Goal: Information Seeking & Learning: Learn about a topic

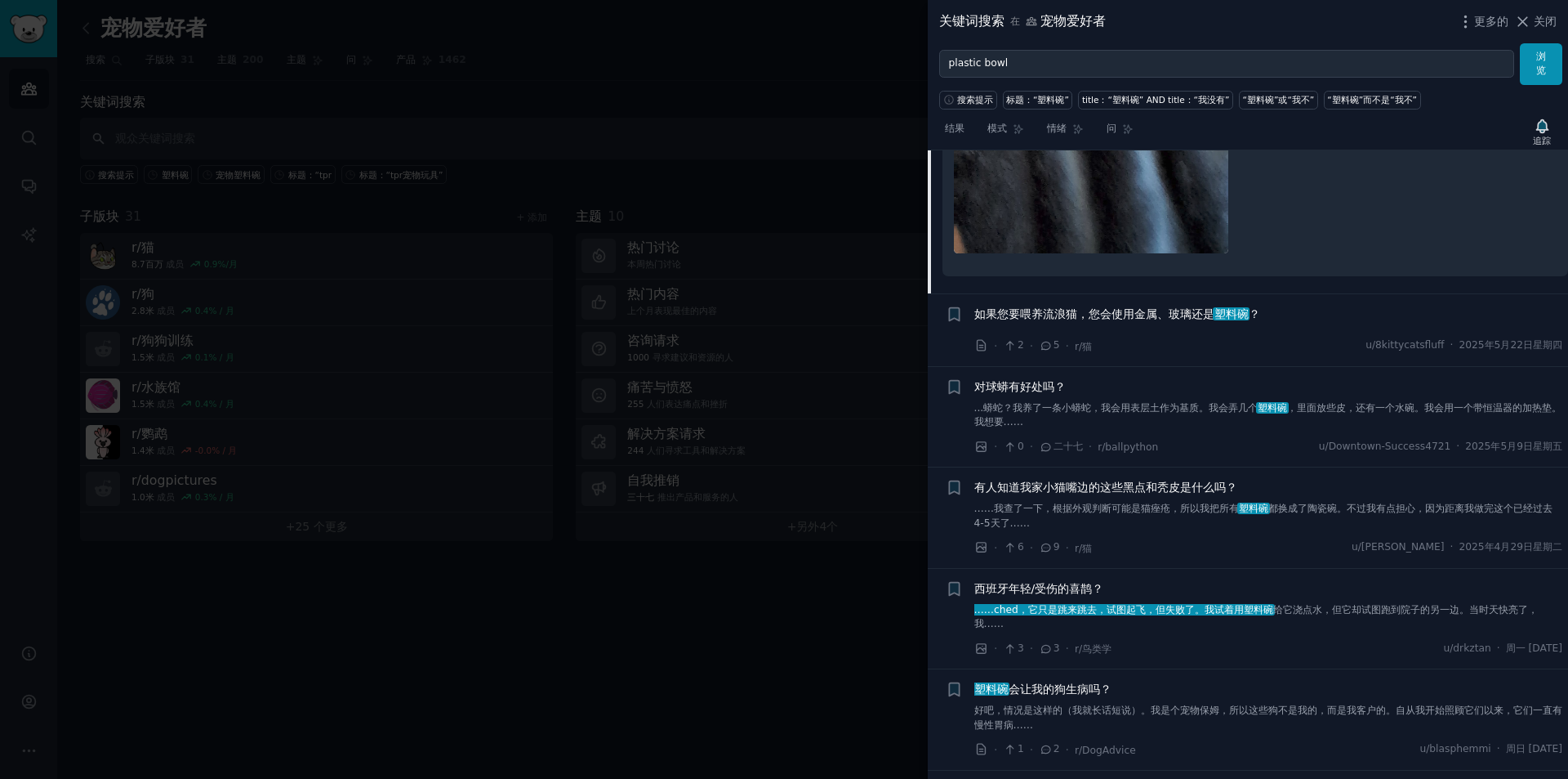
scroll to position [2043, 0]
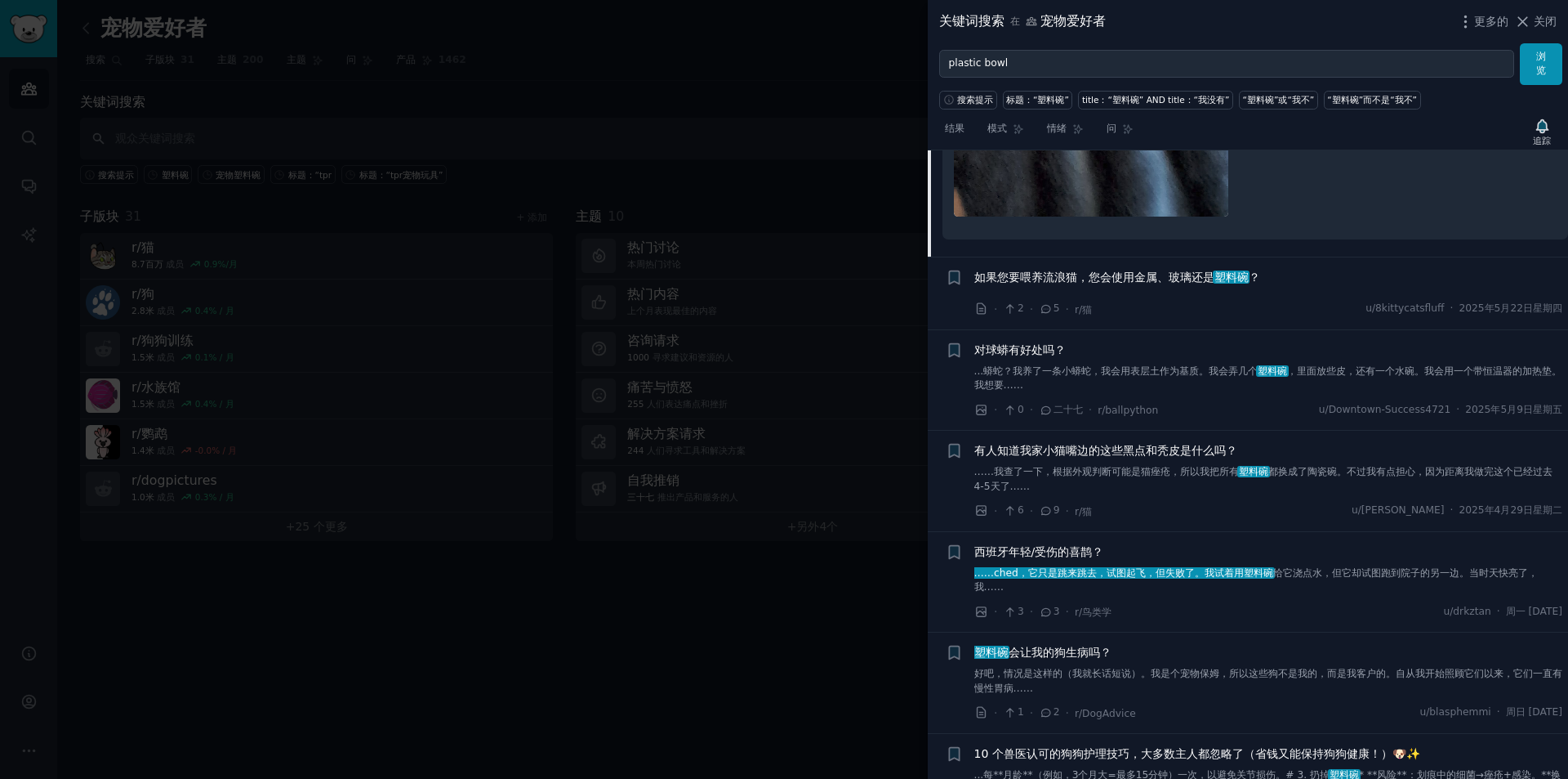
click at [1152, 455] on font "有人知道我家小猫嘴边的这些黑点和秃皮是什么吗？" at bounding box center [1106, 449] width 263 height 13
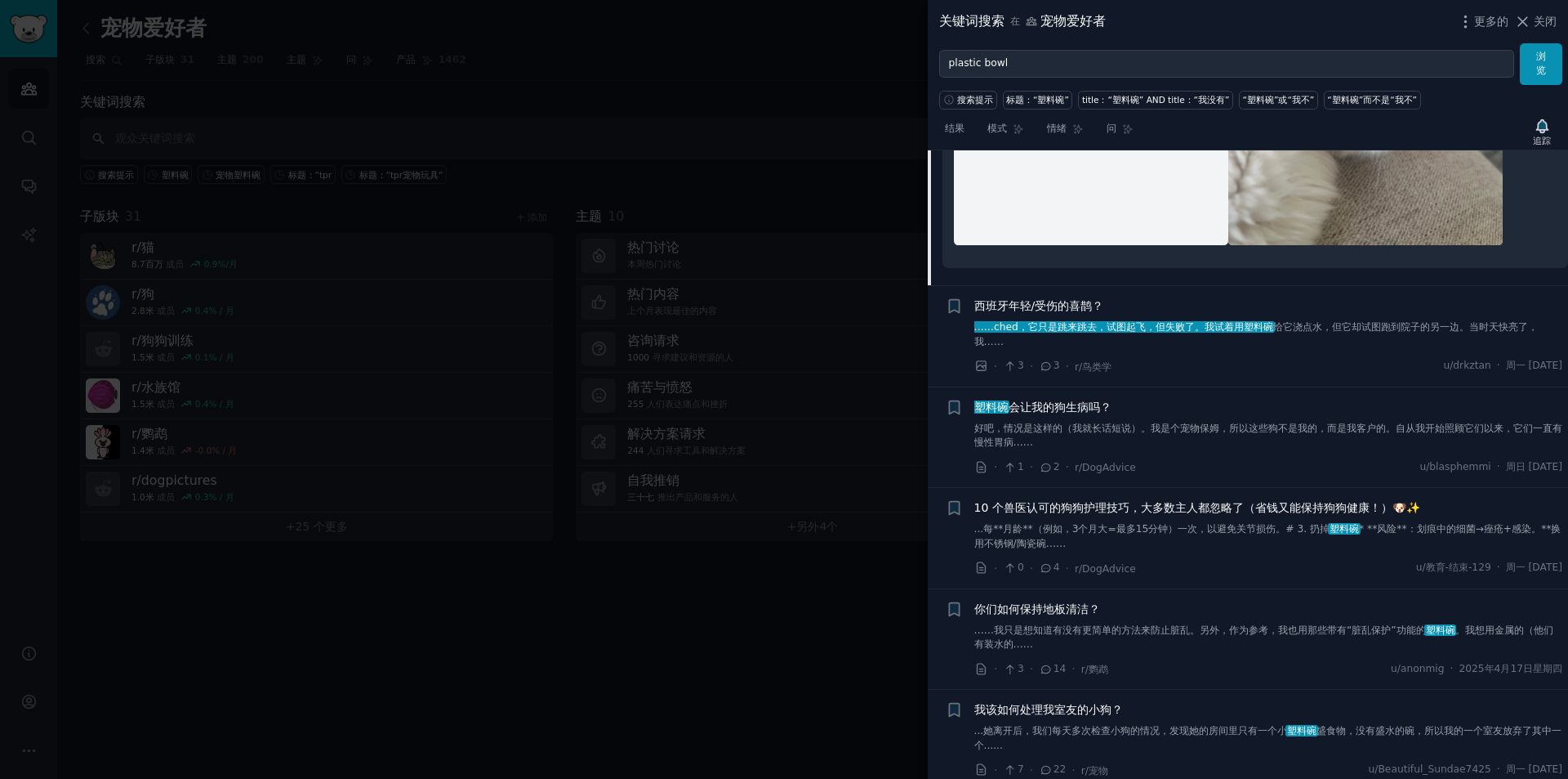
scroll to position [2227, 0]
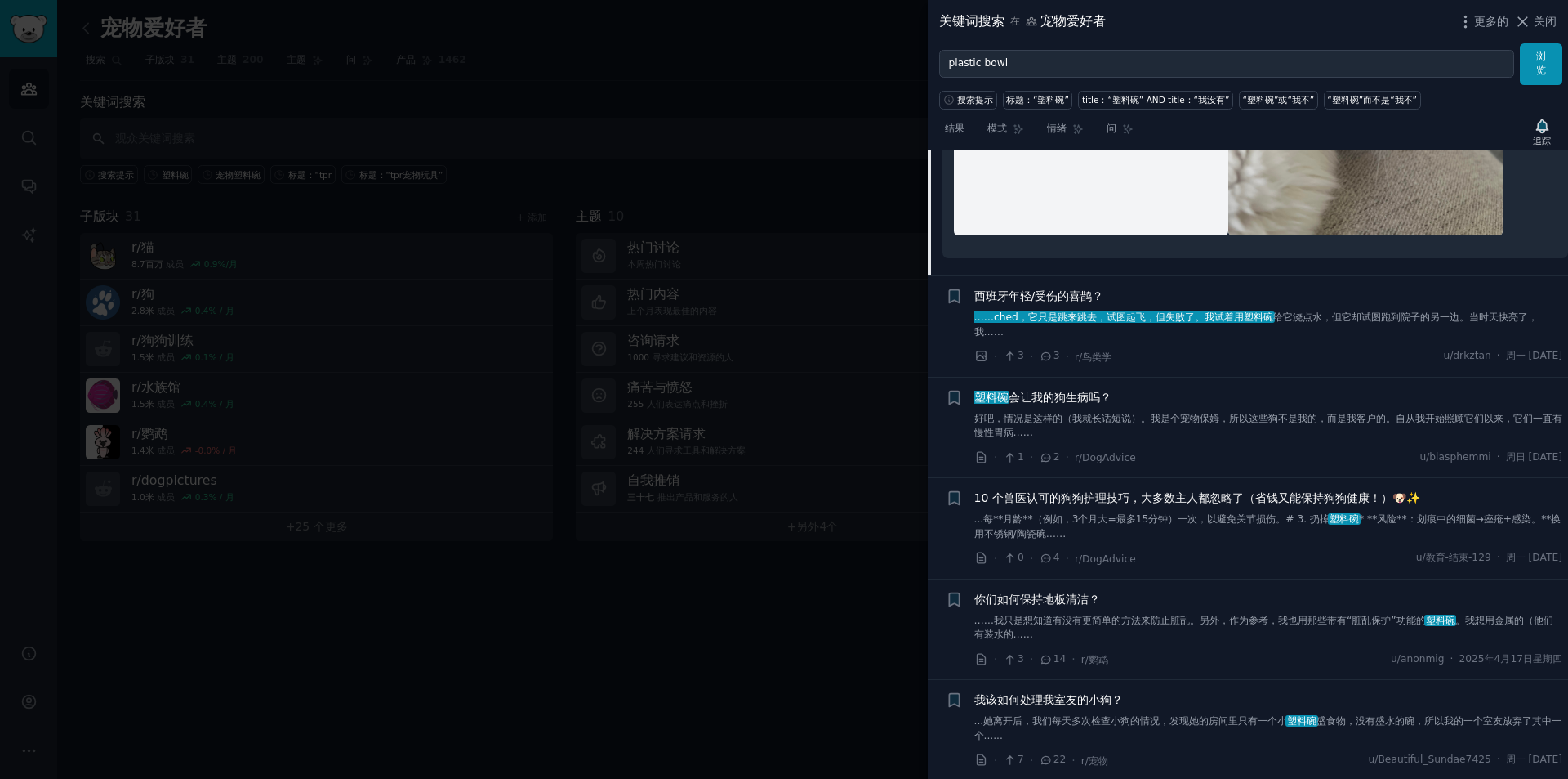
click at [1332, 424] on link "好吧，情况是这样的（我就长话短说）。我是个宠物保姆，所以这些狗不是我的，而是我客户的。自从我开始照顾它们以来，它们一直有慢性胃病……" at bounding box center [1269, 425] width 589 height 28
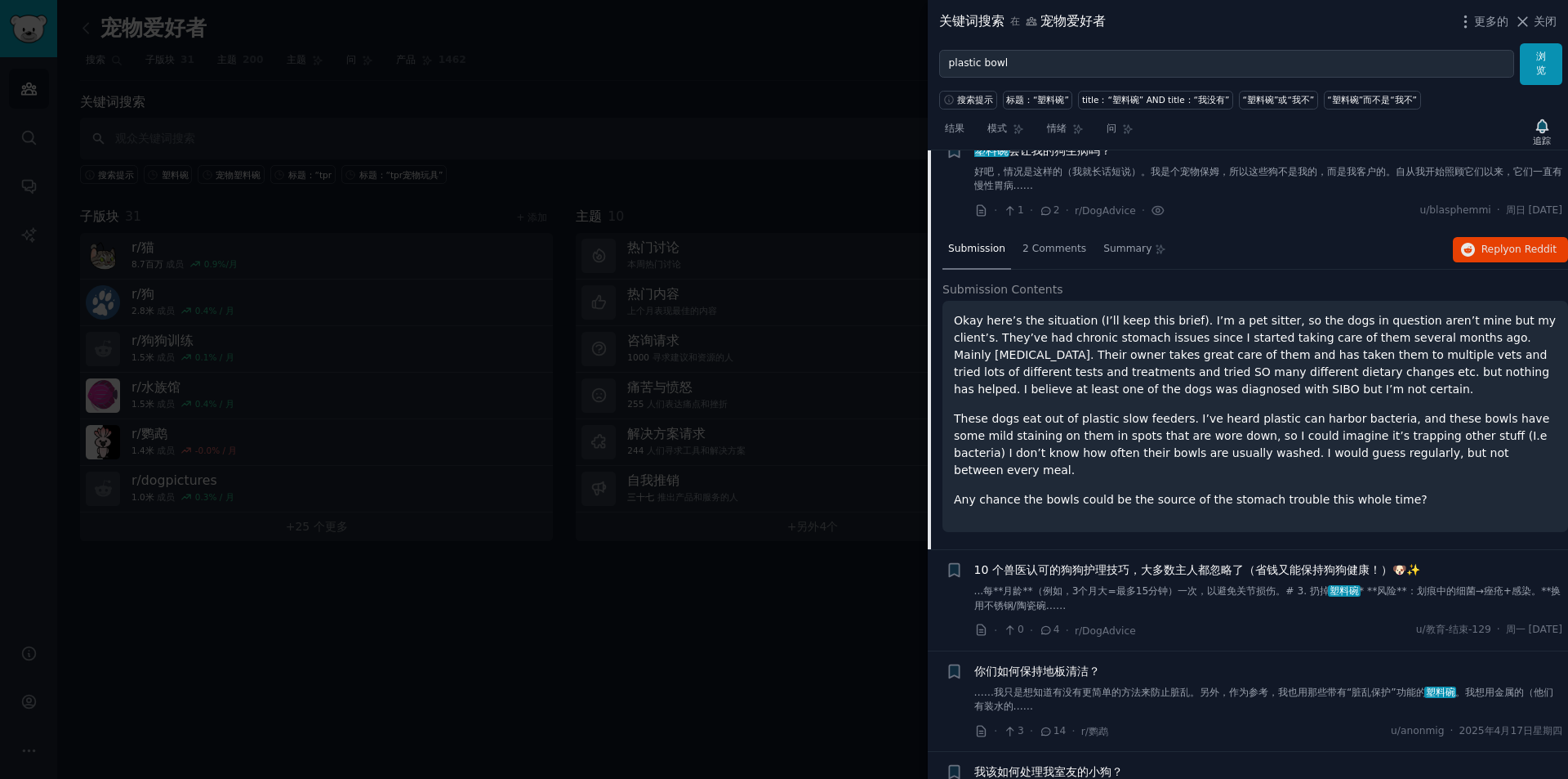
scroll to position [1857, 0]
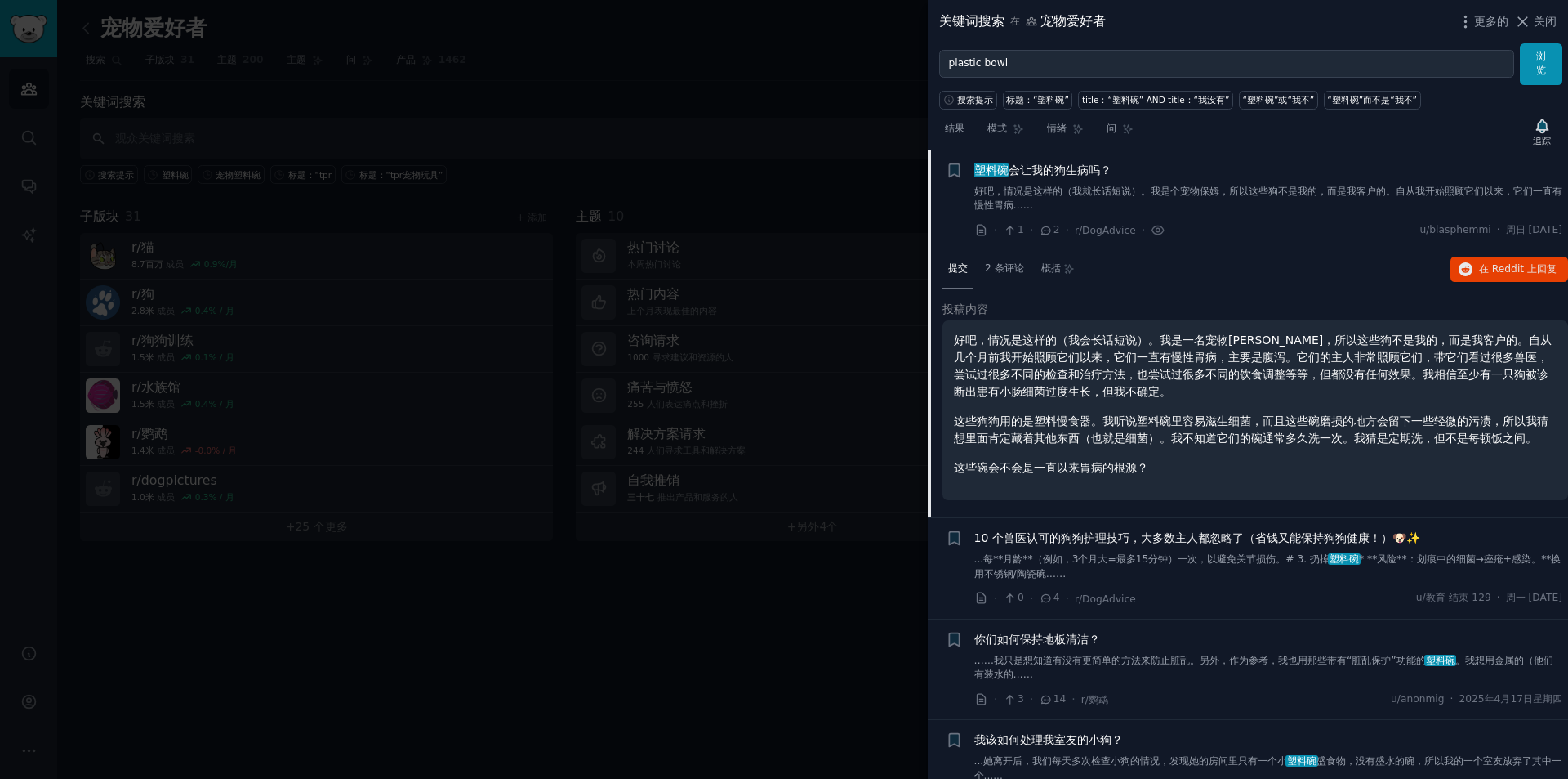
click at [1262, 477] on div "好吧，情况是这样的（我会长话短说）。我是一名宠物[PERSON_NAME]，所以这些狗不是我的，而是我客户的。自从几个月前我开始照顾它们以来，它们一直有慢性胃…" at bounding box center [1255, 410] width 625 height 179
click at [999, 259] on div "2 条评论" at bounding box center [1005, 269] width 51 height 39
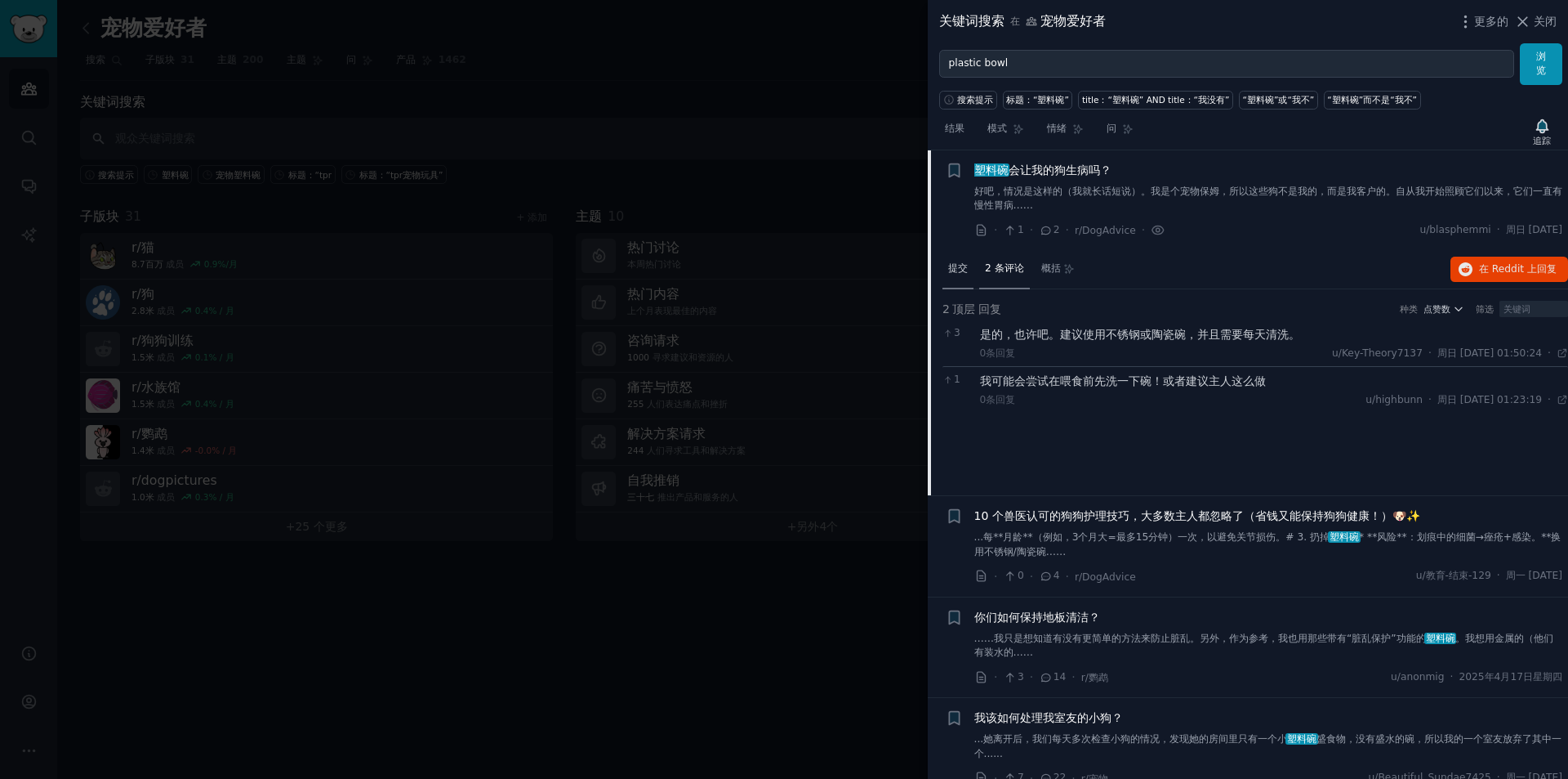
click at [968, 272] on font "提交" at bounding box center [958, 267] width 20 height 11
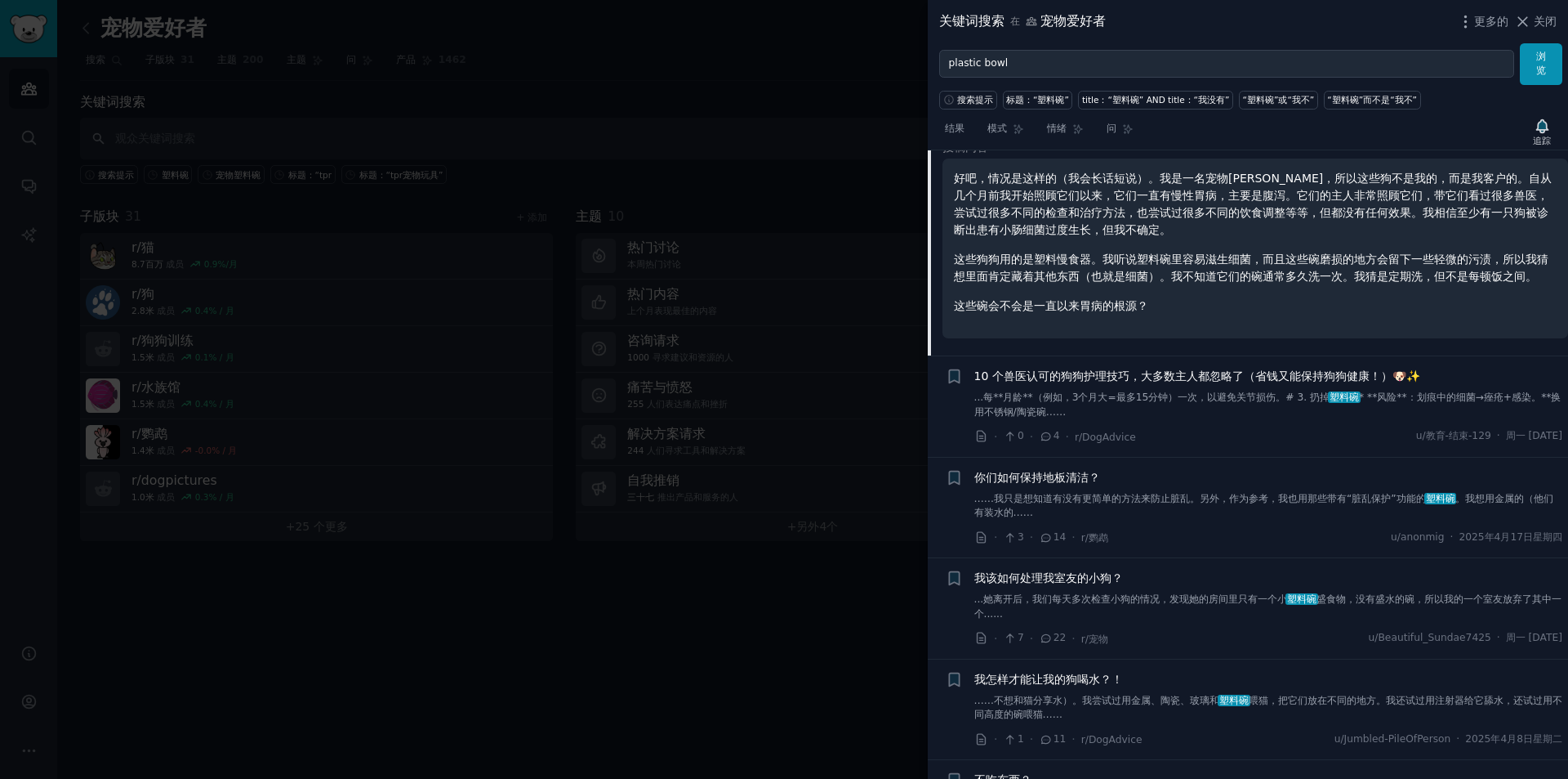
scroll to position [2020, 0]
click at [1214, 390] on font "...每**月龄**（例如，3个月大=最多15分钟）一次，以避免关节损伤。# 3. 扔掉" at bounding box center [1152, 395] width 356 height 11
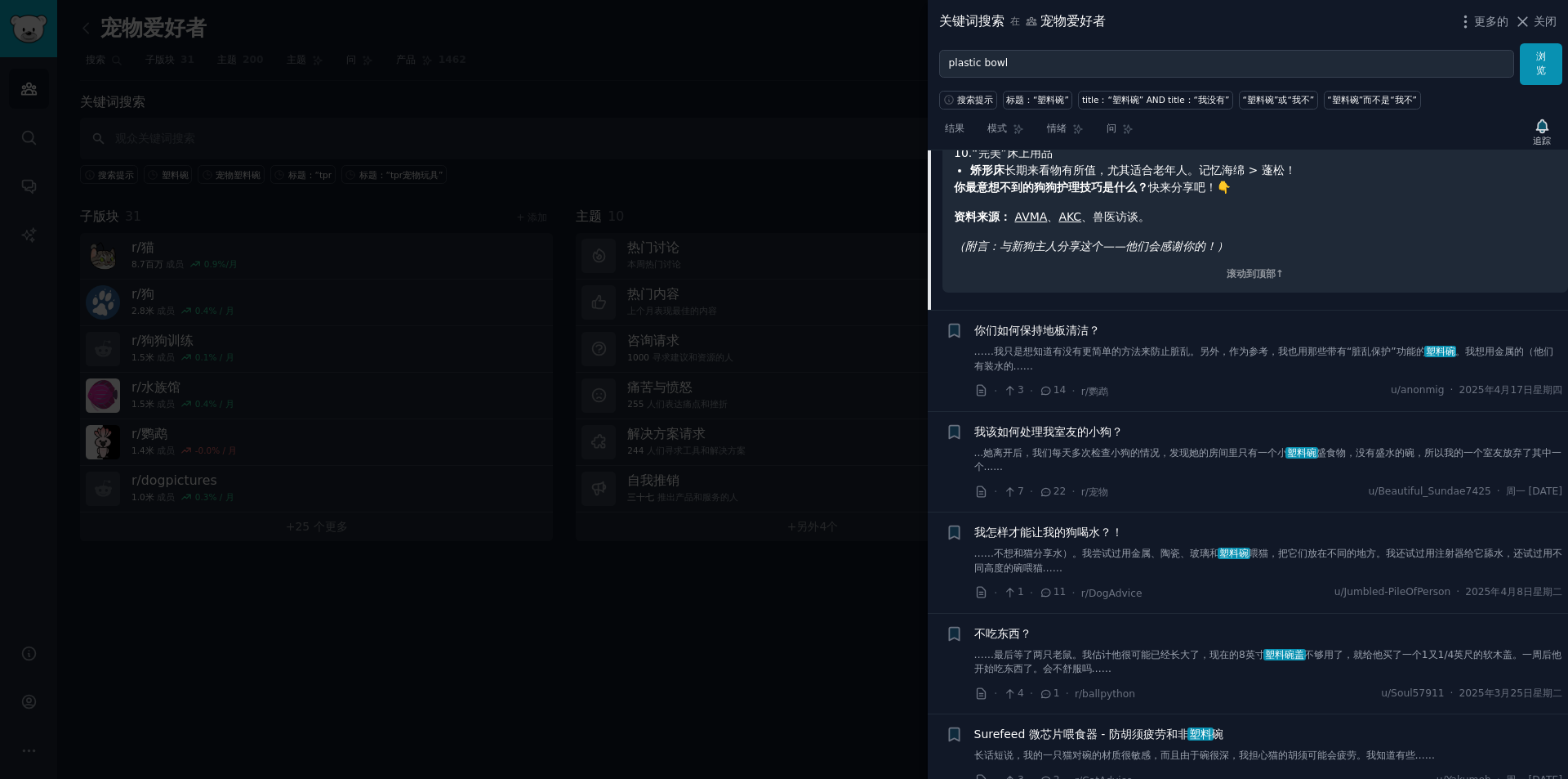
scroll to position [2530, 0]
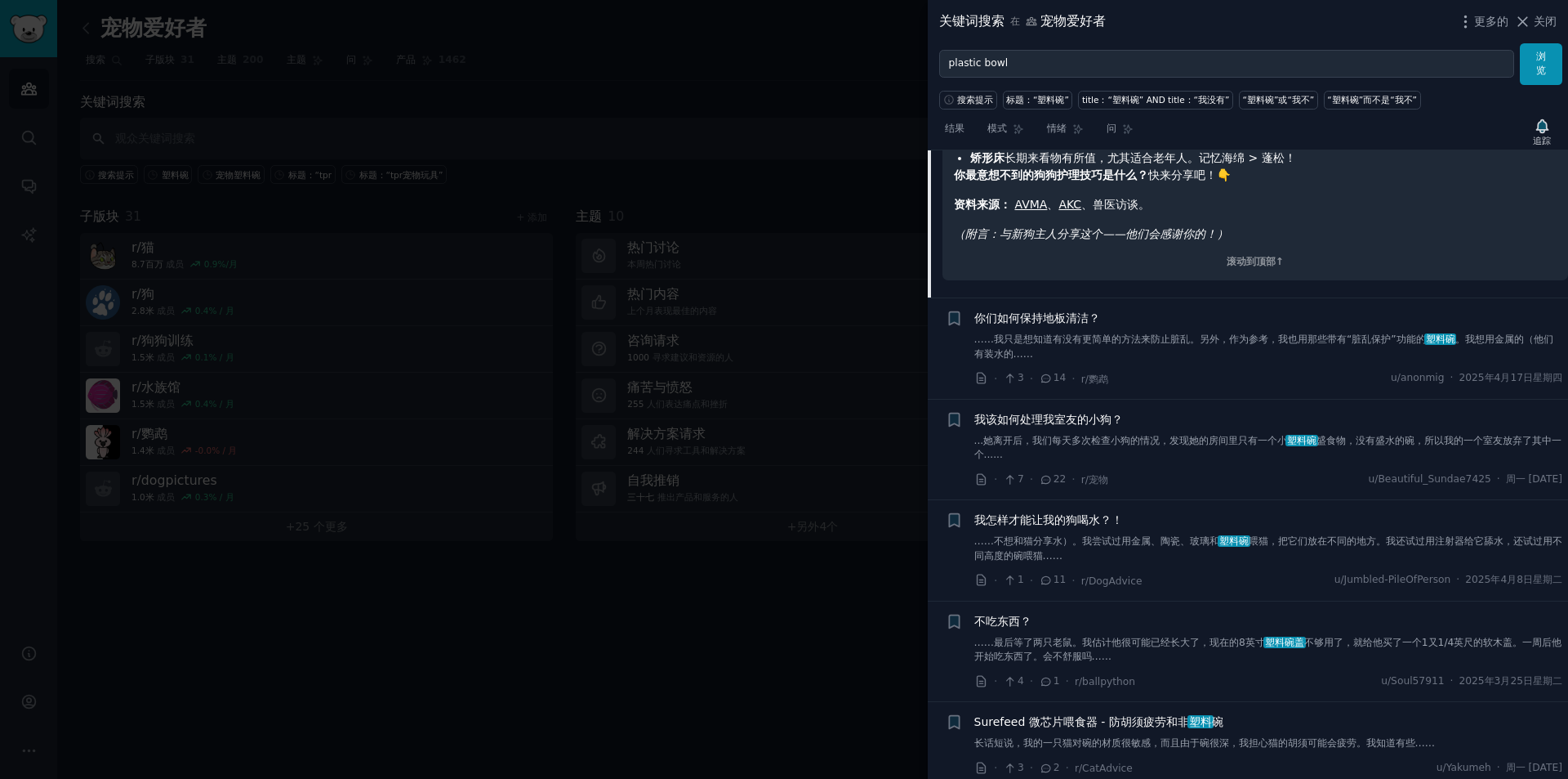
click at [1272, 330] on div "你们如何保持地板清洁？ ……我只是想知道有没有更简单的方法来防止脏乱。另外，作为参考，我也用那些带有“脏乱保护”功能的 塑料碗 。我想用金属的（他们有装水的……" at bounding box center [1269, 336] width 589 height 52
click at [1249, 347] on link "……我只是想知道有没有更简单的方法来防止脏乱。另外，作为参考，我也用那些带有“脏乱保护”功能的 塑料碗 。我想用金属的（他们有装水的……" at bounding box center [1269, 346] width 589 height 28
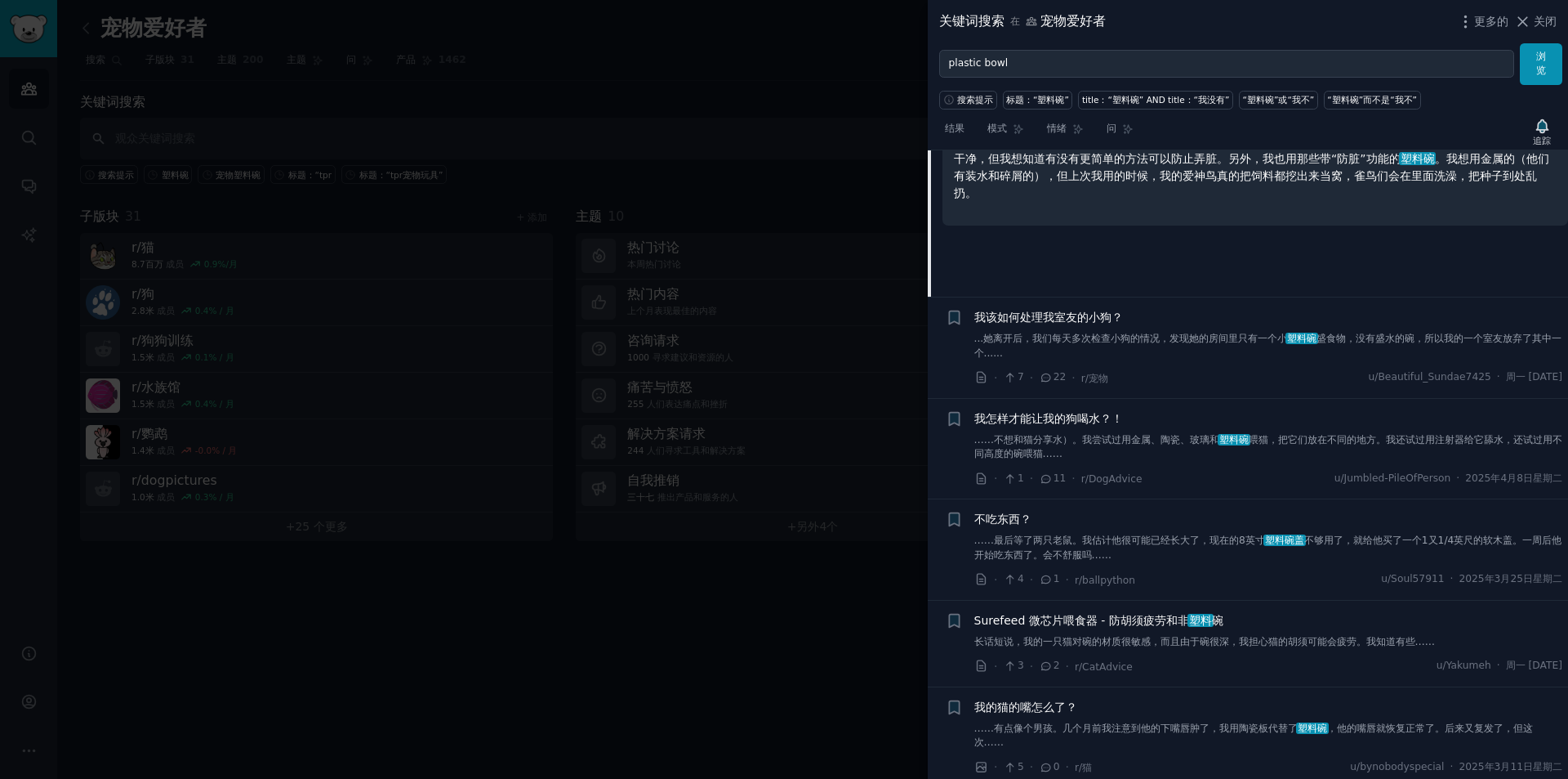
scroll to position [2304, 0]
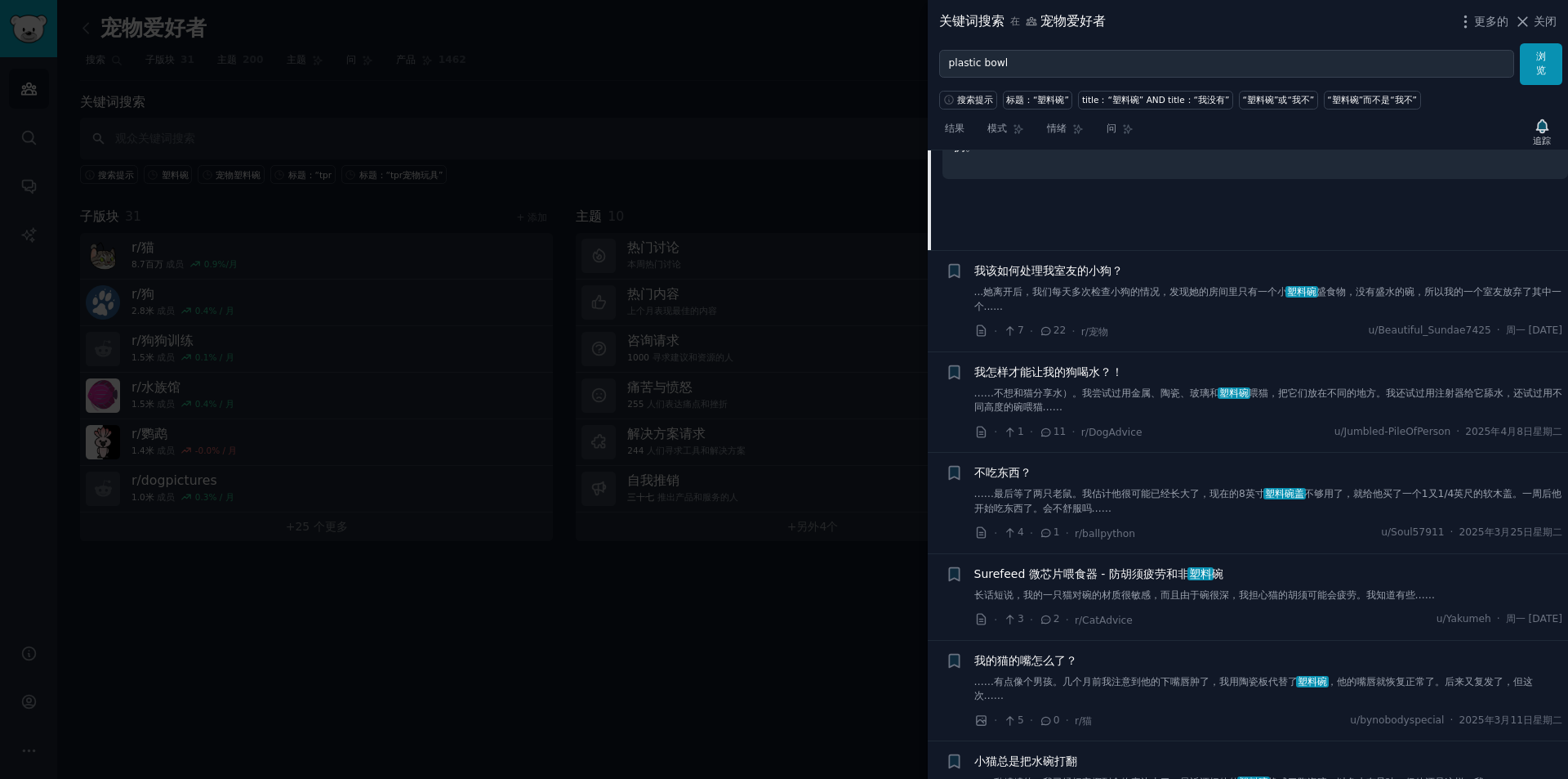
click at [1189, 286] on font "...她离开后，我们每天多次检查小狗的情况，发现她的房间里只有一个小" at bounding box center [1132, 291] width 314 height 11
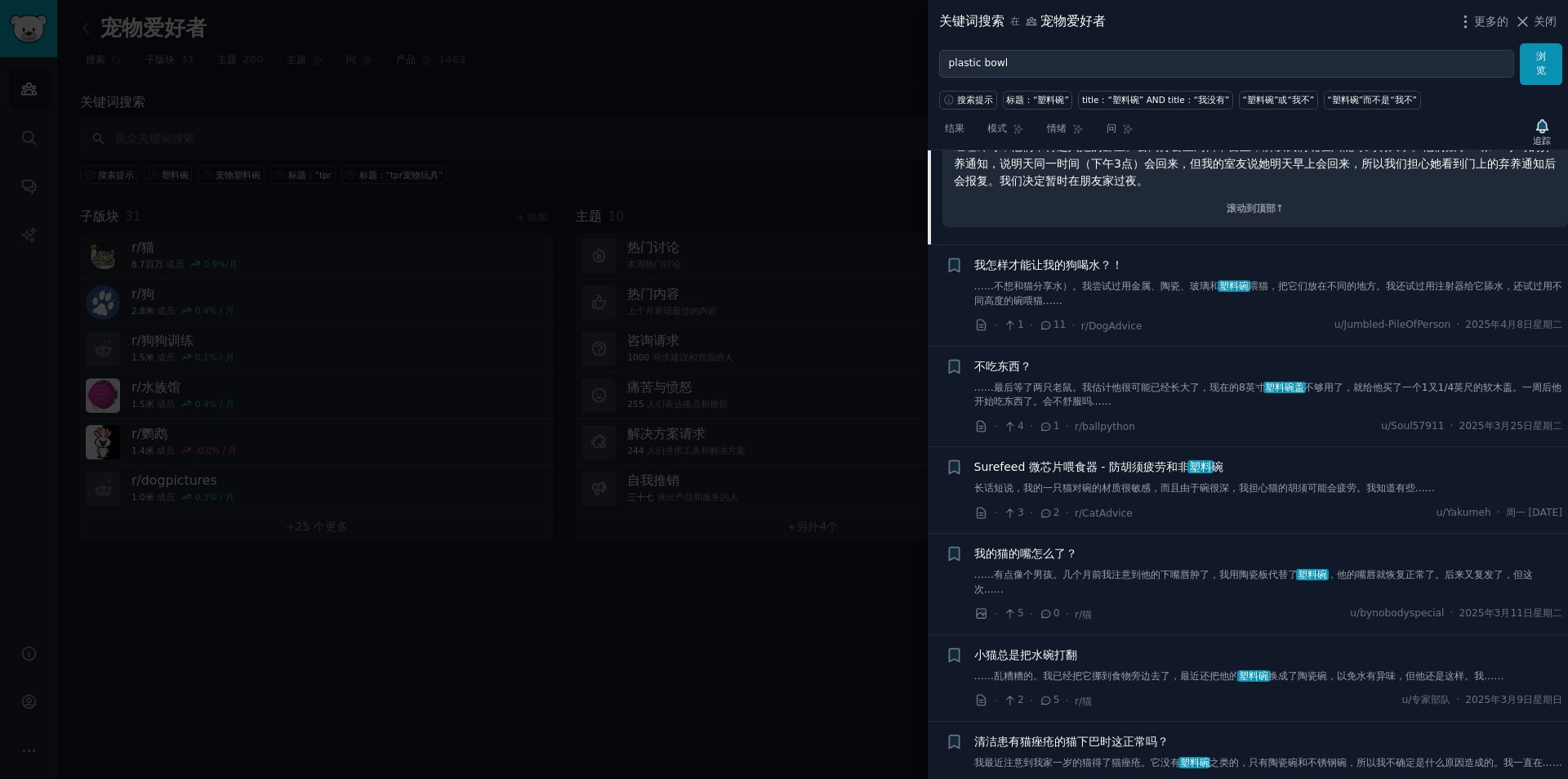
scroll to position [2814, 0]
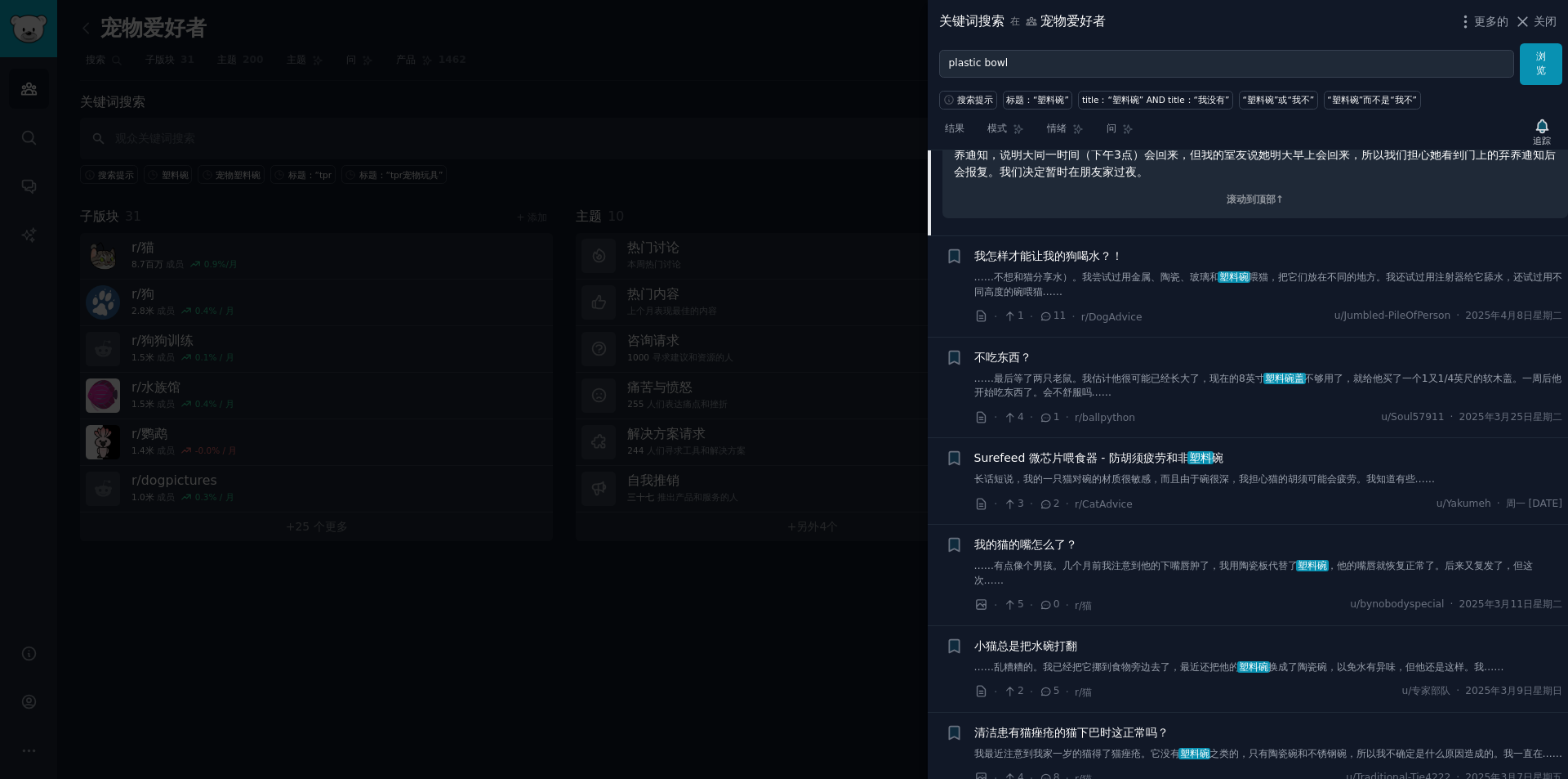
click at [1176, 273] on font "……不想和猫分享水）。我尝试过用金属、陶瓷、玻璃和" at bounding box center [1097, 276] width 246 height 11
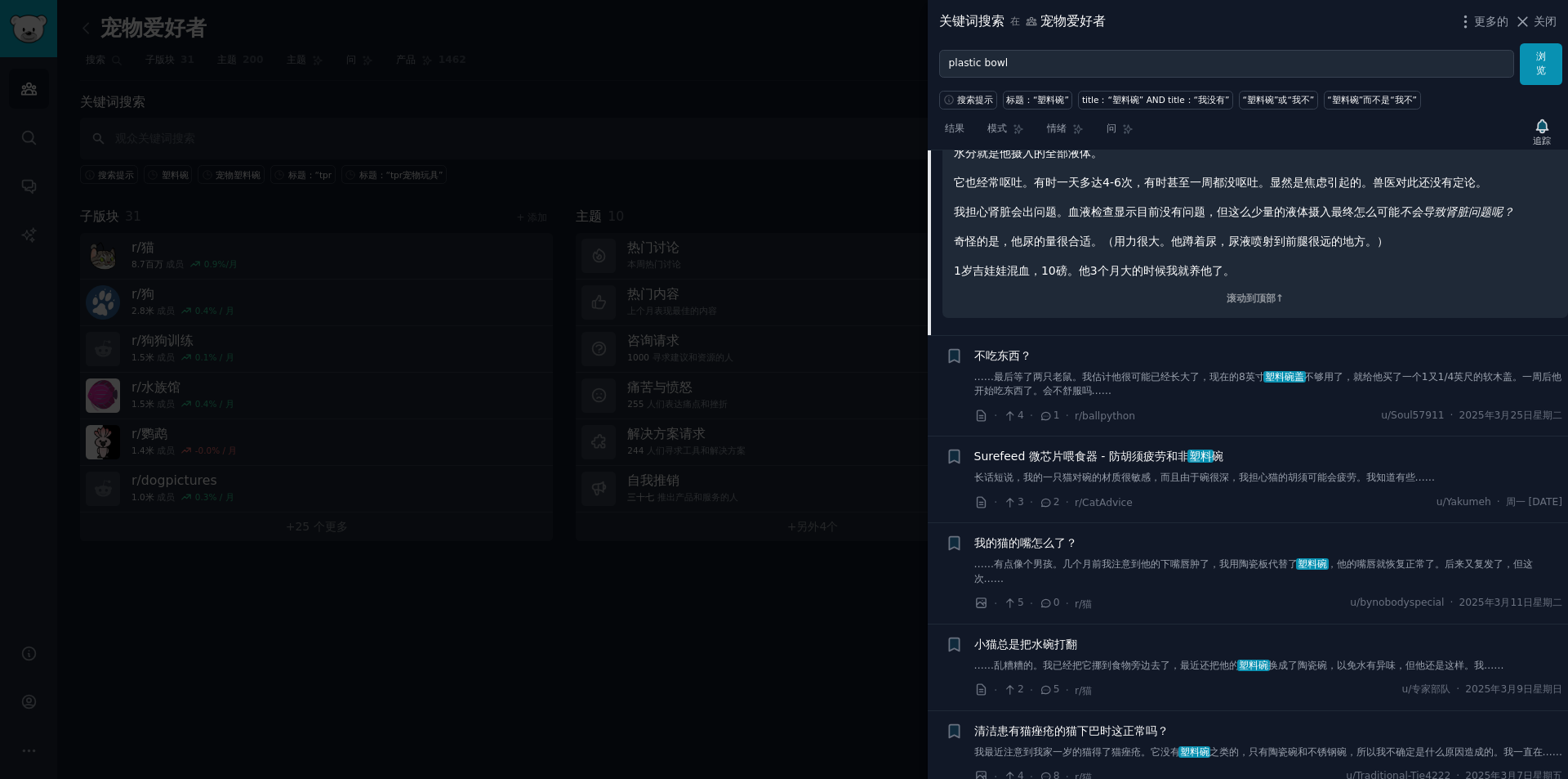
scroll to position [2669, 0]
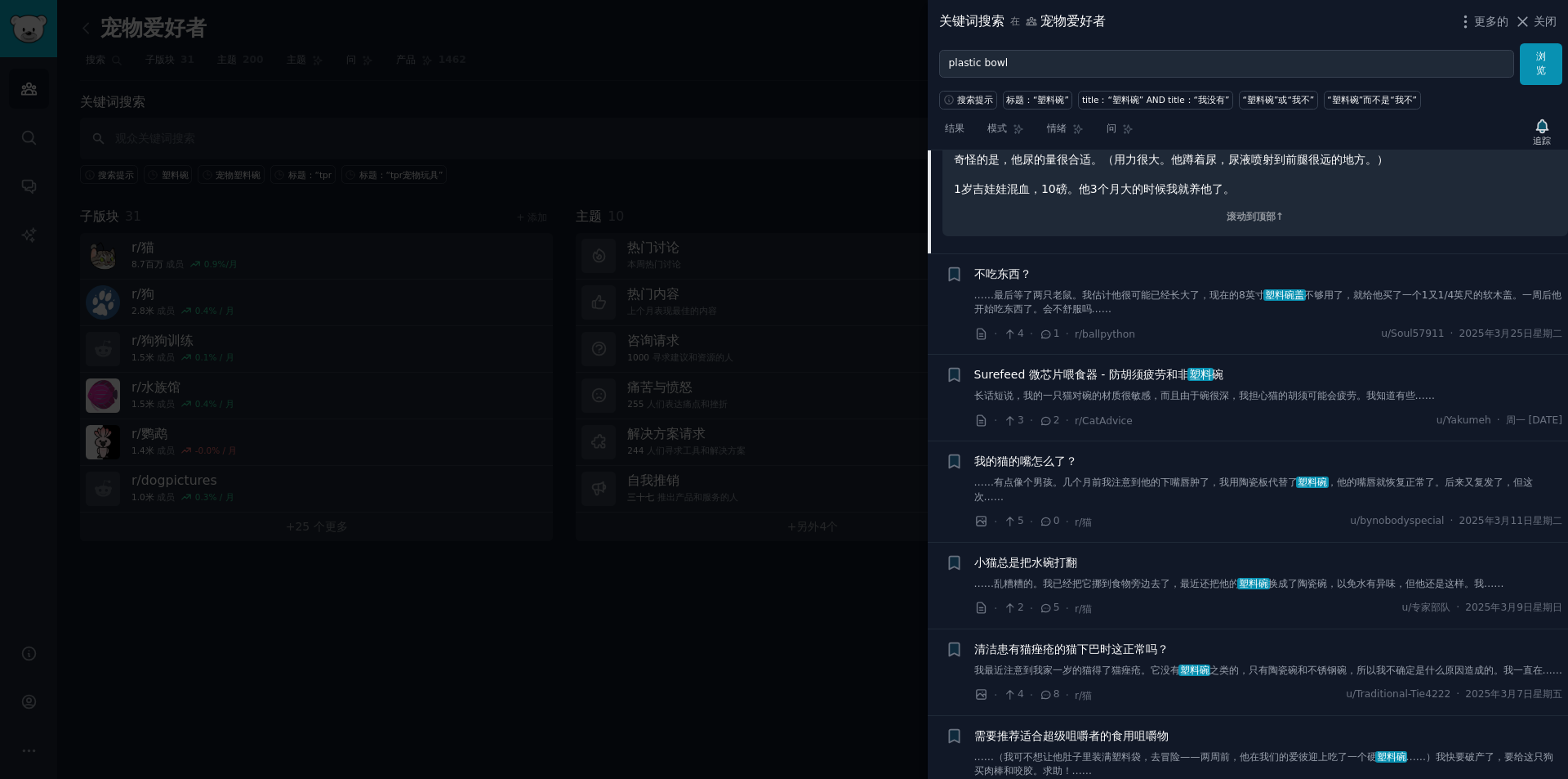
click at [1184, 397] on font "长话短说，我的一只猫对碗的材质很敏感，而且由于碗很深，我担心猫的胡须可能会疲劳。我知道有些……" at bounding box center [1205, 395] width 461 height 11
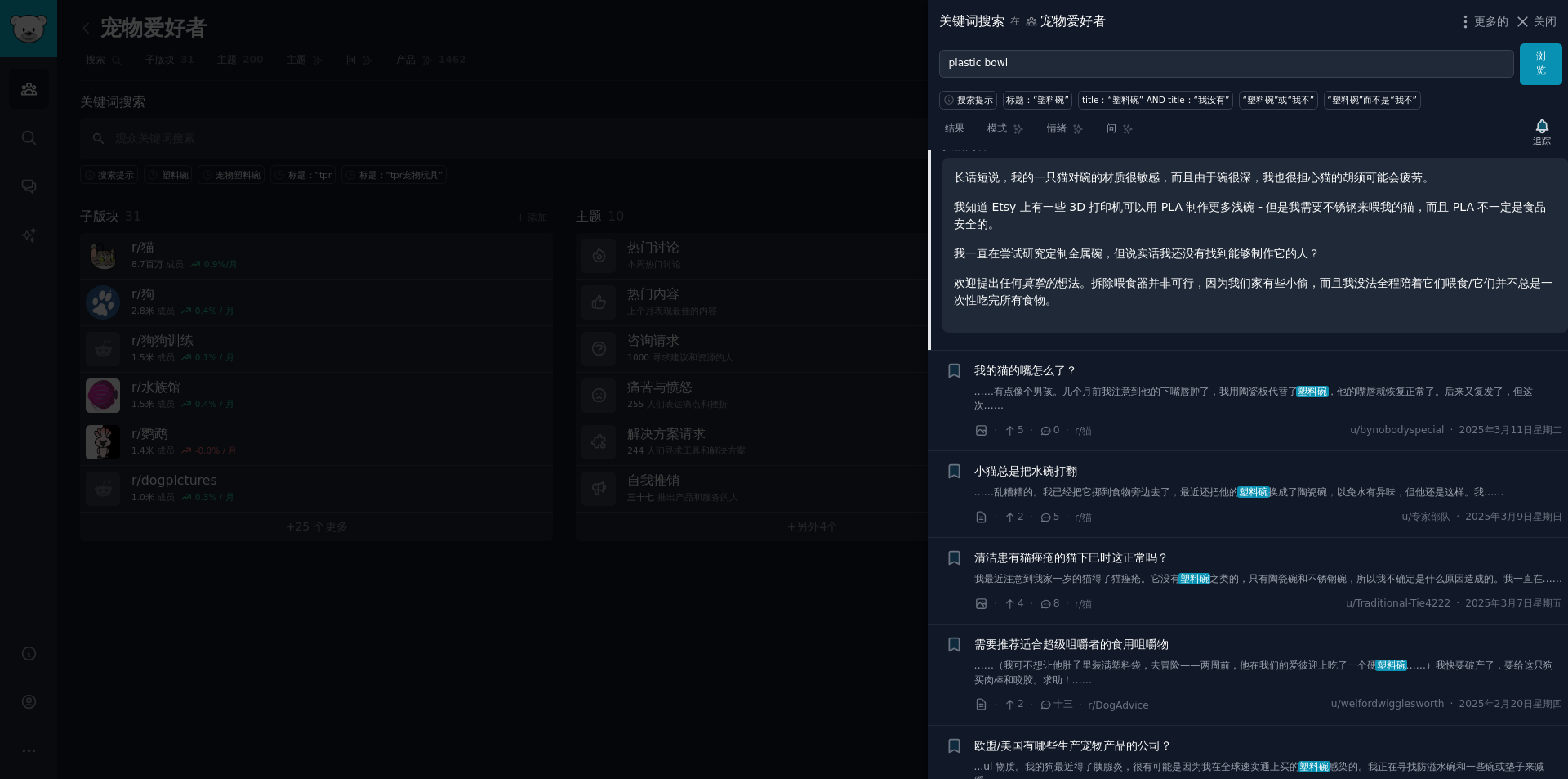
scroll to position [2626, 0]
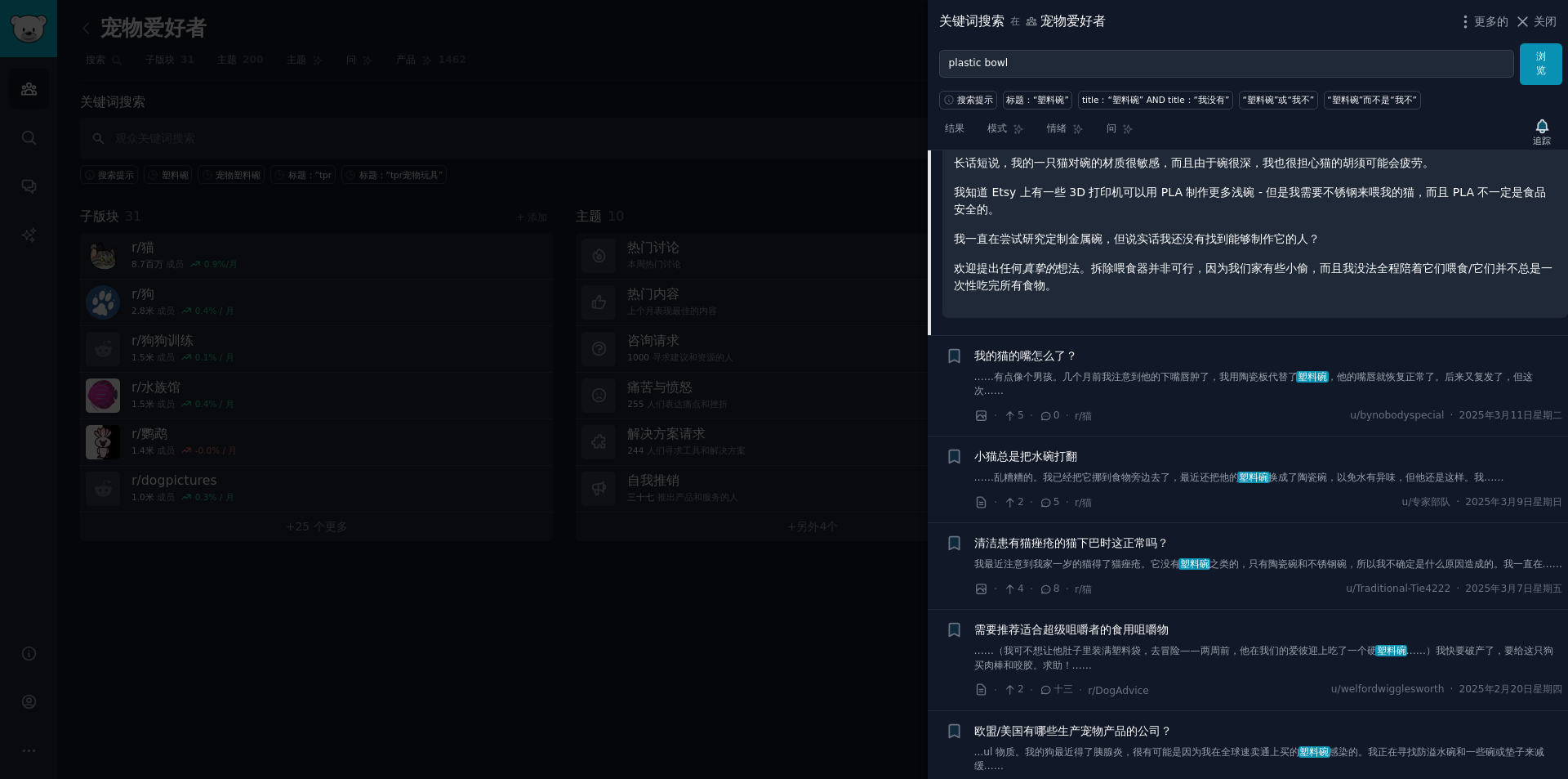
click at [1224, 374] on font "……有点像个男孩。几个月前我注意到他的下嘴唇肿了，我用陶瓷板代替了" at bounding box center [1137, 376] width 324 height 11
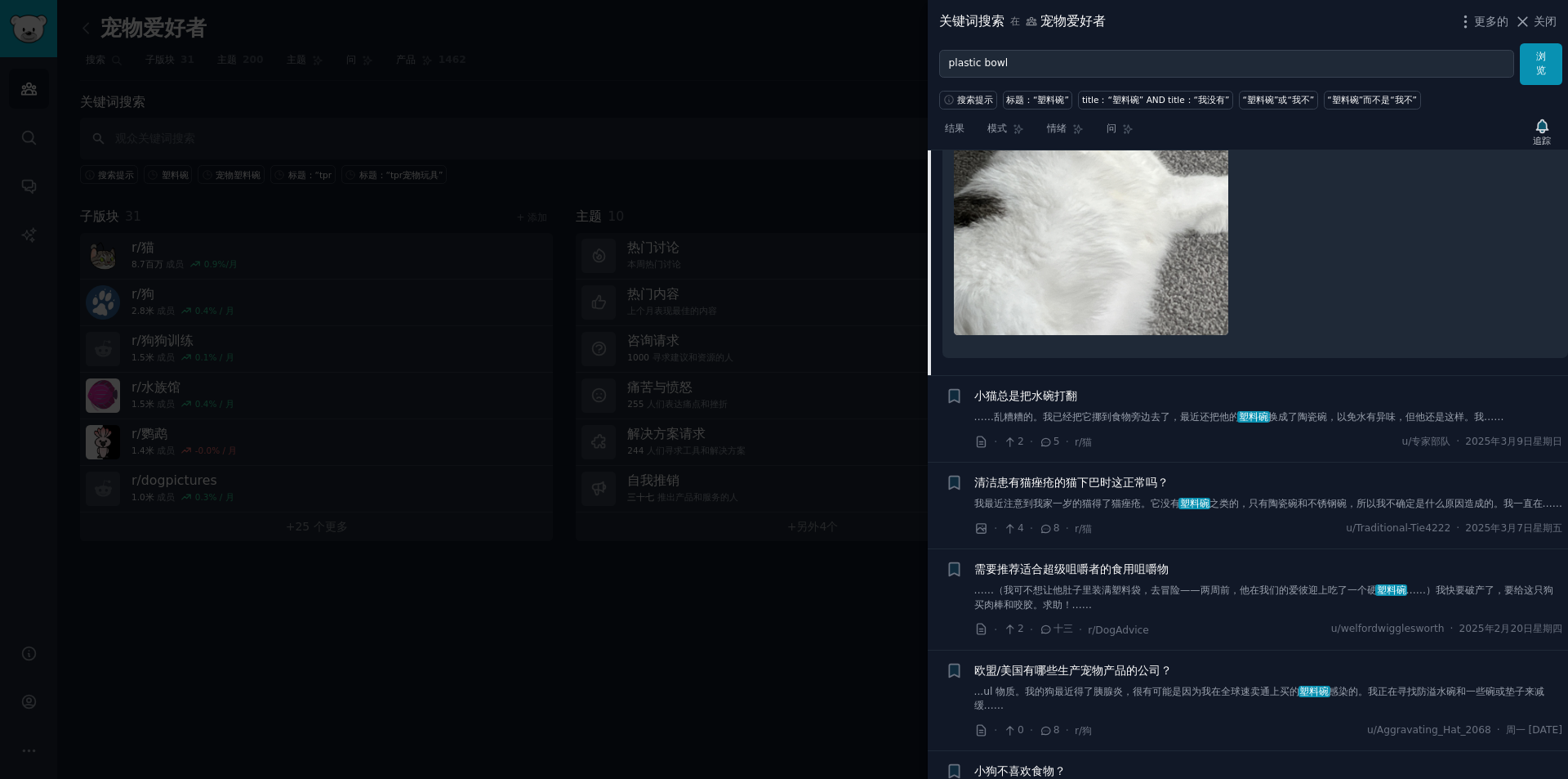
scroll to position [3121, 0]
click at [1346, 416] on font "换成了陶瓷碗，以免水有异味，但他还是这样。我……" at bounding box center [1387, 417] width 236 height 11
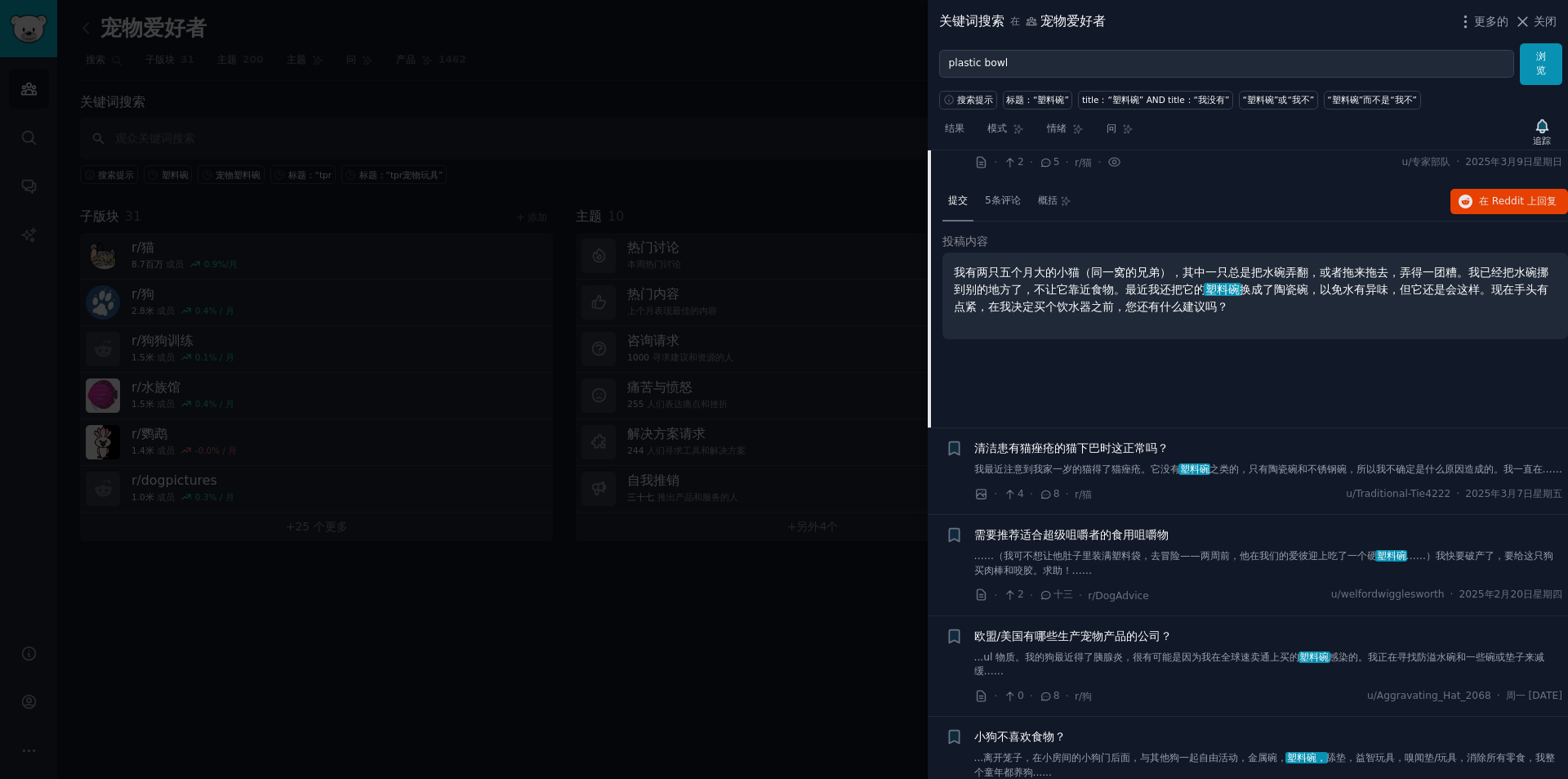
scroll to position [2732, 0]
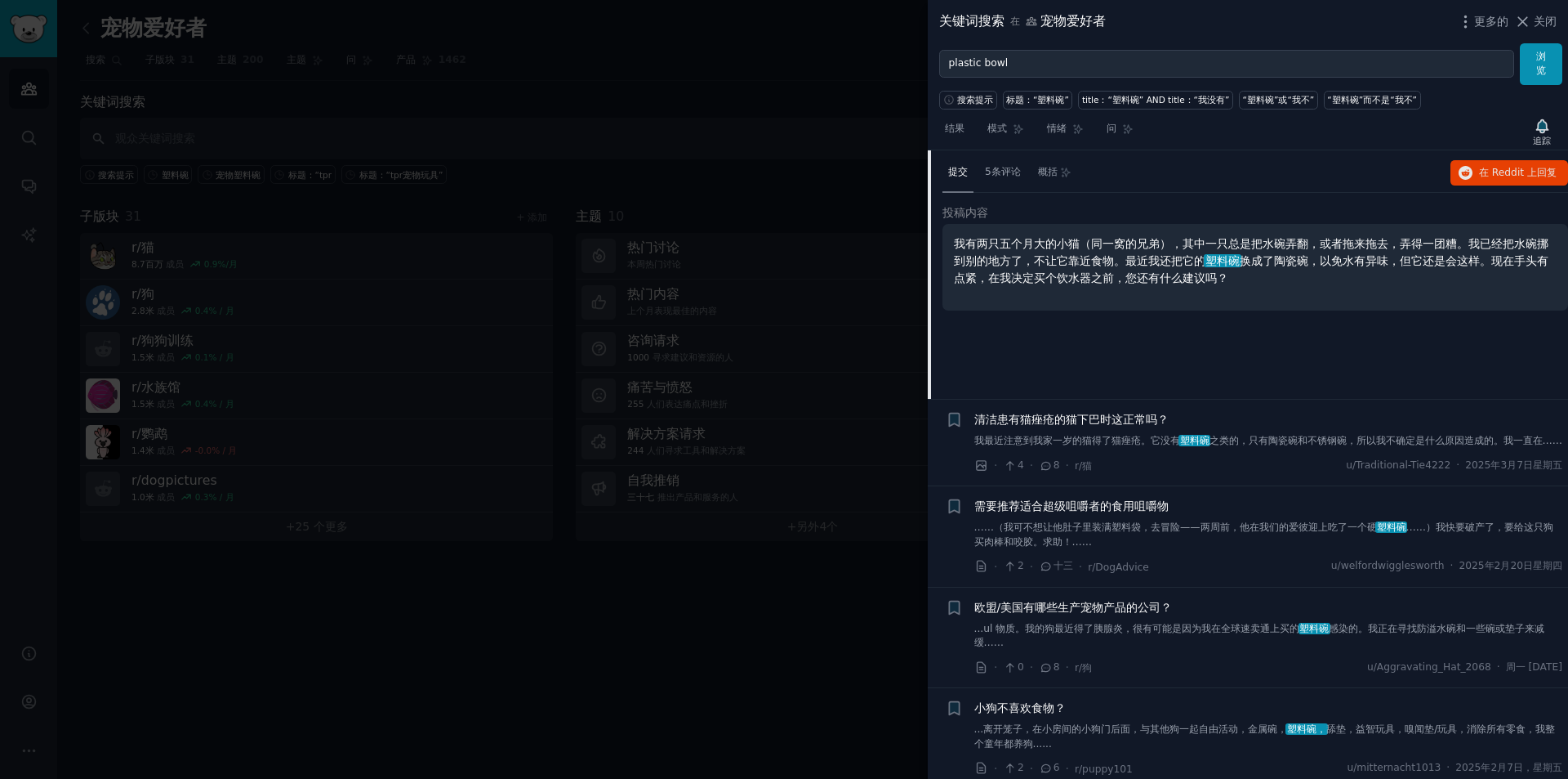
click at [1279, 443] on font "之类的，只有陶瓷碗和不锈钢碗，所以我不确定是什么原因造成的。我一直在……" at bounding box center [1387, 440] width 354 height 11
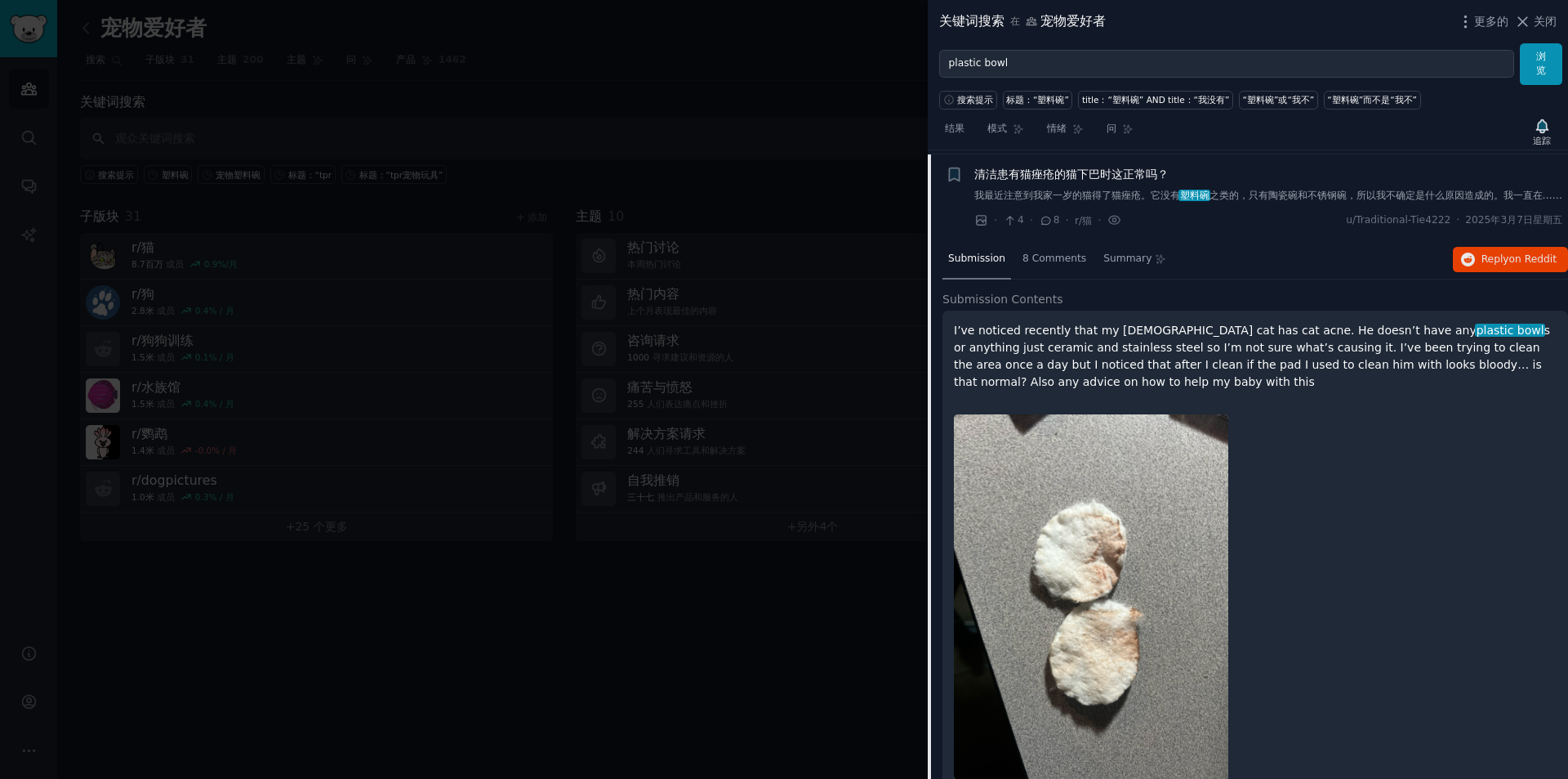
scroll to position [2737, 0]
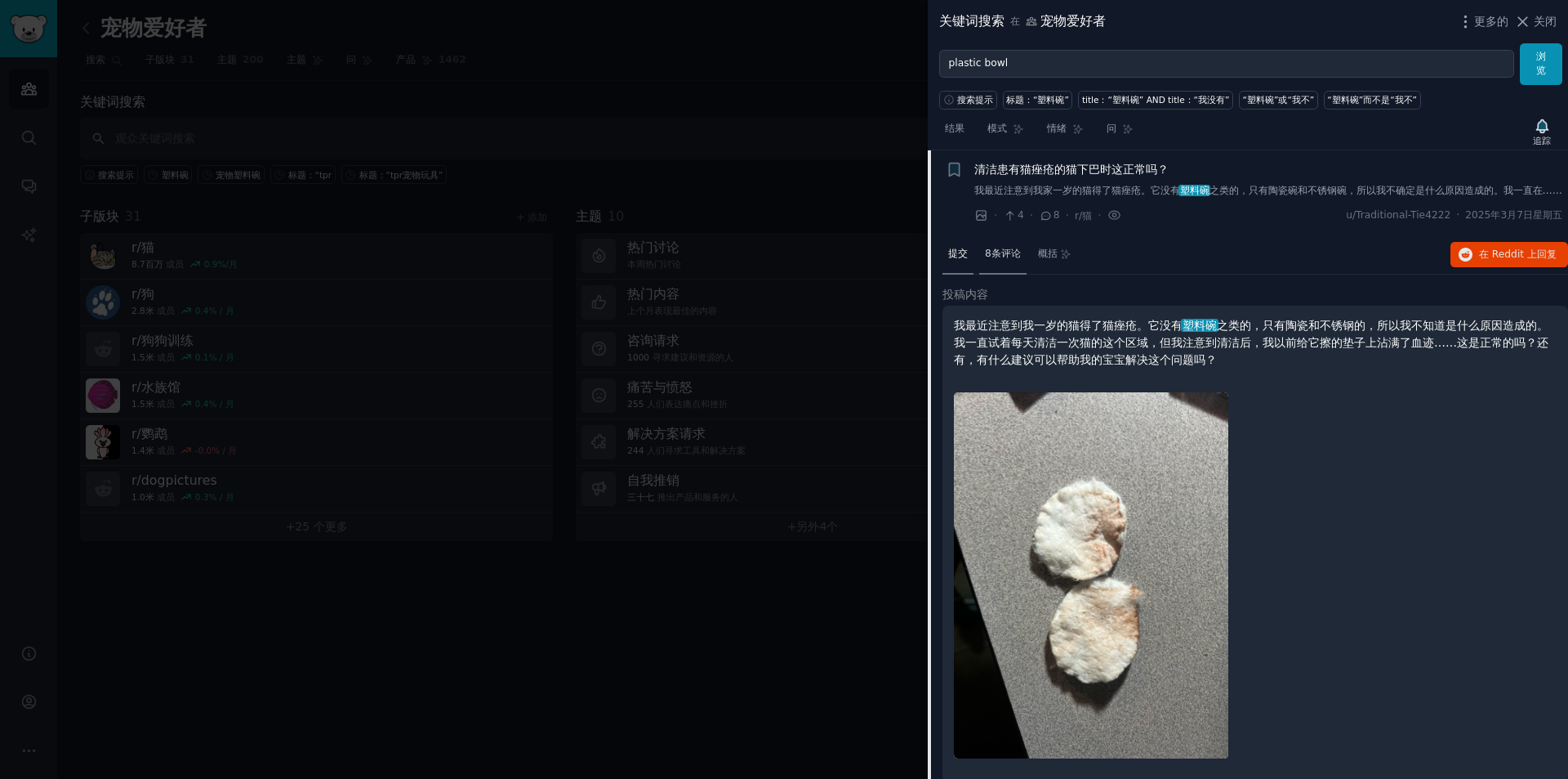
click at [1009, 259] on font "8条评论" at bounding box center [1003, 253] width 36 height 11
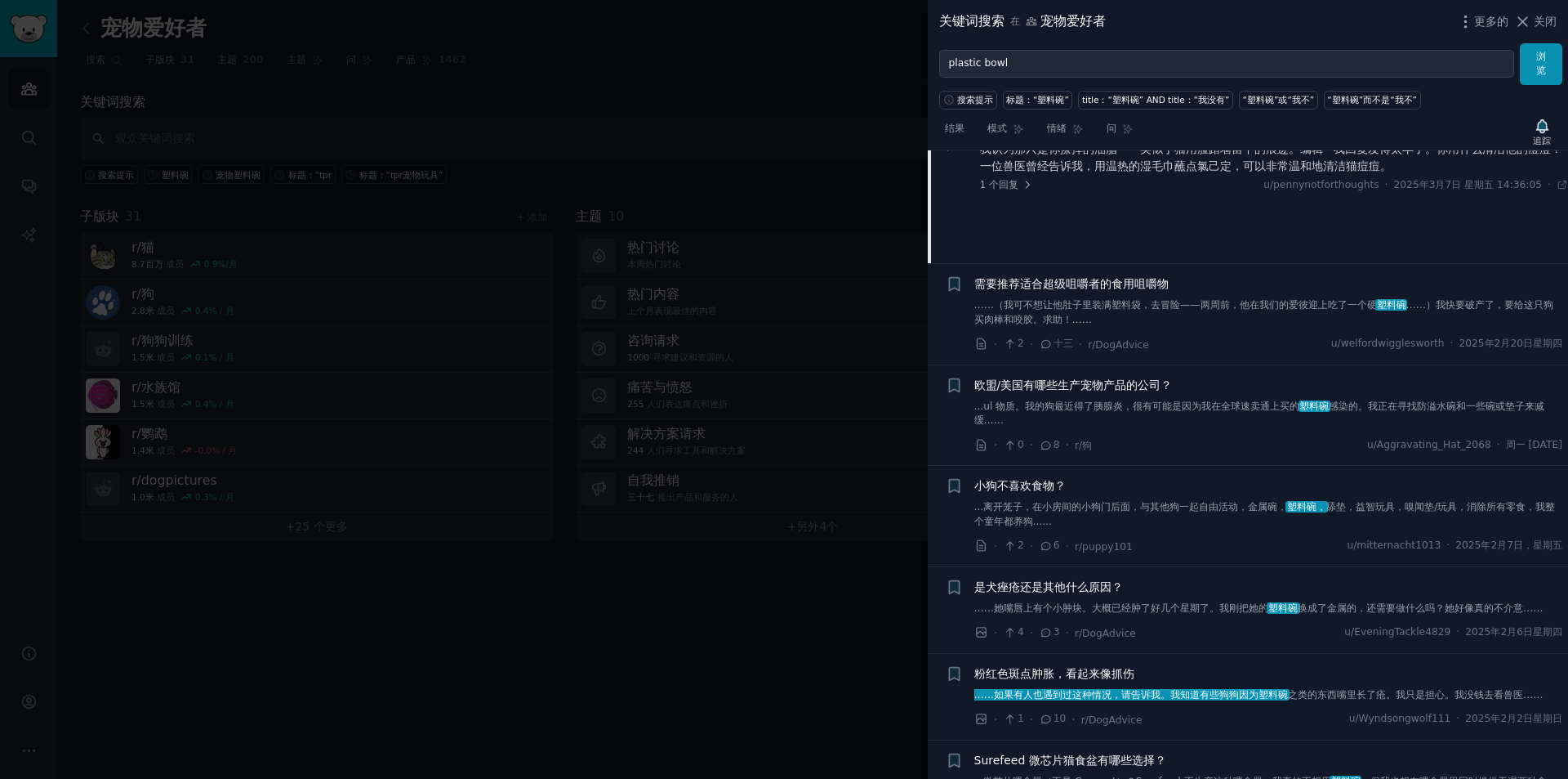
scroll to position [2982, 0]
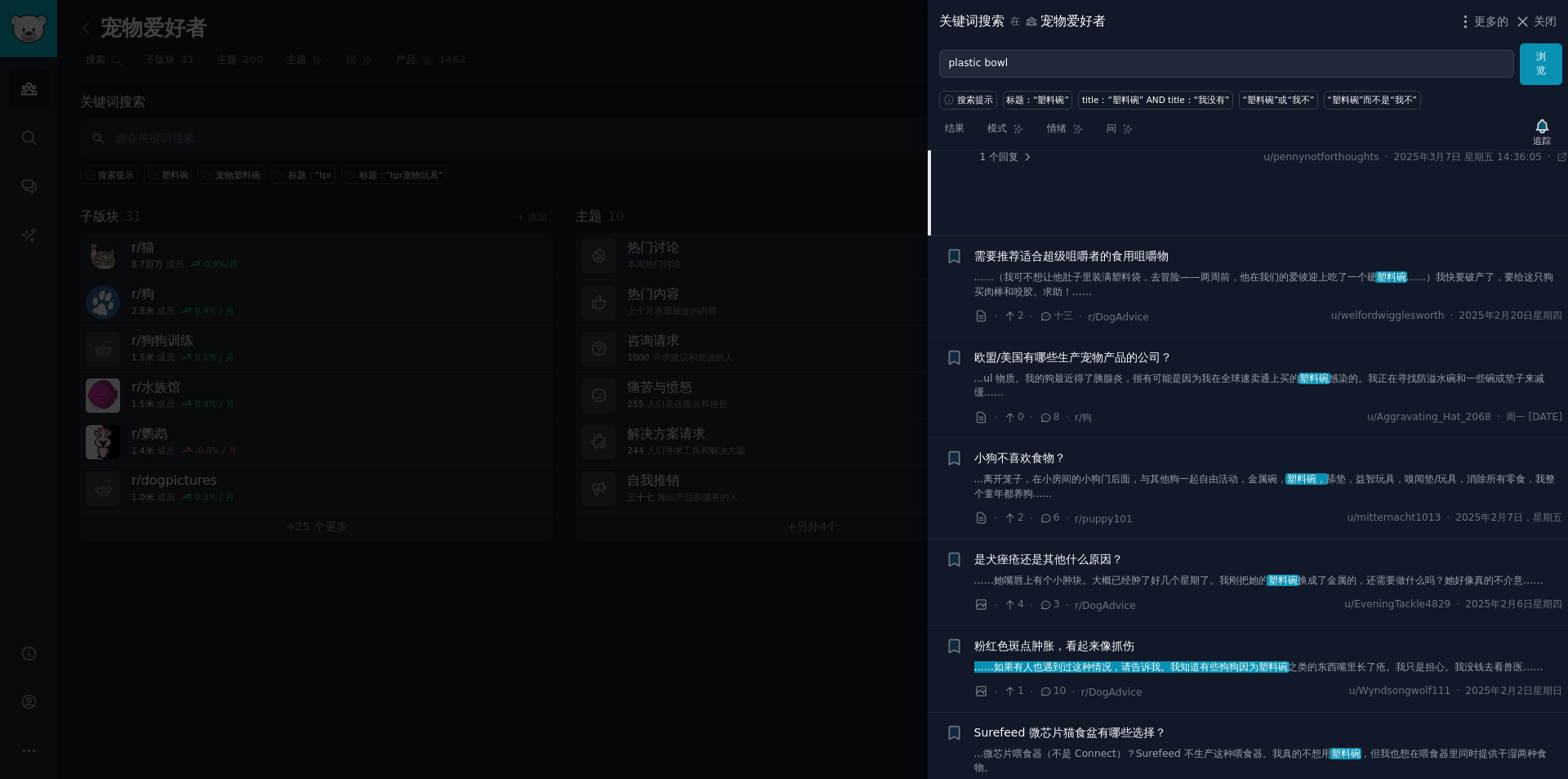
click at [1258, 283] on font "……（我可不想让他肚子里装满塑料袋，去冒险——两周前，他在我们的爱彼迎上吃了一个硬" at bounding box center [1176, 276] width 403 height 11
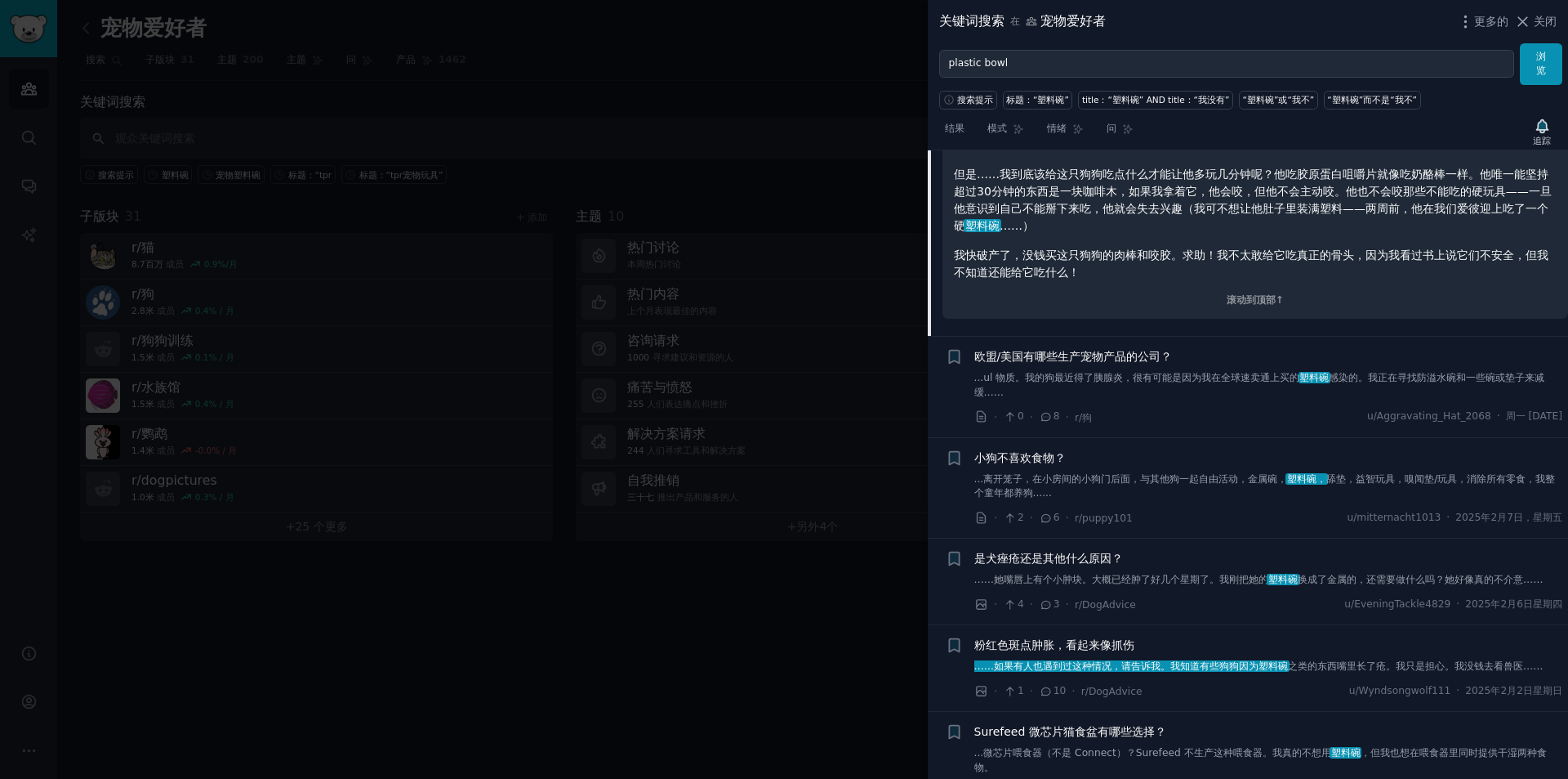
scroll to position [3164, 0]
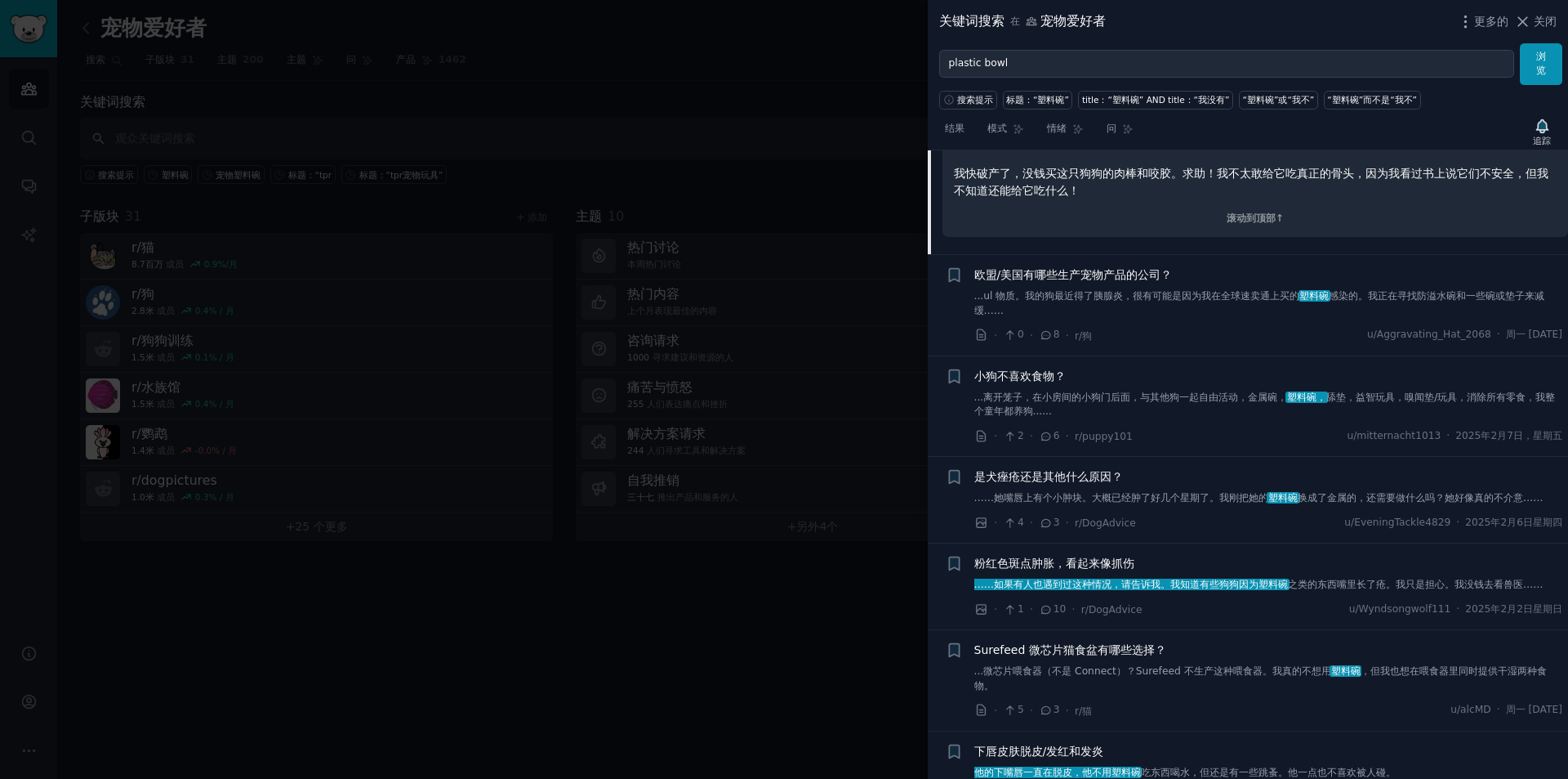
click at [1217, 317] on link "...ul 物质。我的狗最近得了胰腺炎，很有可能是因为我在全球速卖通上买的 塑料碗 感染的。我正在寻找防溢水碗和一些碗或垫子来减缓……" at bounding box center [1269, 303] width 589 height 28
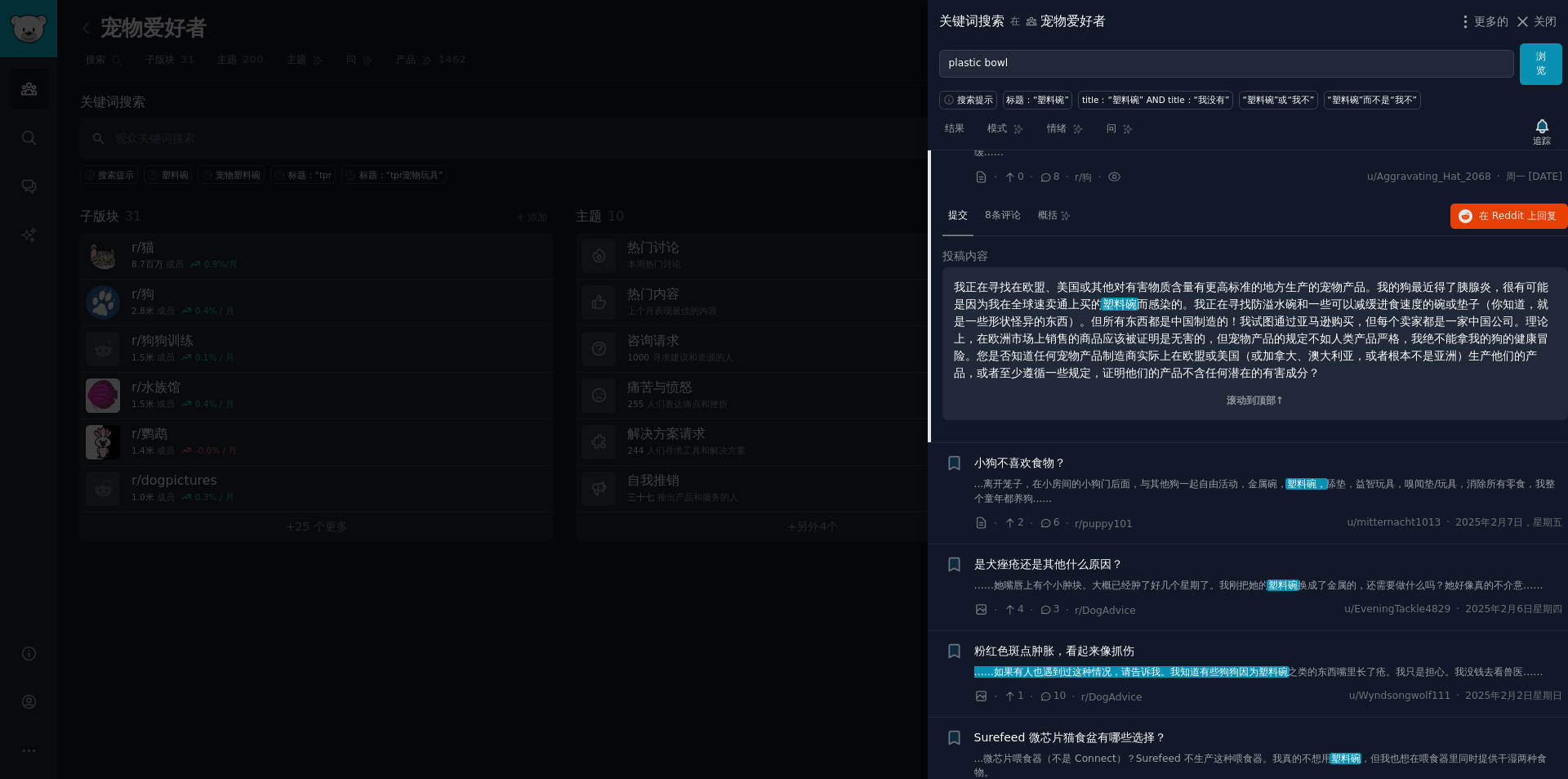
scroll to position [2939, 0]
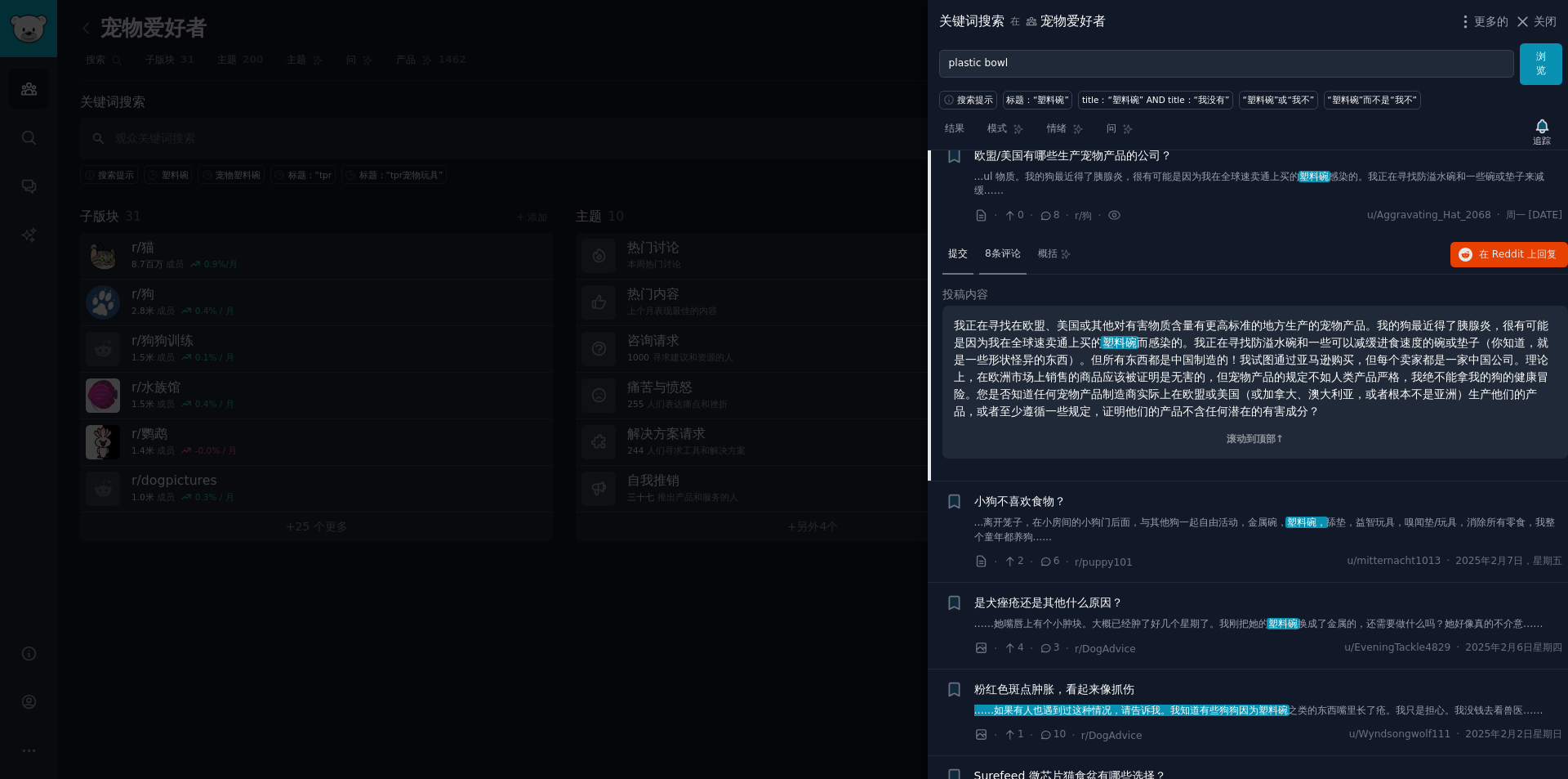
click at [1005, 259] on font "8条评论" at bounding box center [1003, 253] width 36 height 11
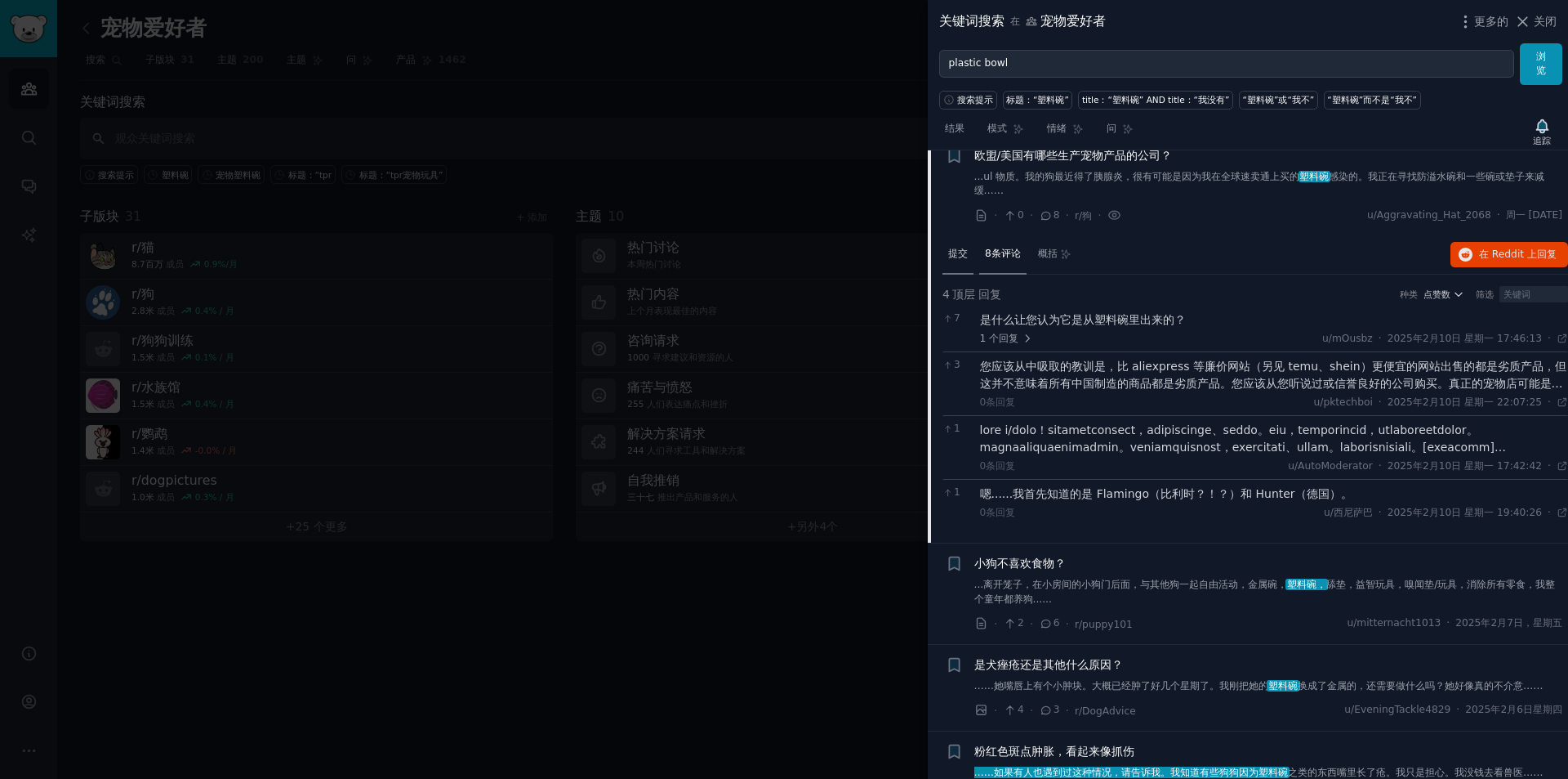
click at [967, 259] on font "提交" at bounding box center [958, 253] width 20 height 11
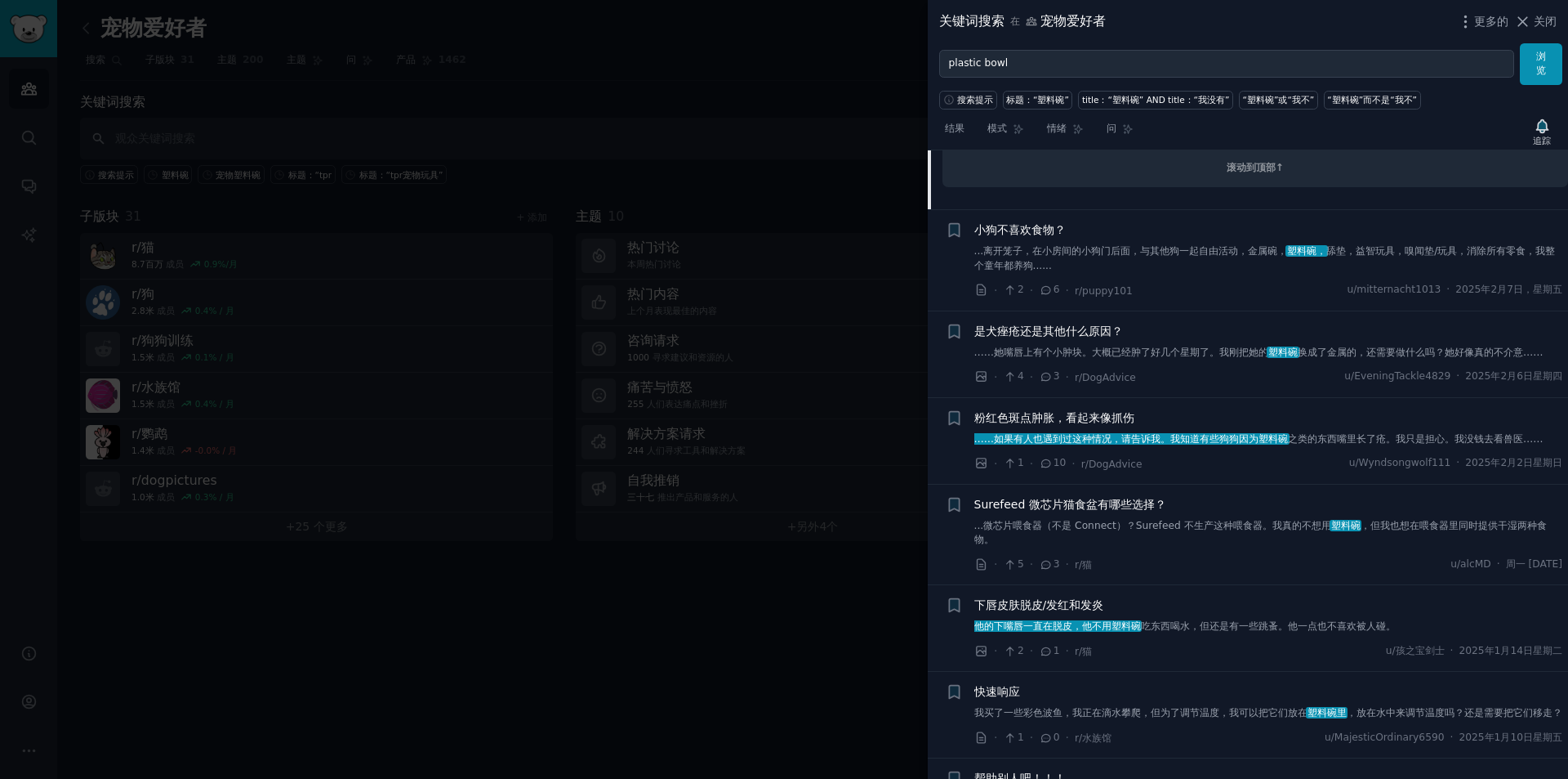
scroll to position [3184, 0]
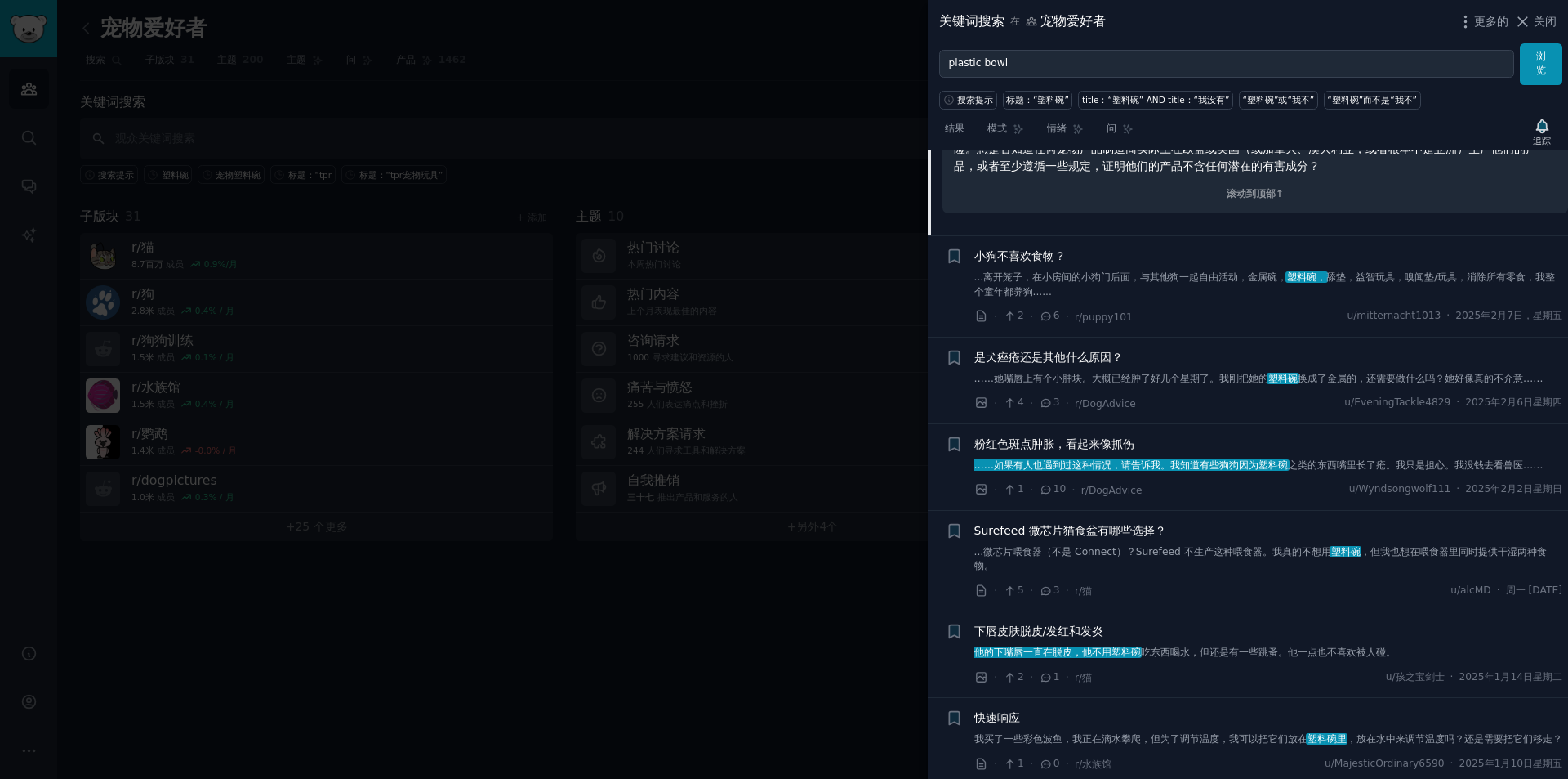
click at [1263, 317] on div "小狗不喜欢食物？ ...离开笼子，在小房间的小狗门后面，与其他狗一起自由活动，金属碗， 塑料碗， 舔垫，益智玩具，嗅闻垫/玩具，消除所有零食，我整个童年都养狗…" at bounding box center [1269, 286] width 589 height 78
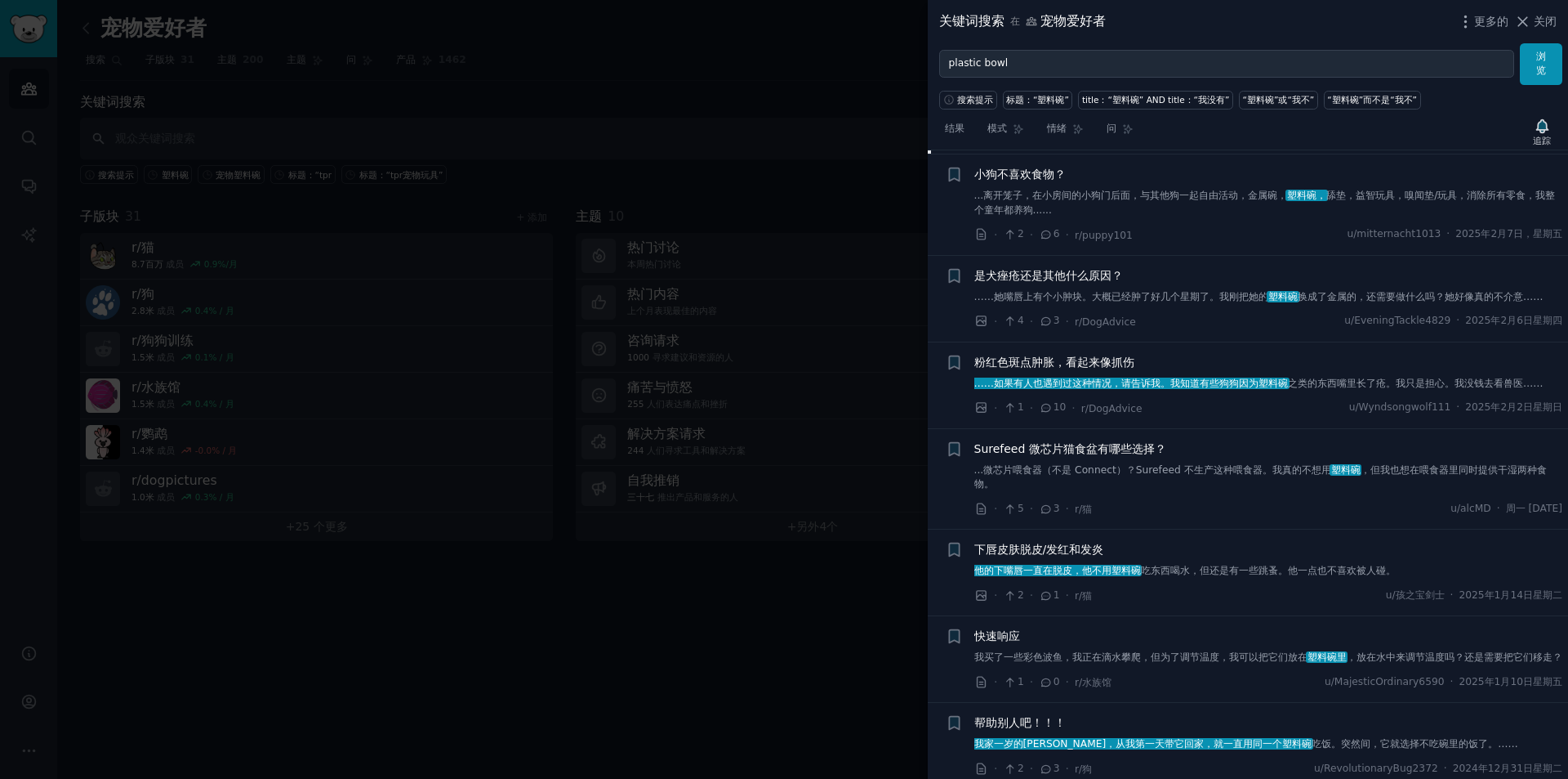
click at [1243, 302] on font "……她嘴唇上有个小肿块。大概已经肿了好几个星期了。我刚把她的" at bounding box center [1122, 296] width 295 height 11
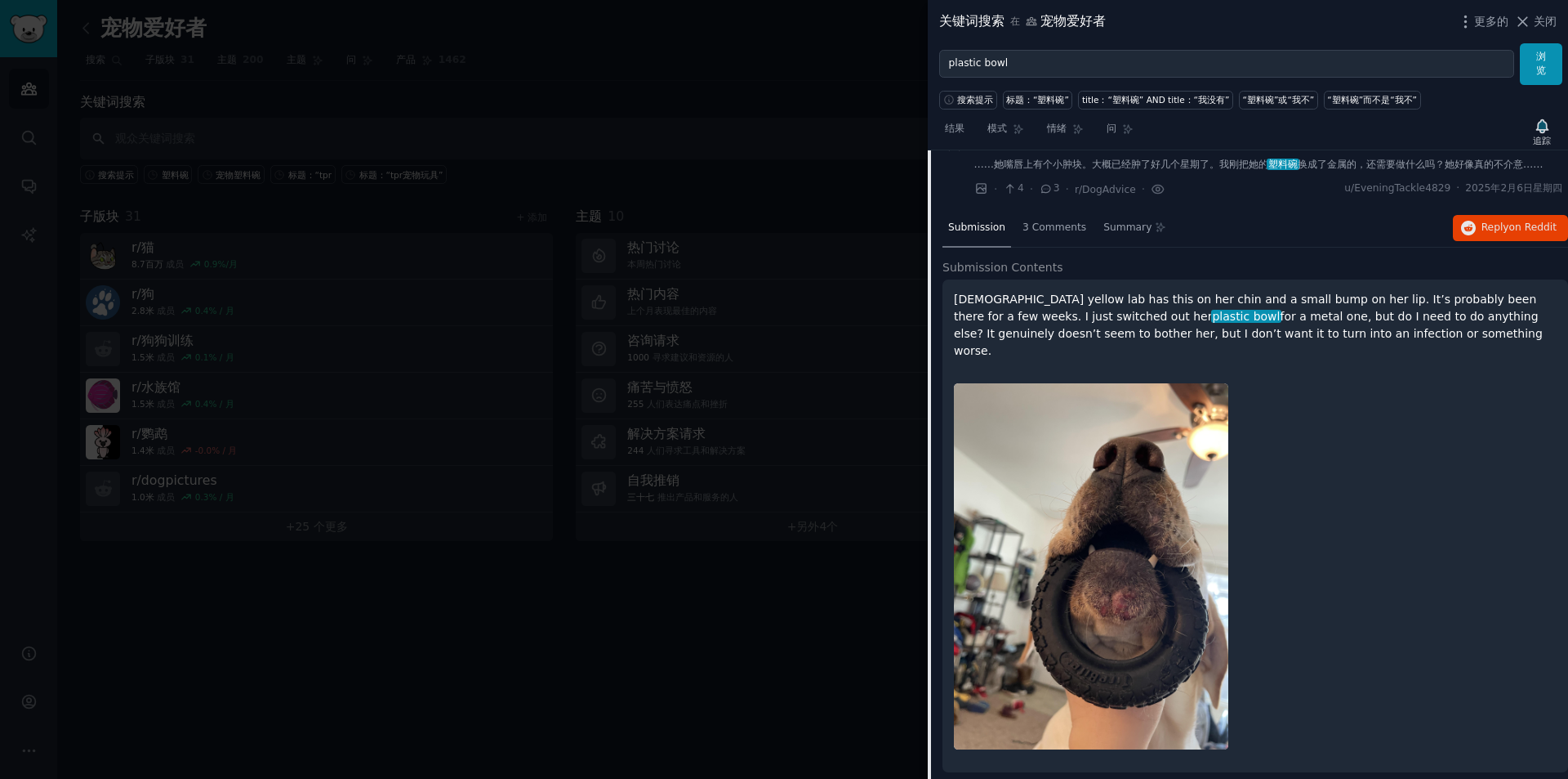
scroll to position [3140, 0]
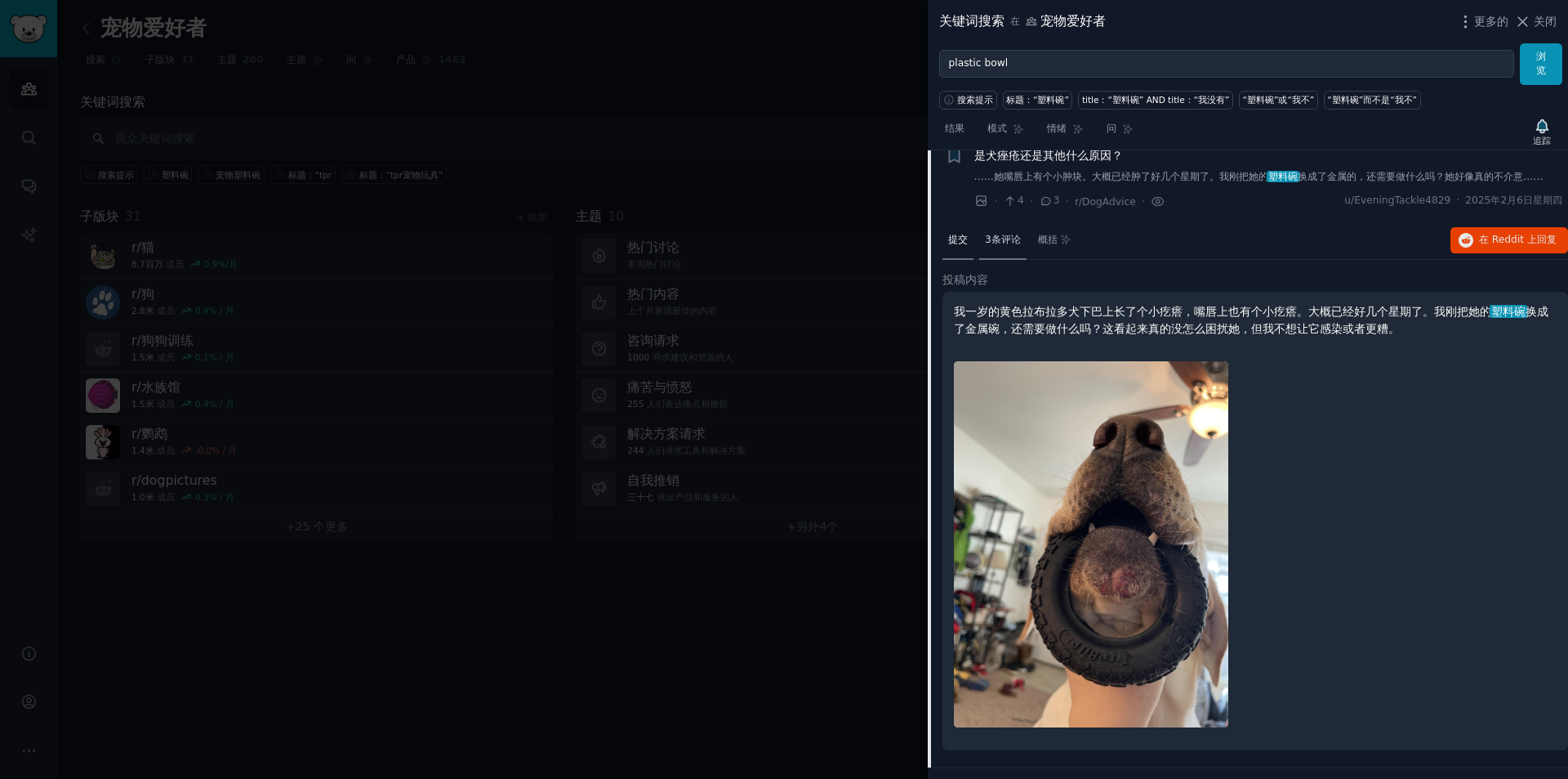
click at [1003, 245] on font "3条评论" at bounding box center [1003, 239] width 36 height 11
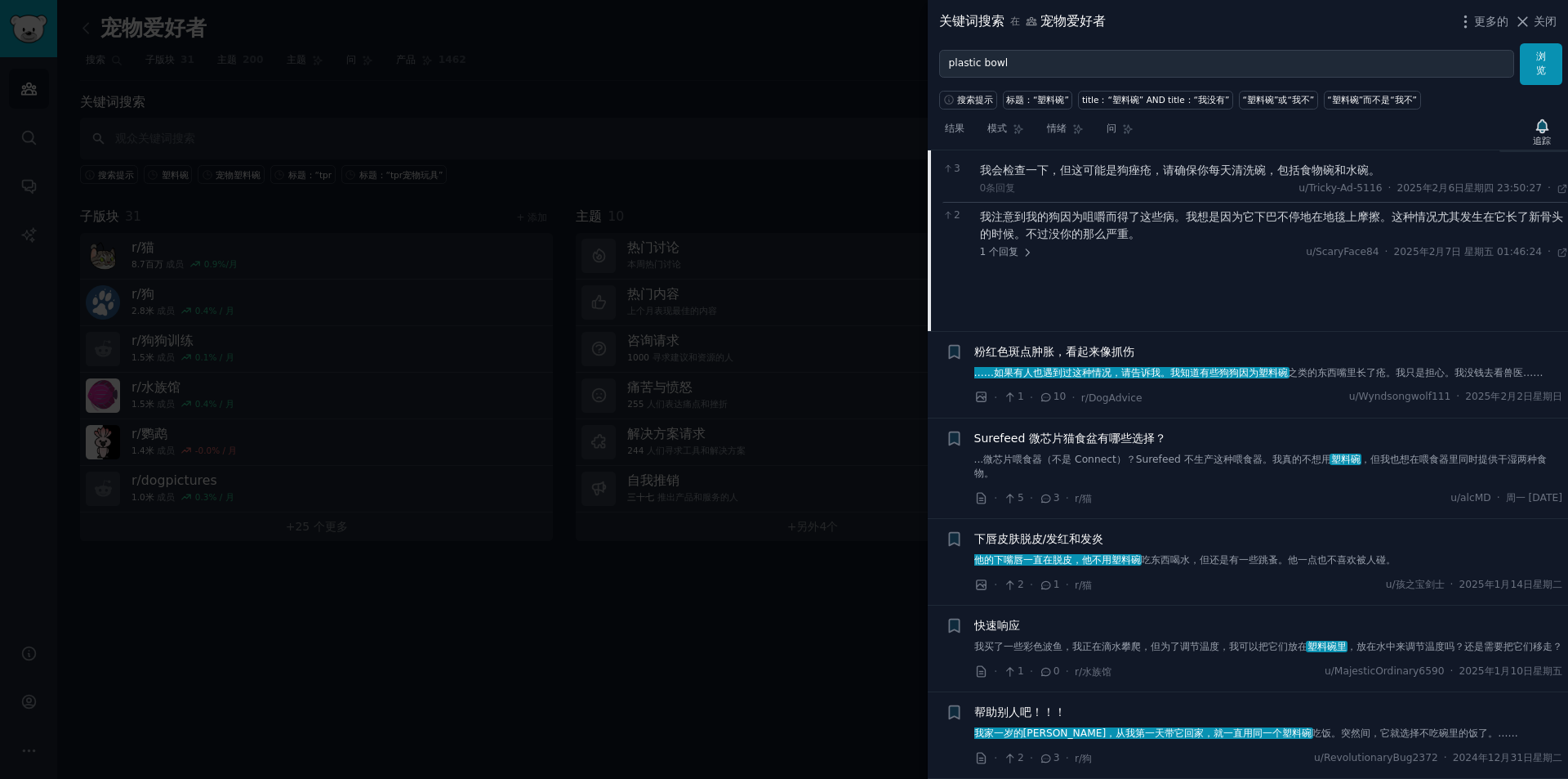
scroll to position [3304, 0]
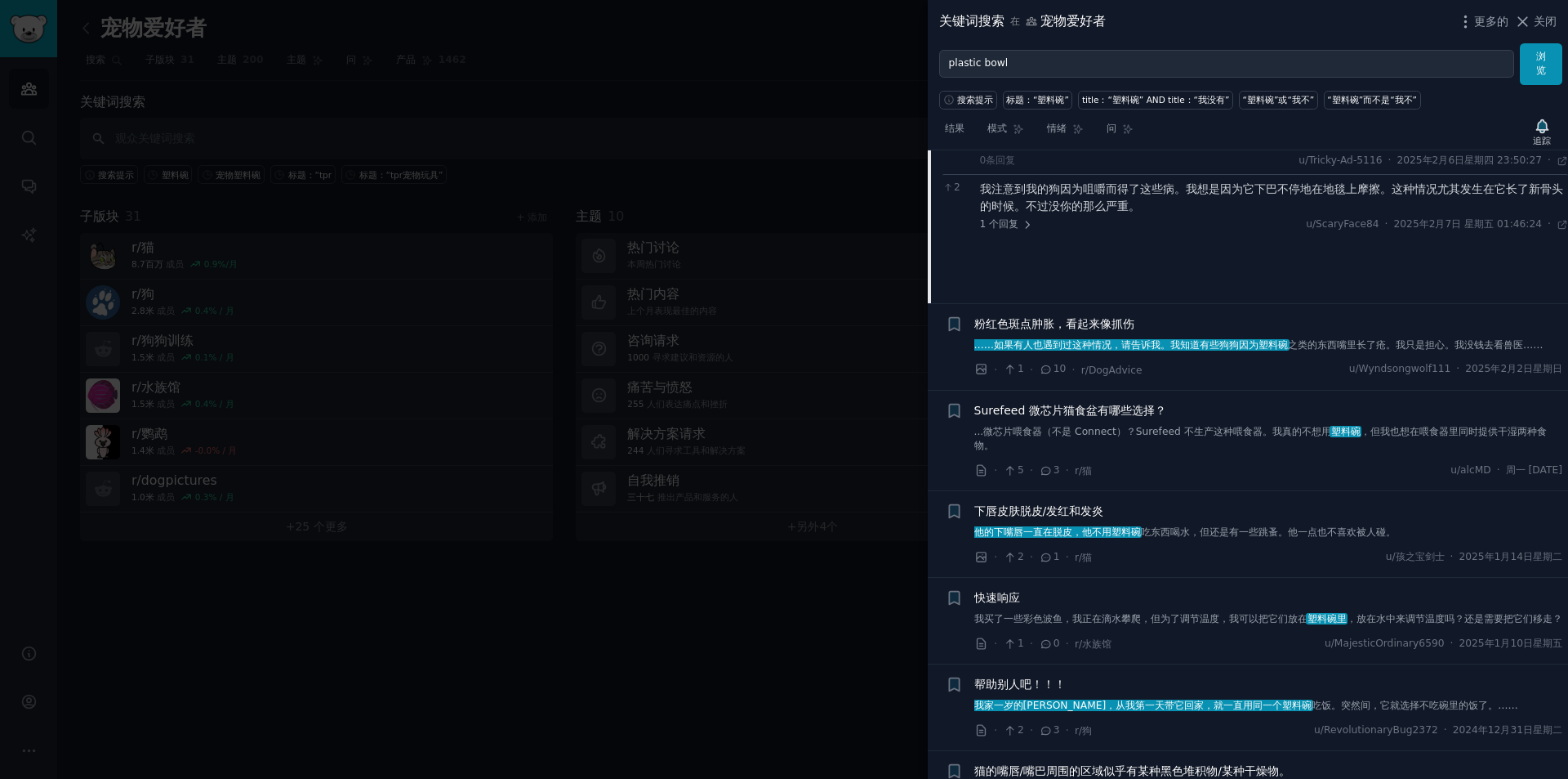
click at [1394, 350] on font "。我只是担心。我没钱去看兽医……" at bounding box center [1465, 344] width 158 height 11
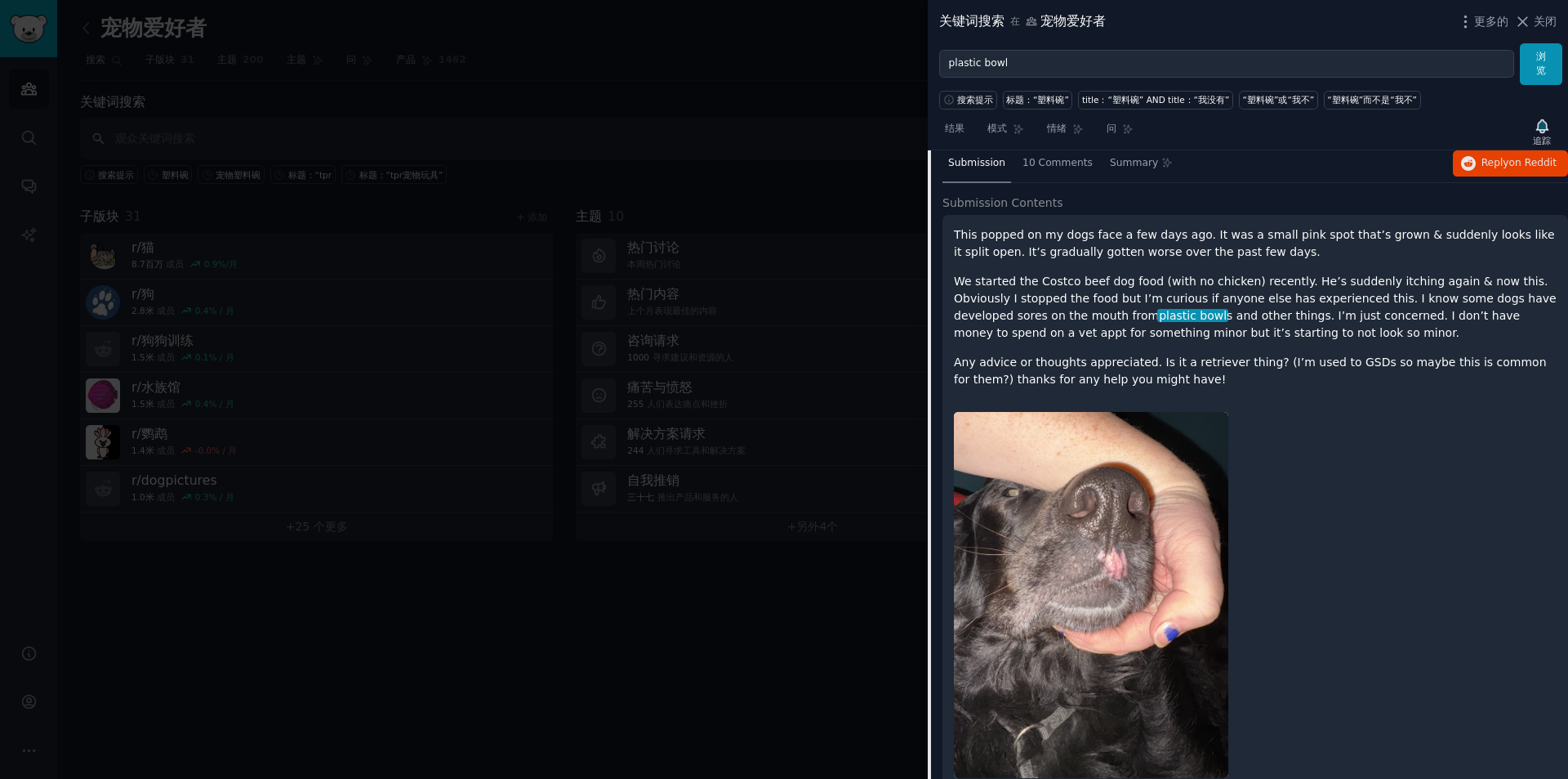
scroll to position [3227, 0]
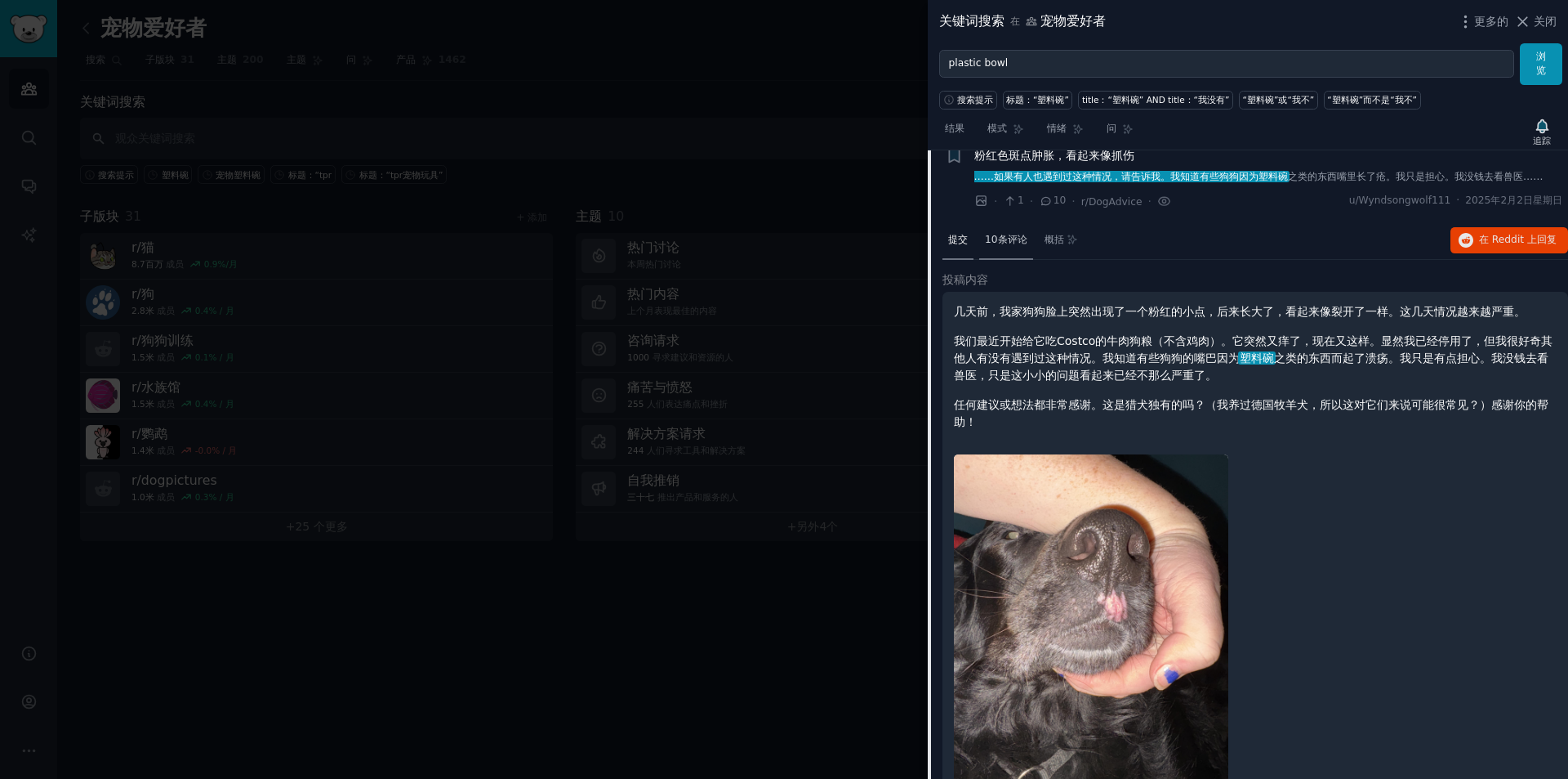
click at [1025, 261] on div "10条评论" at bounding box center [1007, 241] width 54 height 39
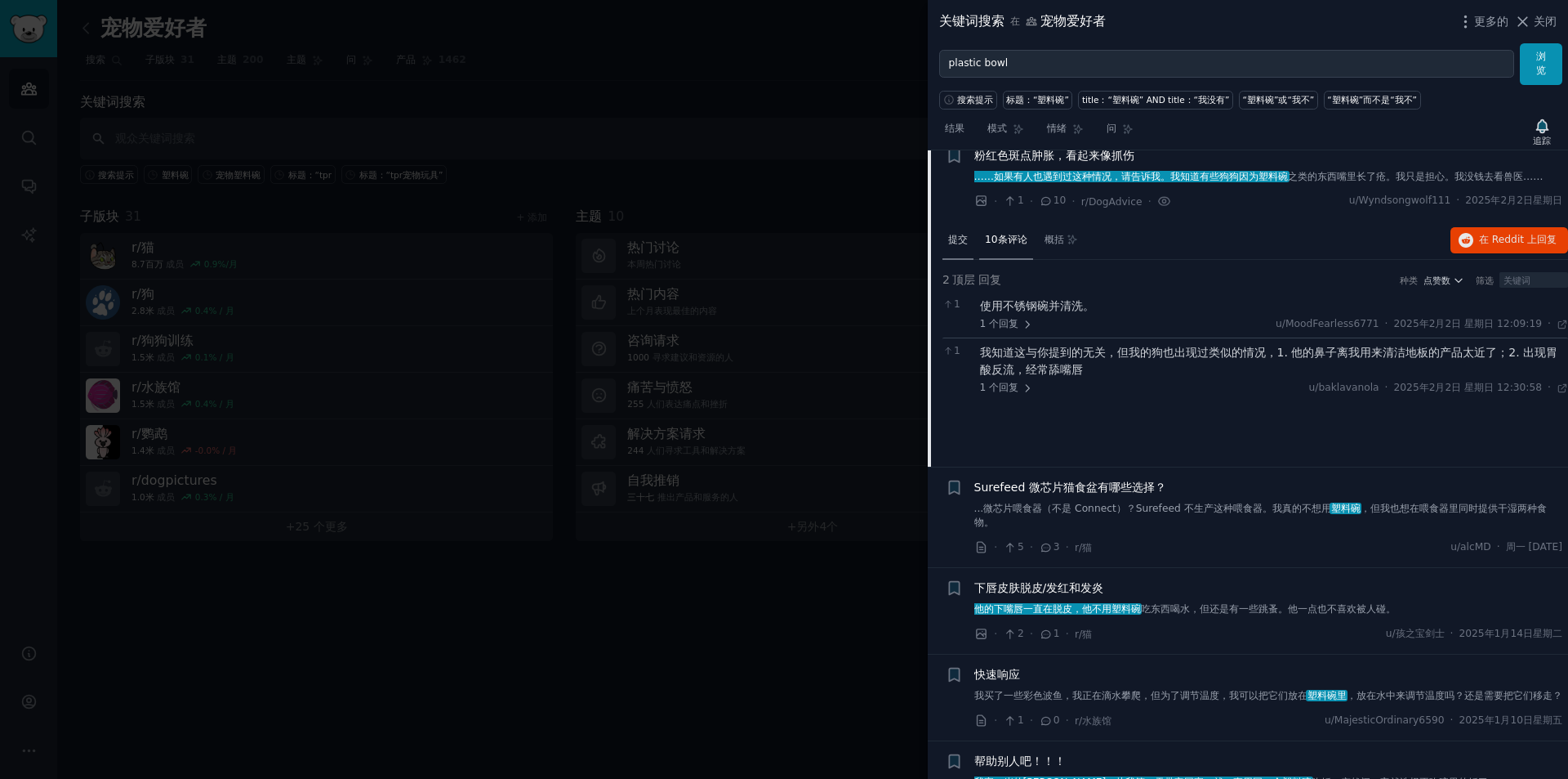
click at [958, 245] on font "提交" at bounding box center [958, 239] width 20 height 11
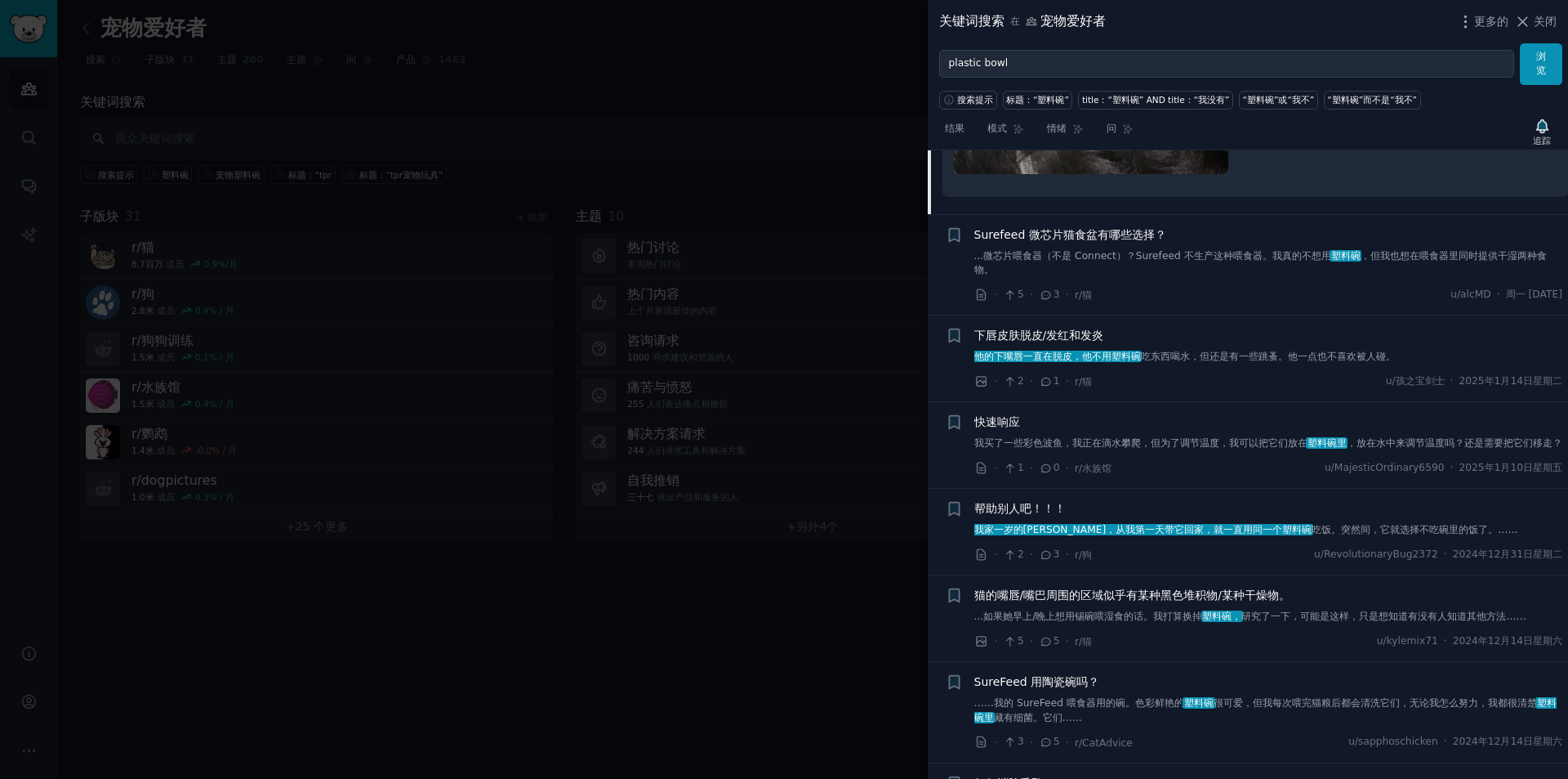
scroll to position [3880, 0]
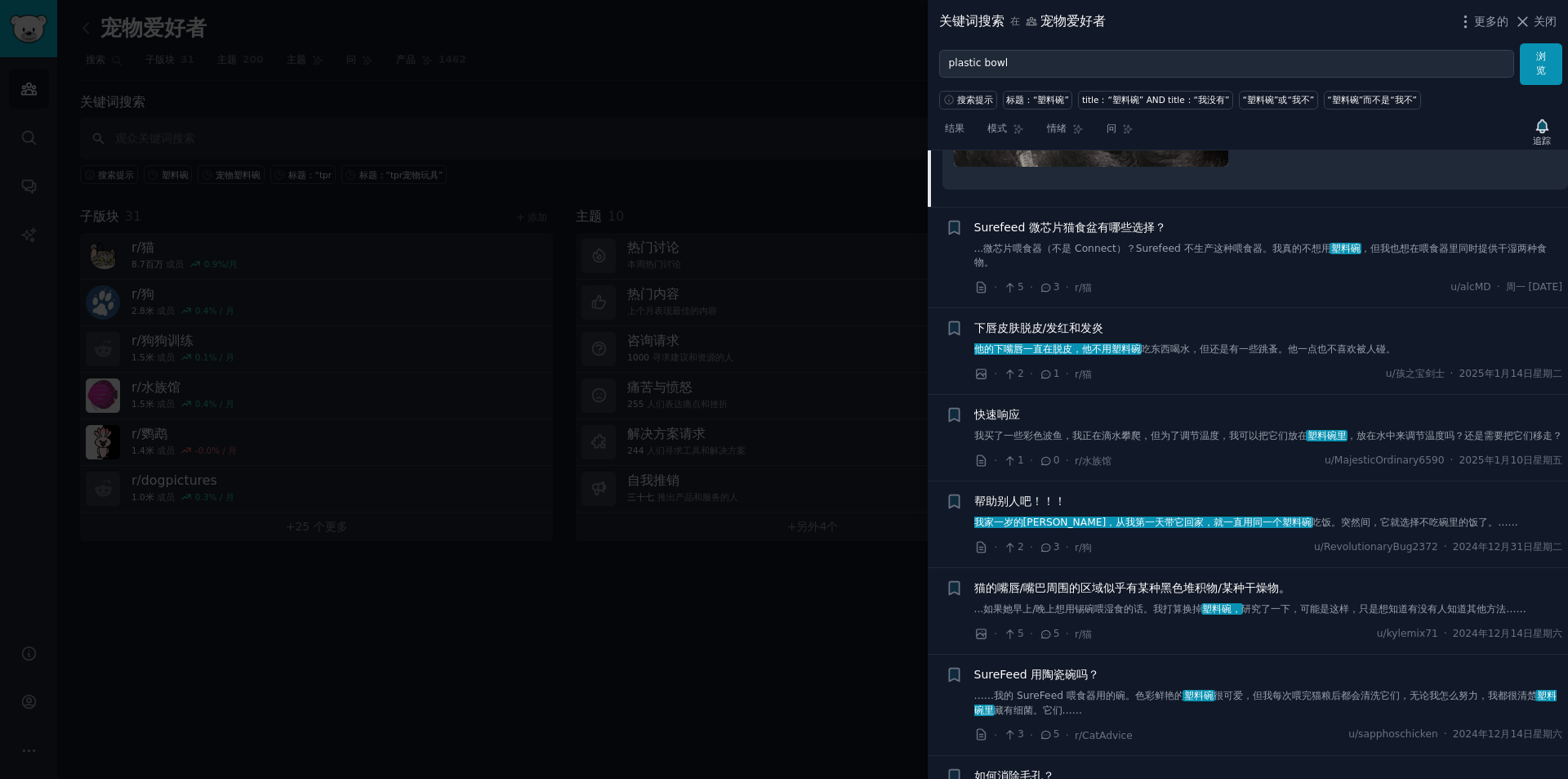
click at [1298, 254] on font "...微芯片喂食器（不是 Connect）？Surefeed 不生产这种喂食器。我真的不想用" at bounding box center [1153, 248] width 357 height 11
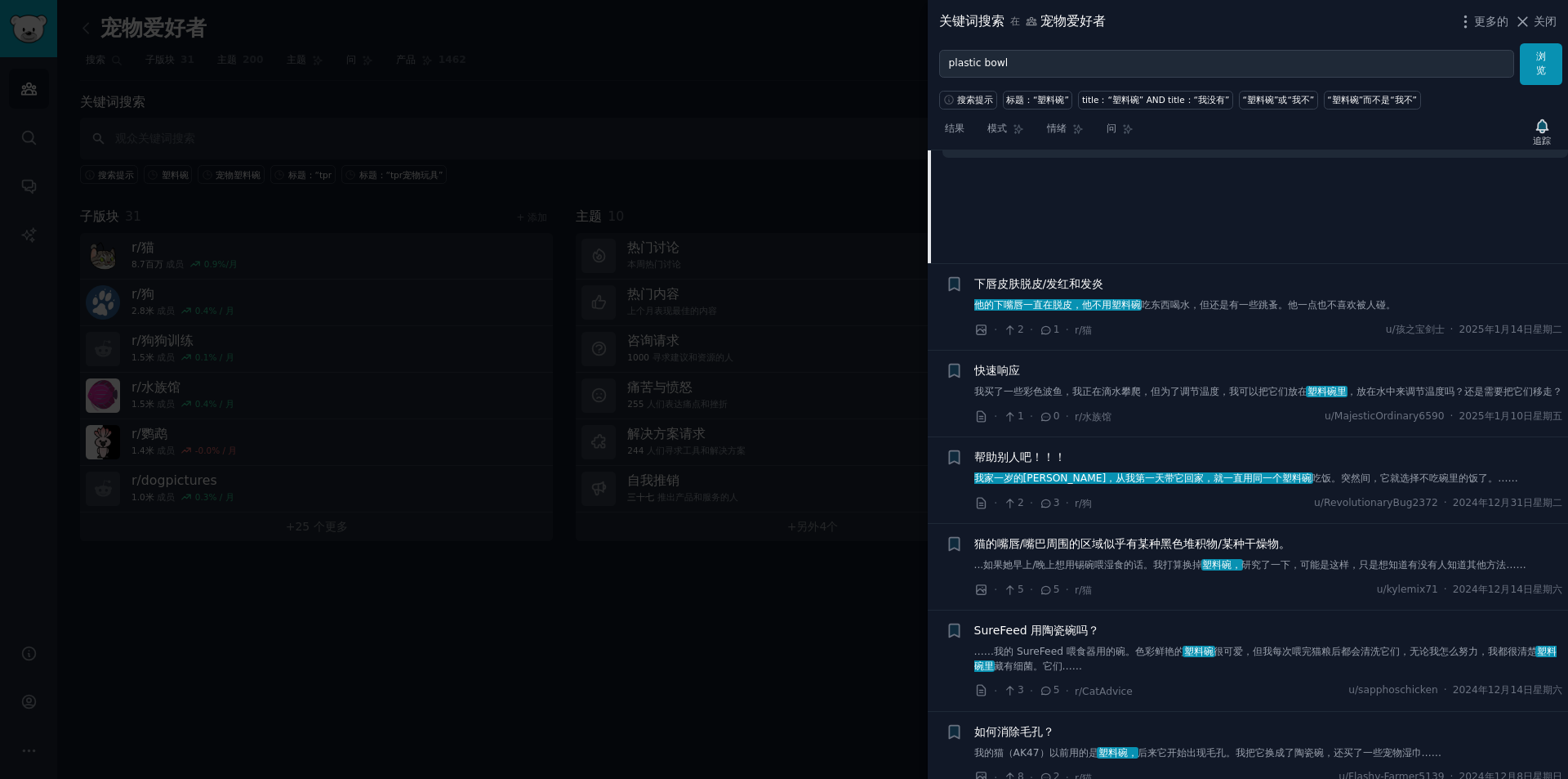
scroll to position [3559, 0]
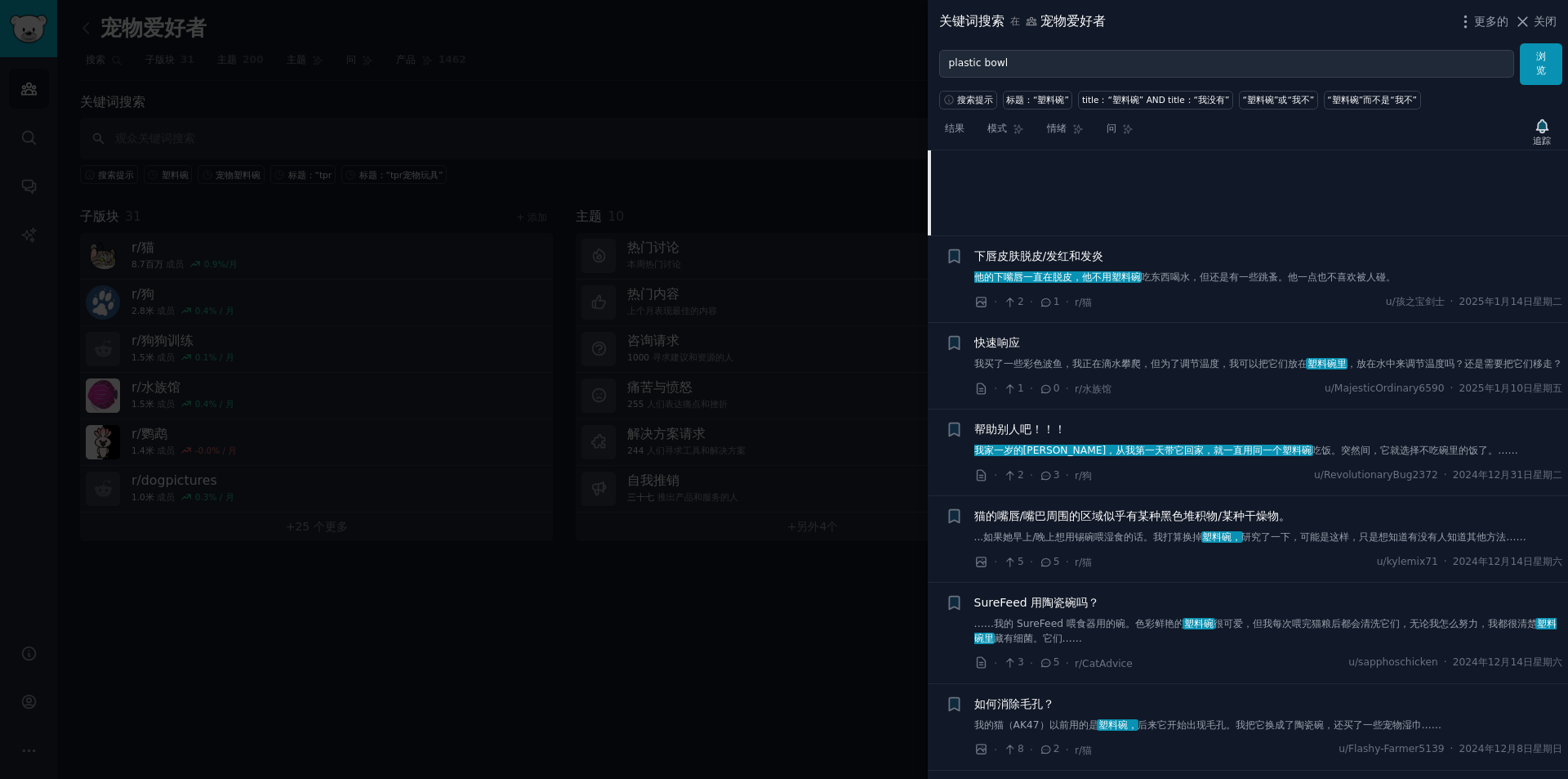
click at [1305, 305] on div "下唇皮肤脱皮/发红和发炎 他的下嘴唇一直在脱皮，他不用塑料碗 吃东西喝水 ，但还是有一些跳蚤。他一点也不喜欢被人碰。 · 2 · 1 · r/猫 u/孩之宝剑…" at bounding box center [1269, 279] width 589 height 63
click at [1316, 283] on font "，但还是有一些跳蚤。他一点也不喜欢被人碰。" at bounding box center [1293, 276] width 206 height 11
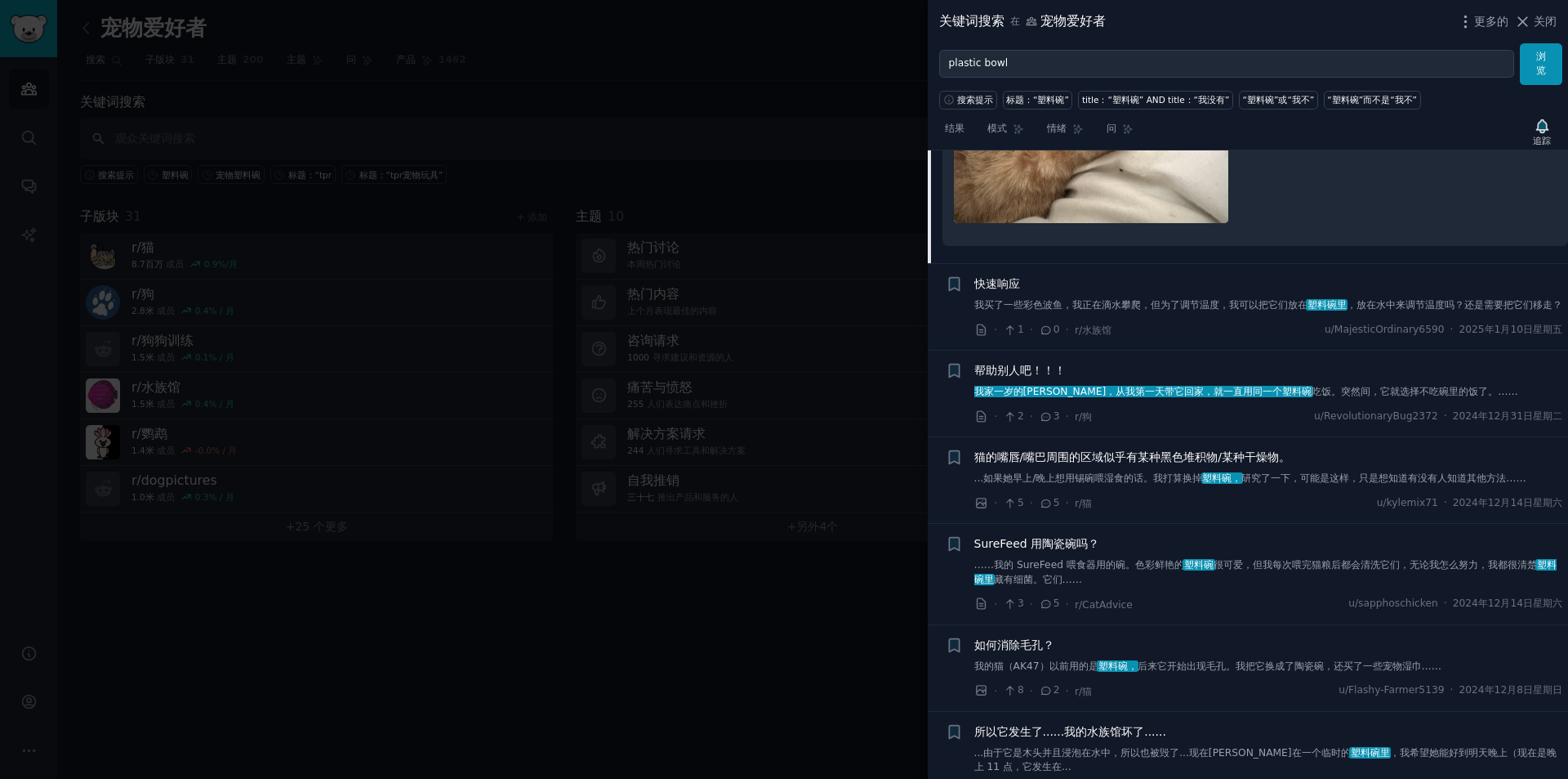
scroll to position [3823, 0]
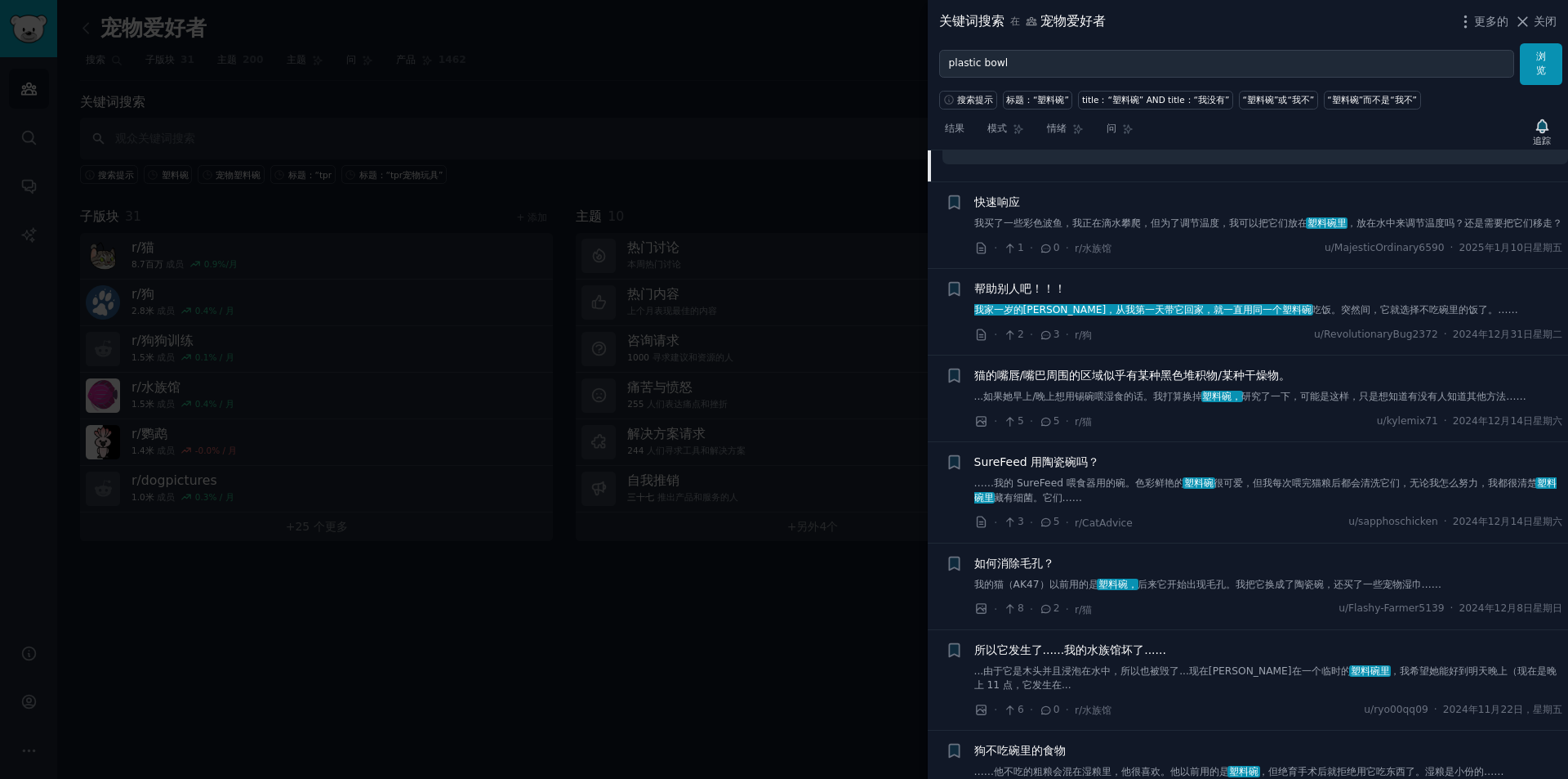
click at [1227, 316] on font "我家一岁的[PERSON_NAME]，从我第一天带它回家，就一直用同一个塑料碗" at bounding box center [1144, 309] width 338 height 11
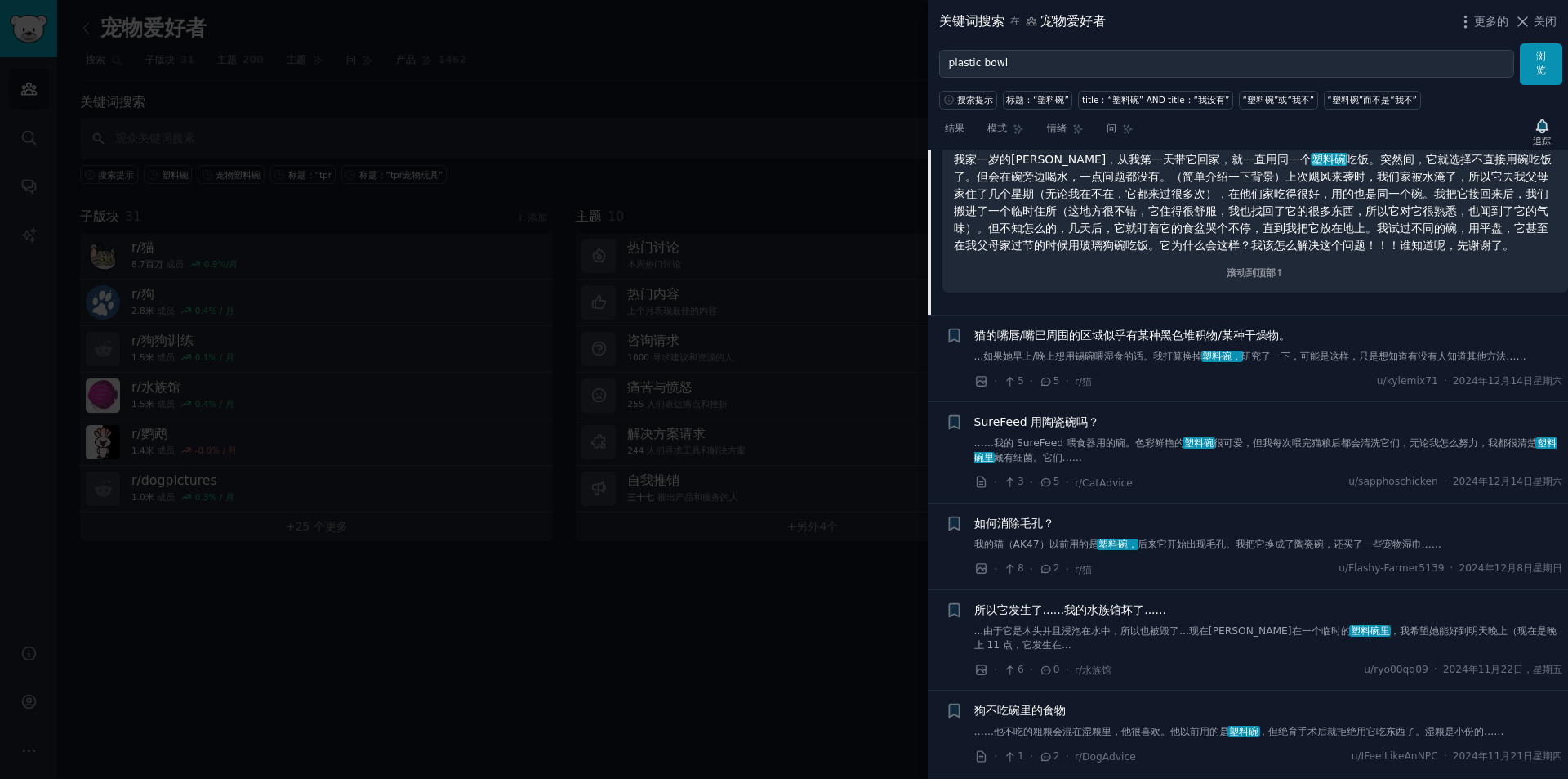
scroll to position [3766, 0]
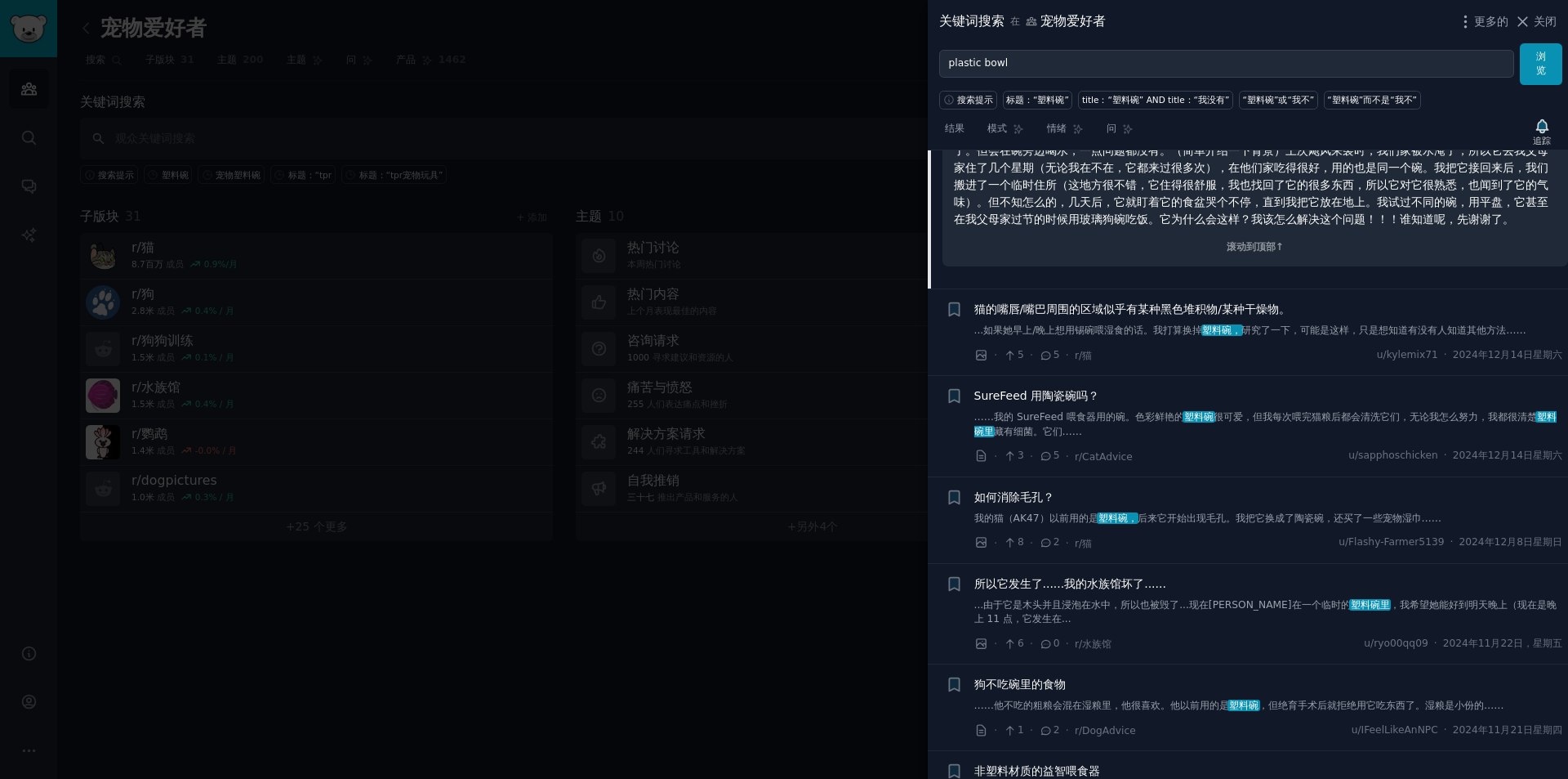
click at [1182, 336] on font "...如果她早上/晚上想用锡碗喂湿食的话。我打算换掉" at bounding box center [1088, 330] width 229 height 11
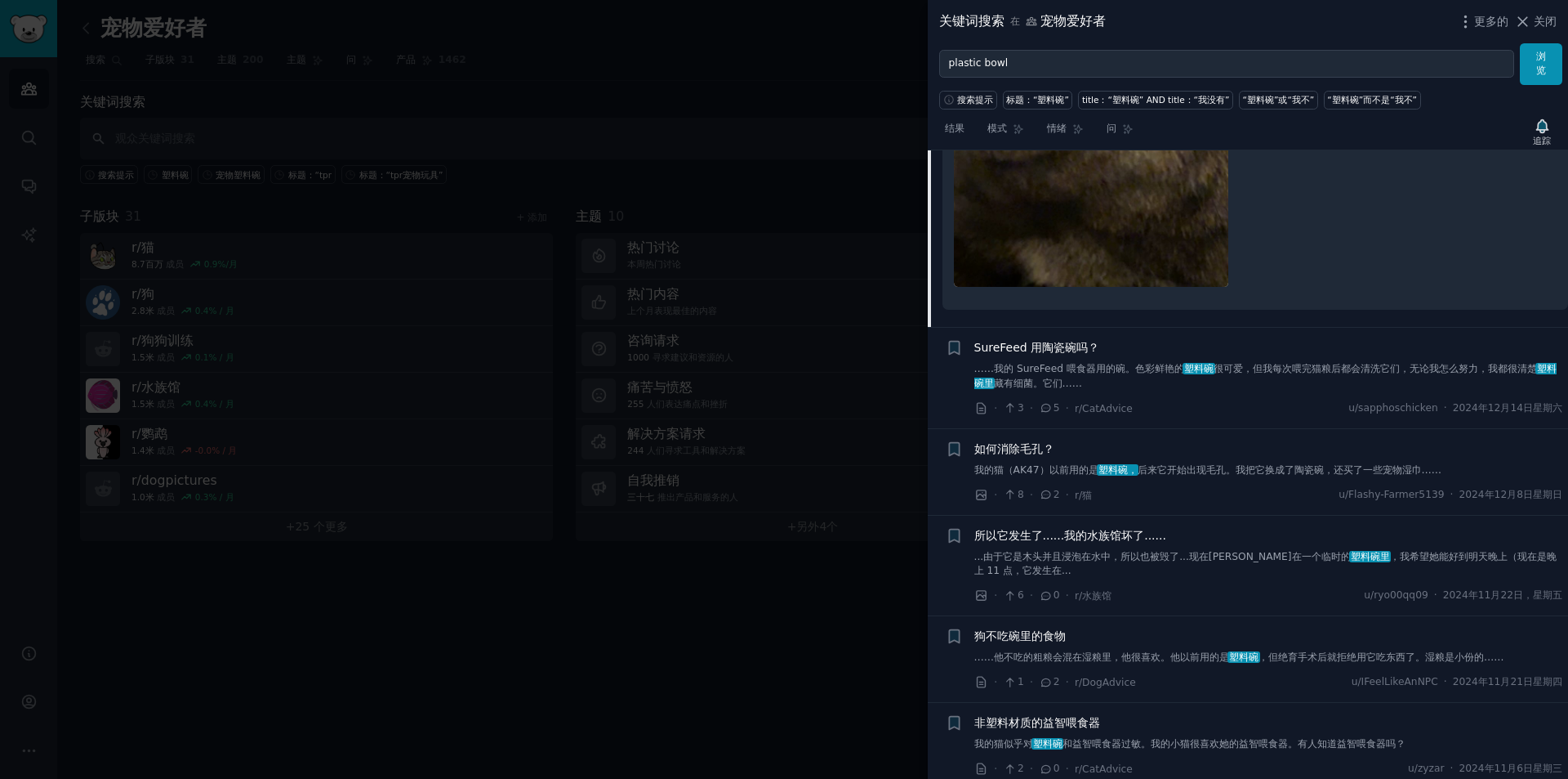
scroll to position [4261, 0]
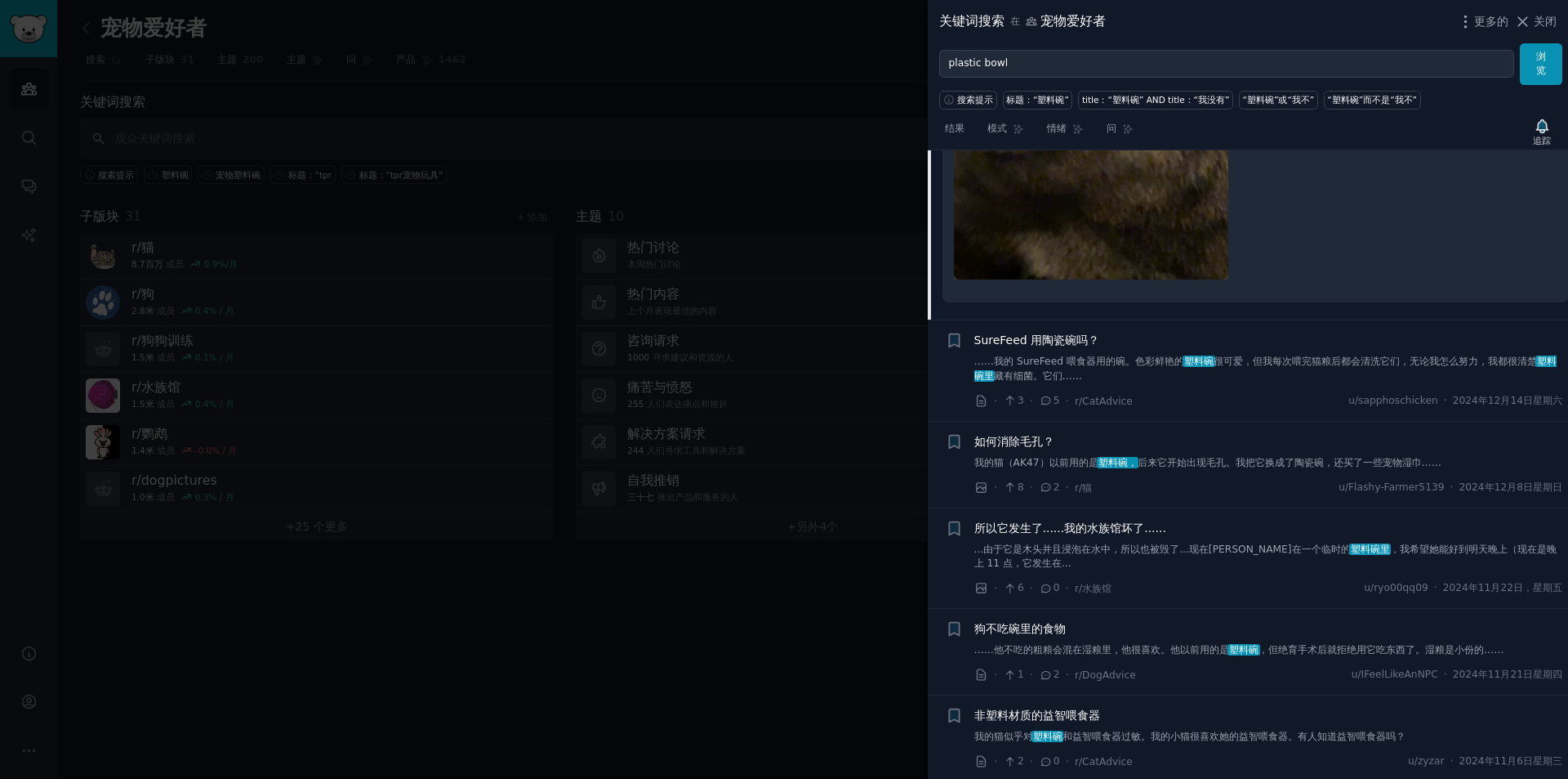
click at [1223, 383] on link "……我的 SureFeed 喂食器用的碗。色彩鲜艳的 塑料碗 很可爱，但我每次喂完猫粮后都会清洗它们，无论我怎么努力，我都很清楚 塑料碗里 藏有细菌。它们……" at bounding box center [1269, 368] width 589 height 28
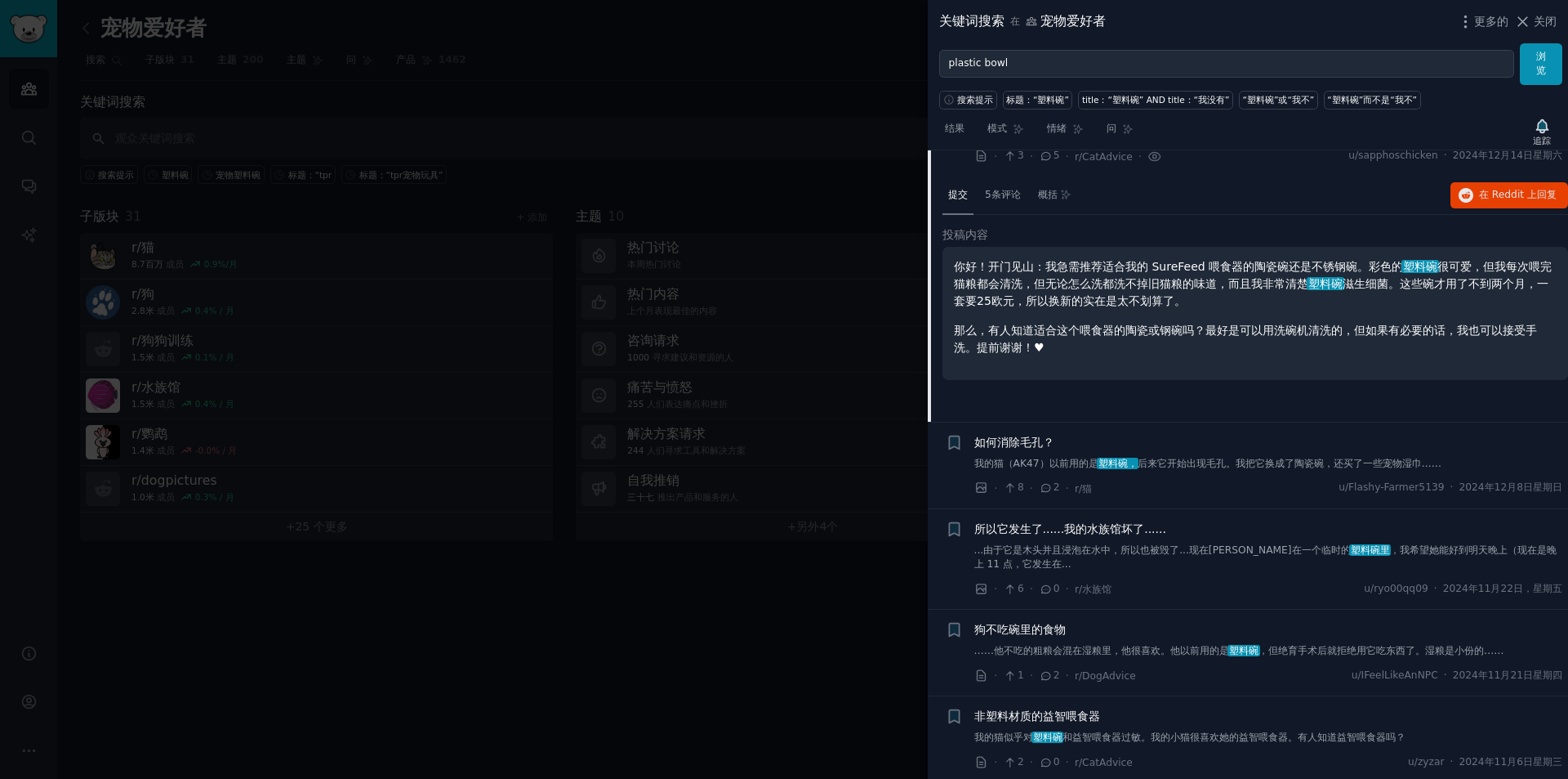
scroll to position [3857, 0]
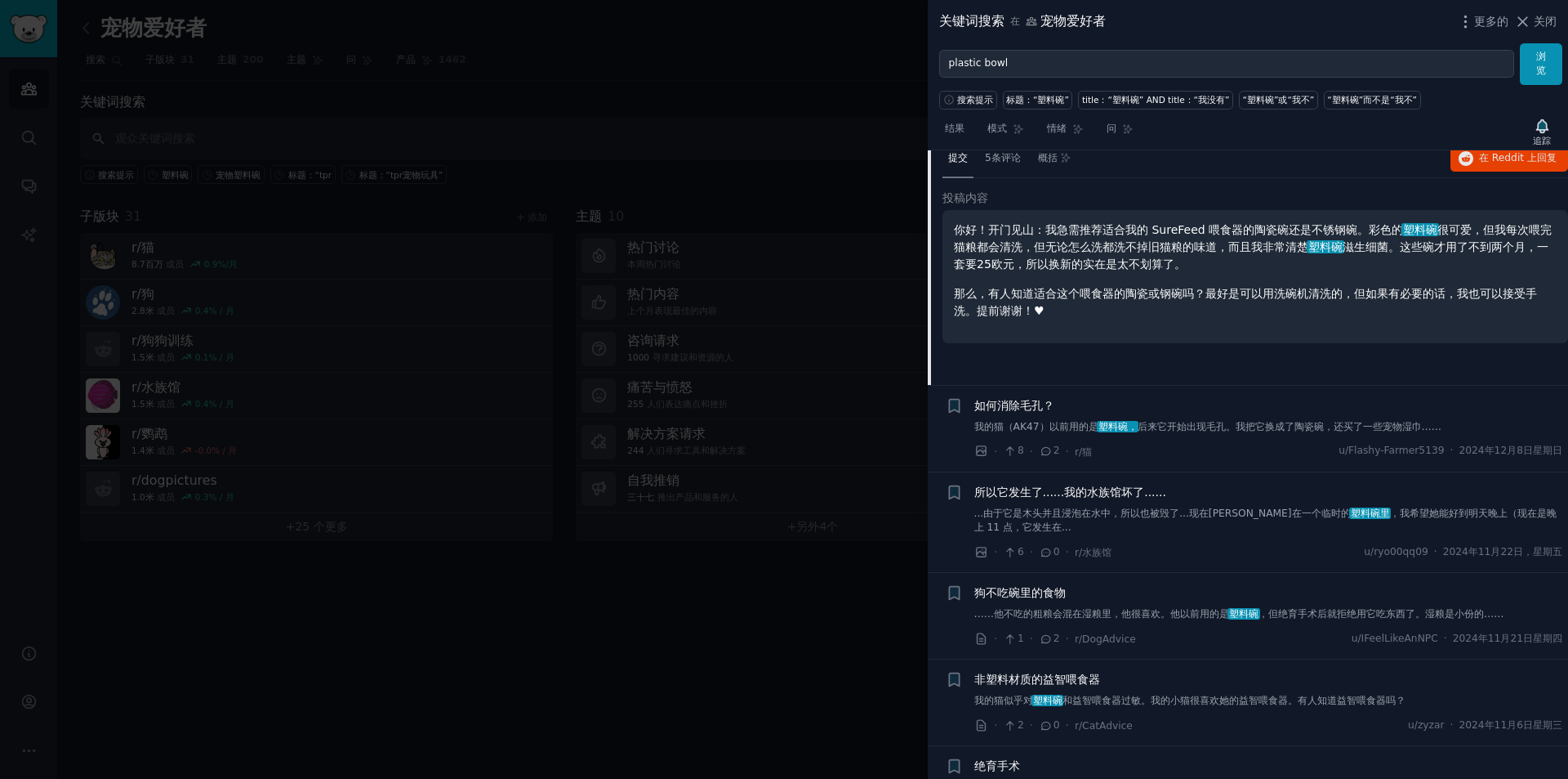
click at [1306, 432] on font "后来它开始出现毛孔。我把它换成了陶瓷碗，还买了一些宠物湿巾……" at bounding box center [1289, 426] width 304 height 11
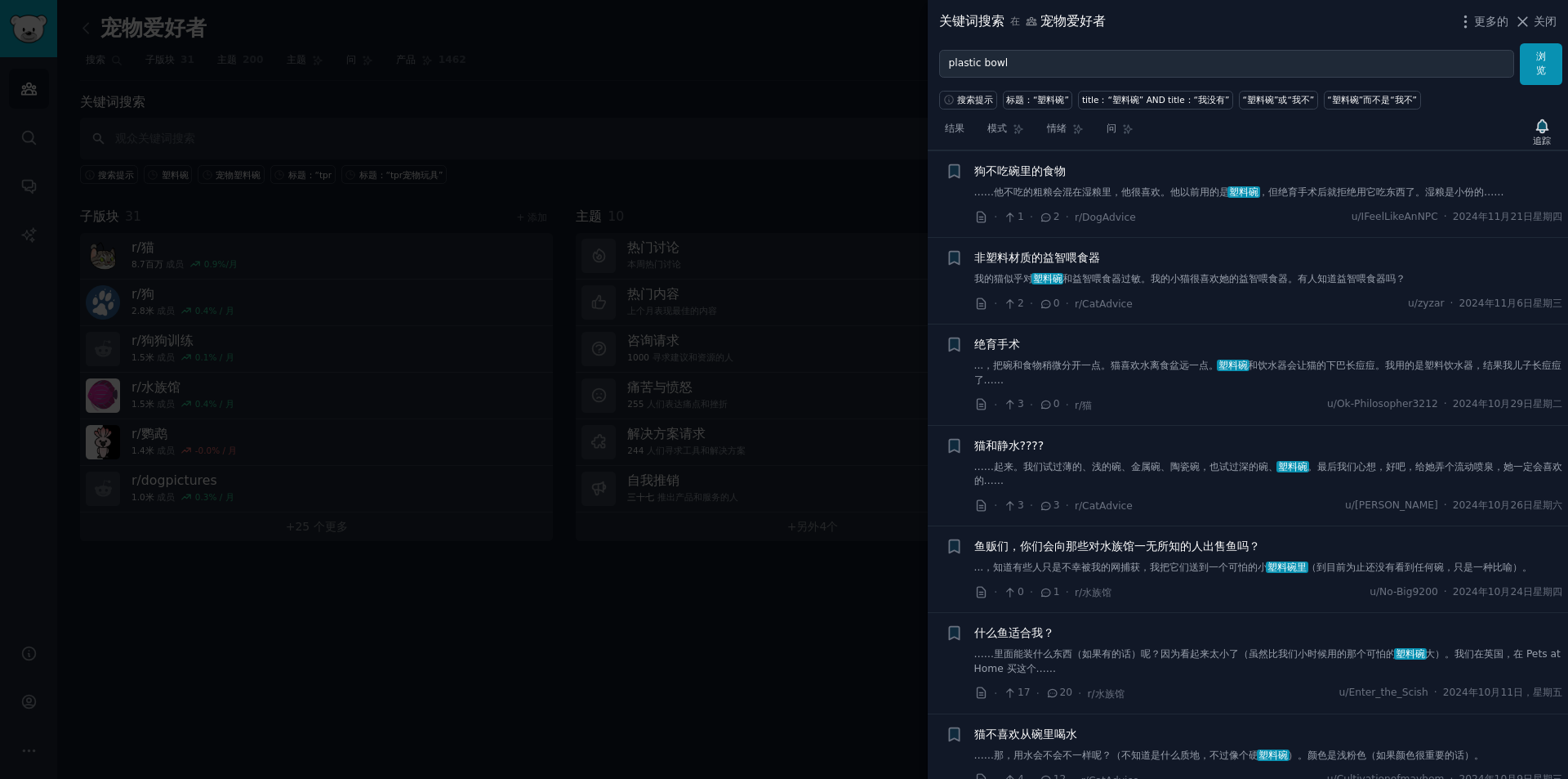
scroll to position [4448, 0]
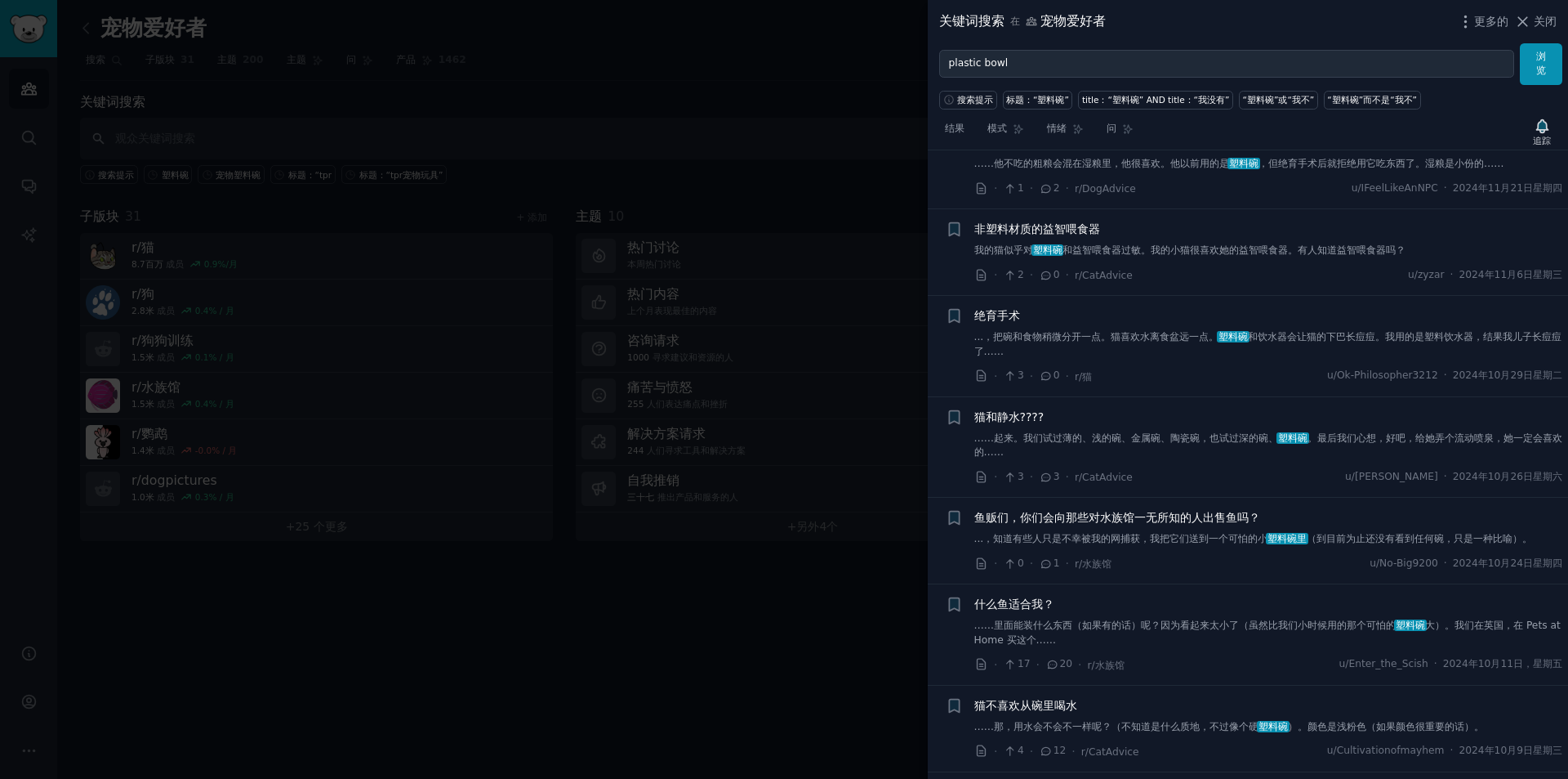
click at [1233, 342] on font "塑料碗" at bounding box center [1233, 336] width 29 height 11
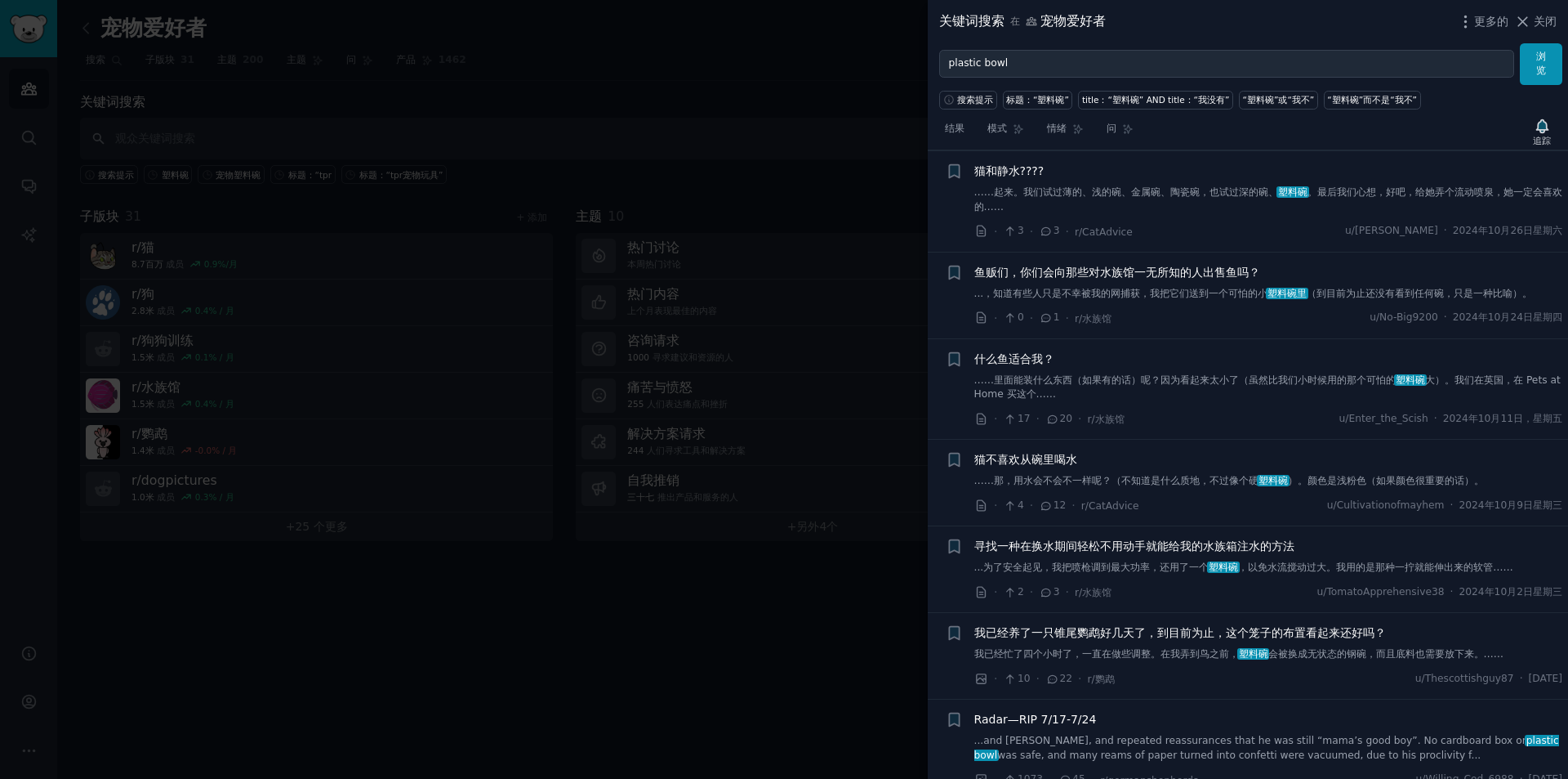
scroll to position [4809, 0]
click at [1353, 210] on font "。最后我们心想，好吧，给她弄个流动喷泉，她一定会喜欢的……" at bounding box center [1269, 198] width 589 height 26
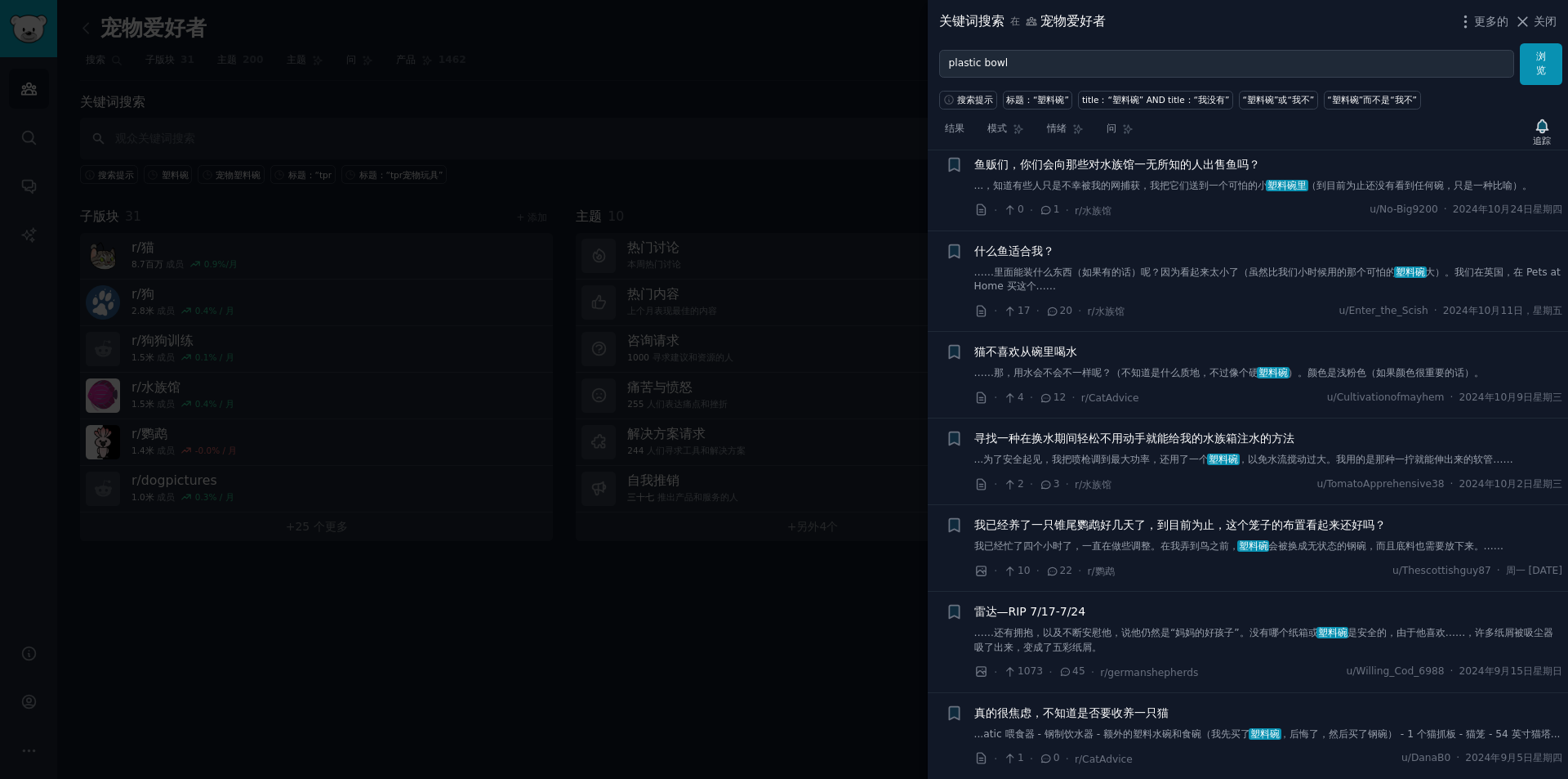
scroll to position [4828, 0]
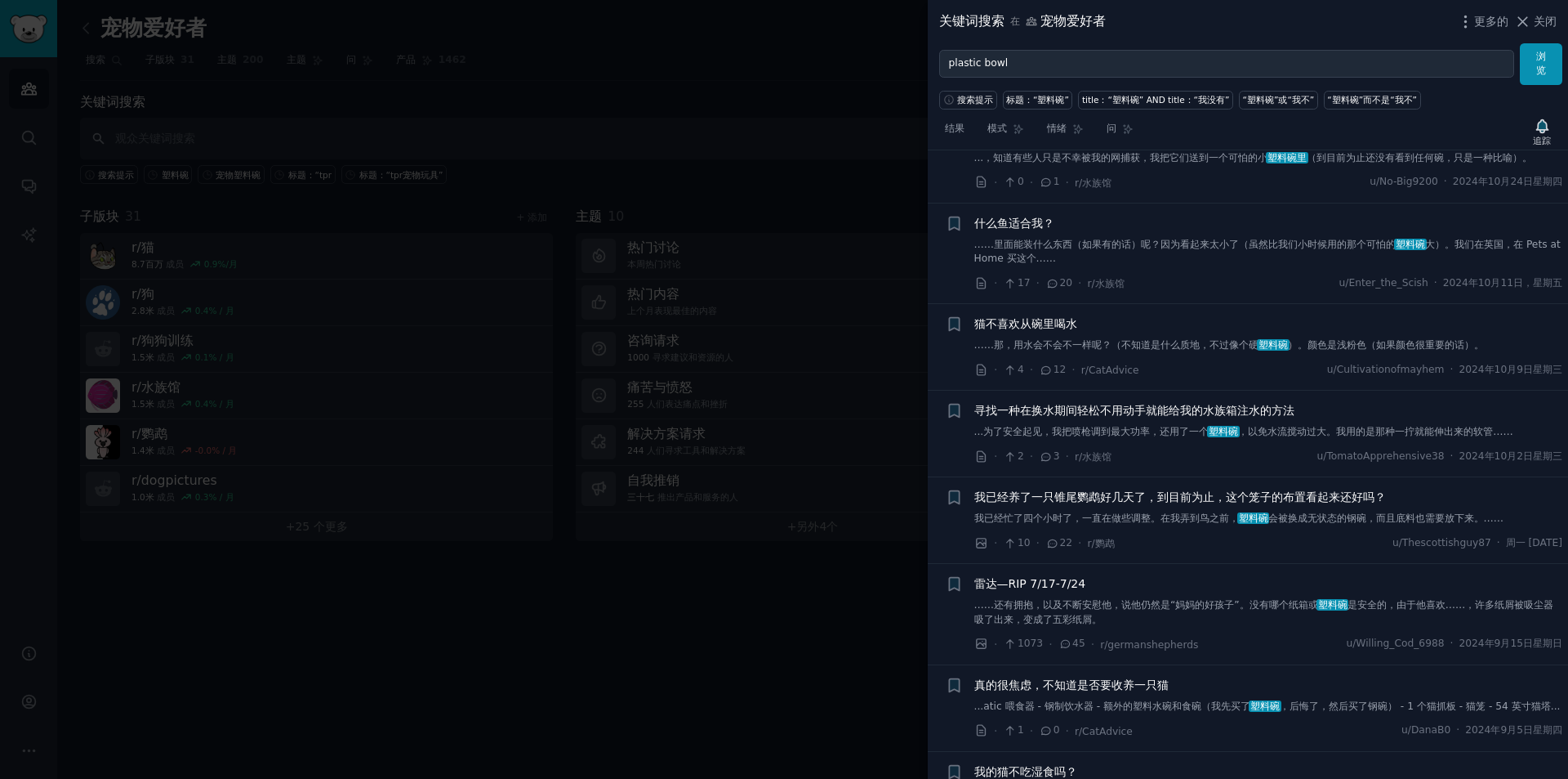
click at [1342, 250] on font "……里面能装什么东西（如果有的话）呢？因为看起来太小了（虽然比我们小时候用的那个可怕的" at bounding box center [1186, 244] width 423 height 11
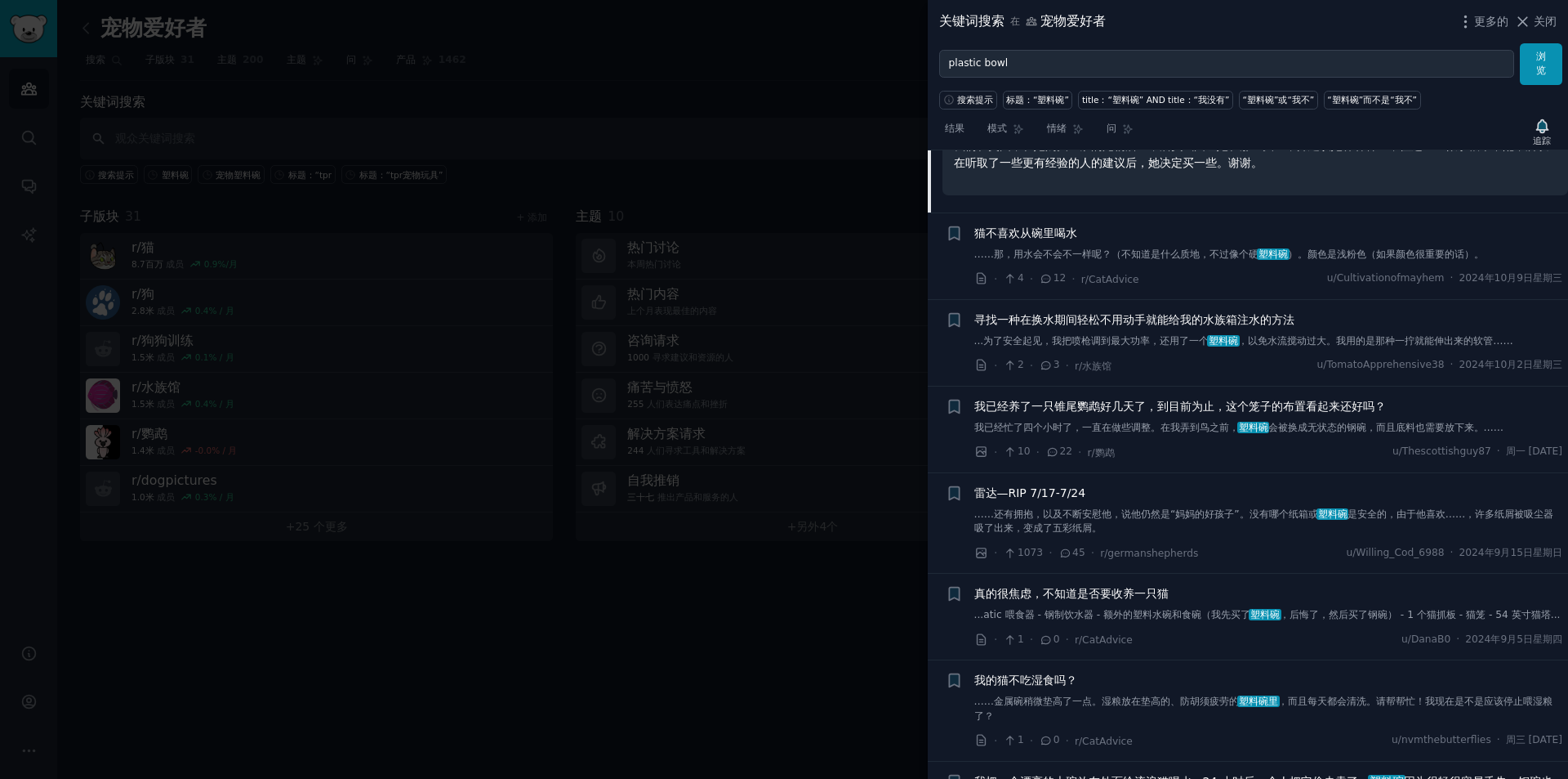
scroll to position [4852, 0]
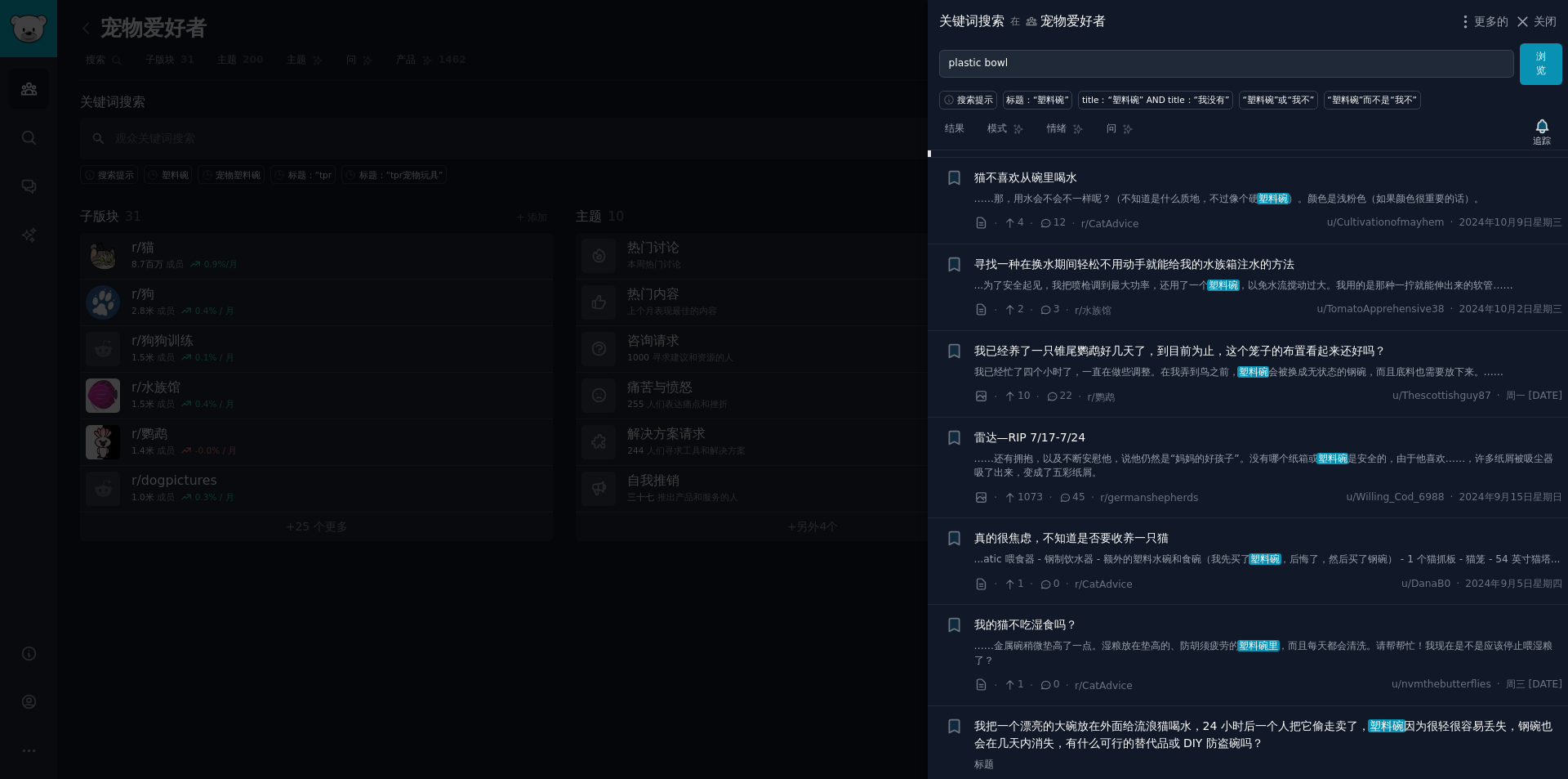
click at [1283, 270] on font "寻找一种在换水期间轻松不用动手就能给我的水族箱注水的方法" at bounding box center [1134, 263] width 320 height 13
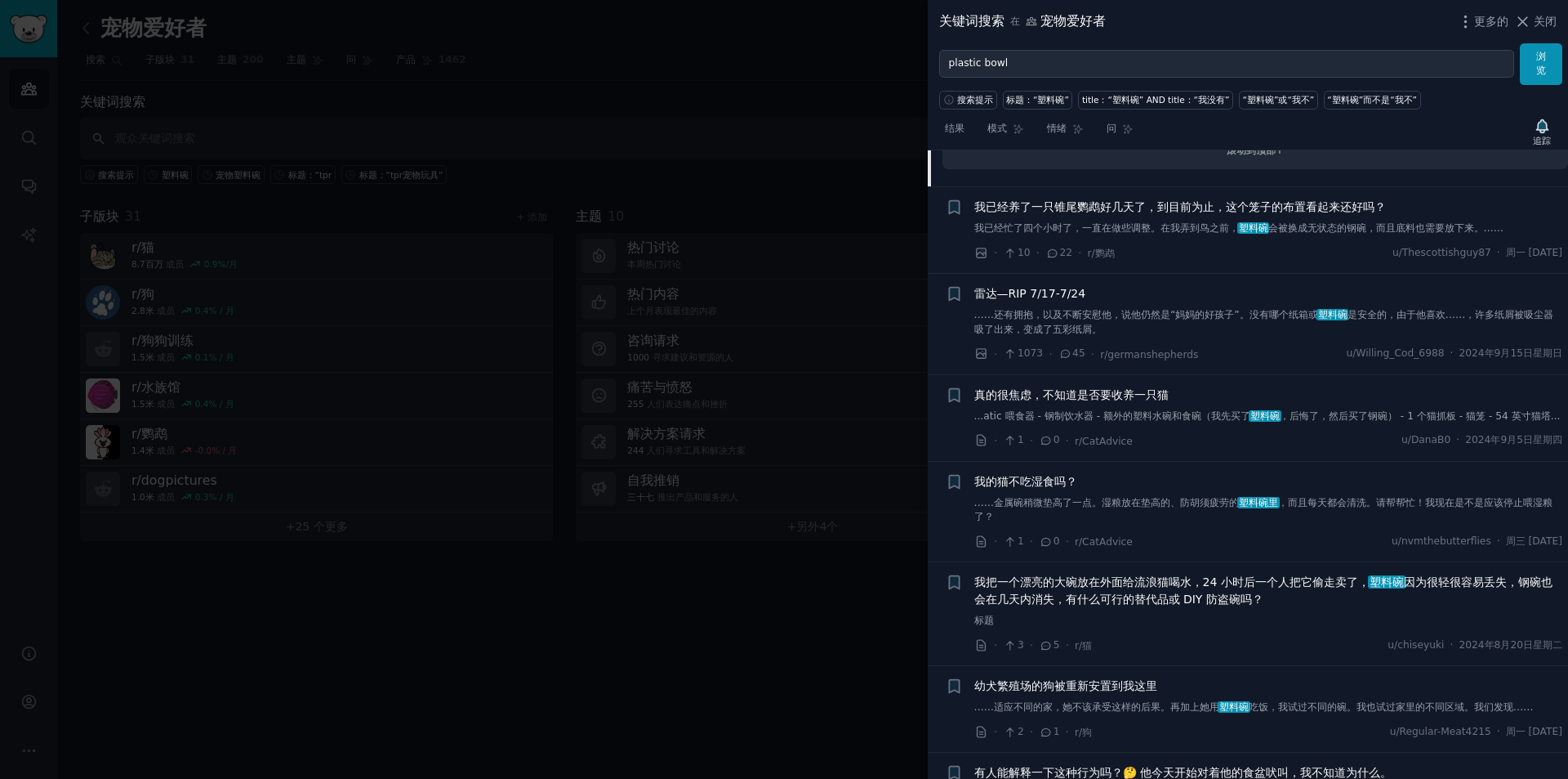
scroll to position [5039, 0]
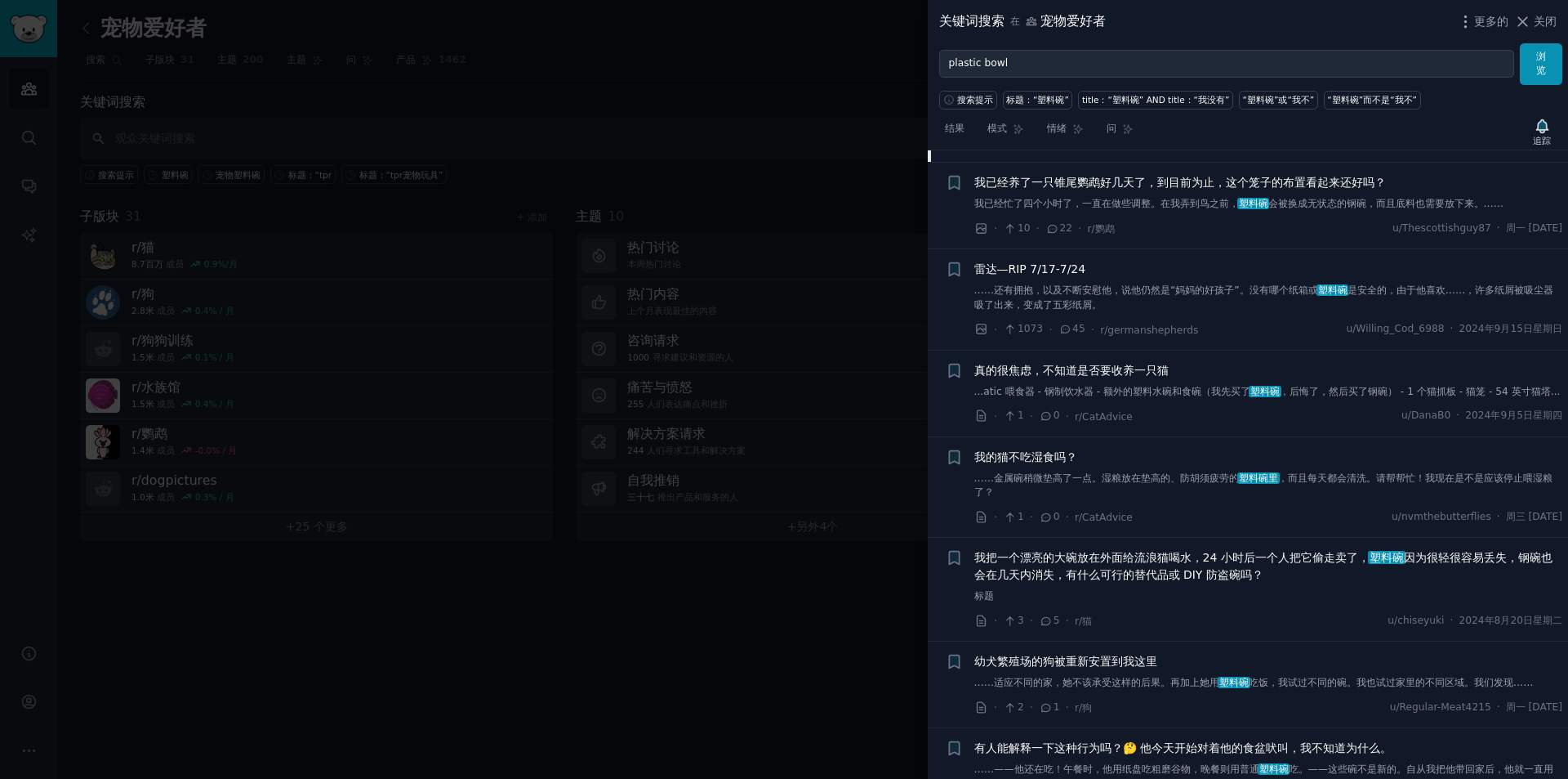
click at [1263, 296] on font "……还有拥抱，以及不断安慰他，说他仍然是“妈妈的好孩子”。没有哪个纸箱或" at bounding box center [1146, 290] width 344 height 11
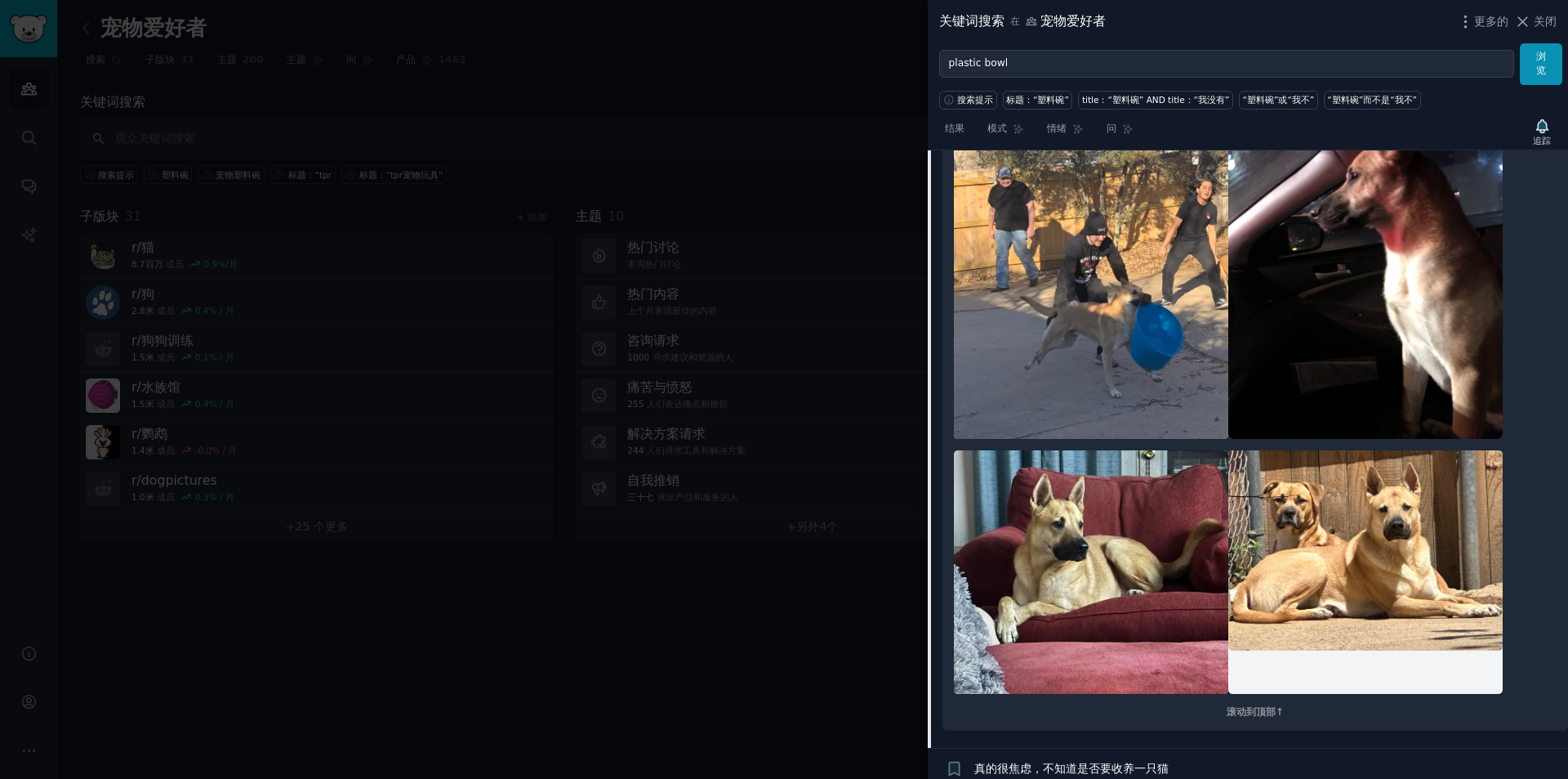
scroll to position [8480, 0]
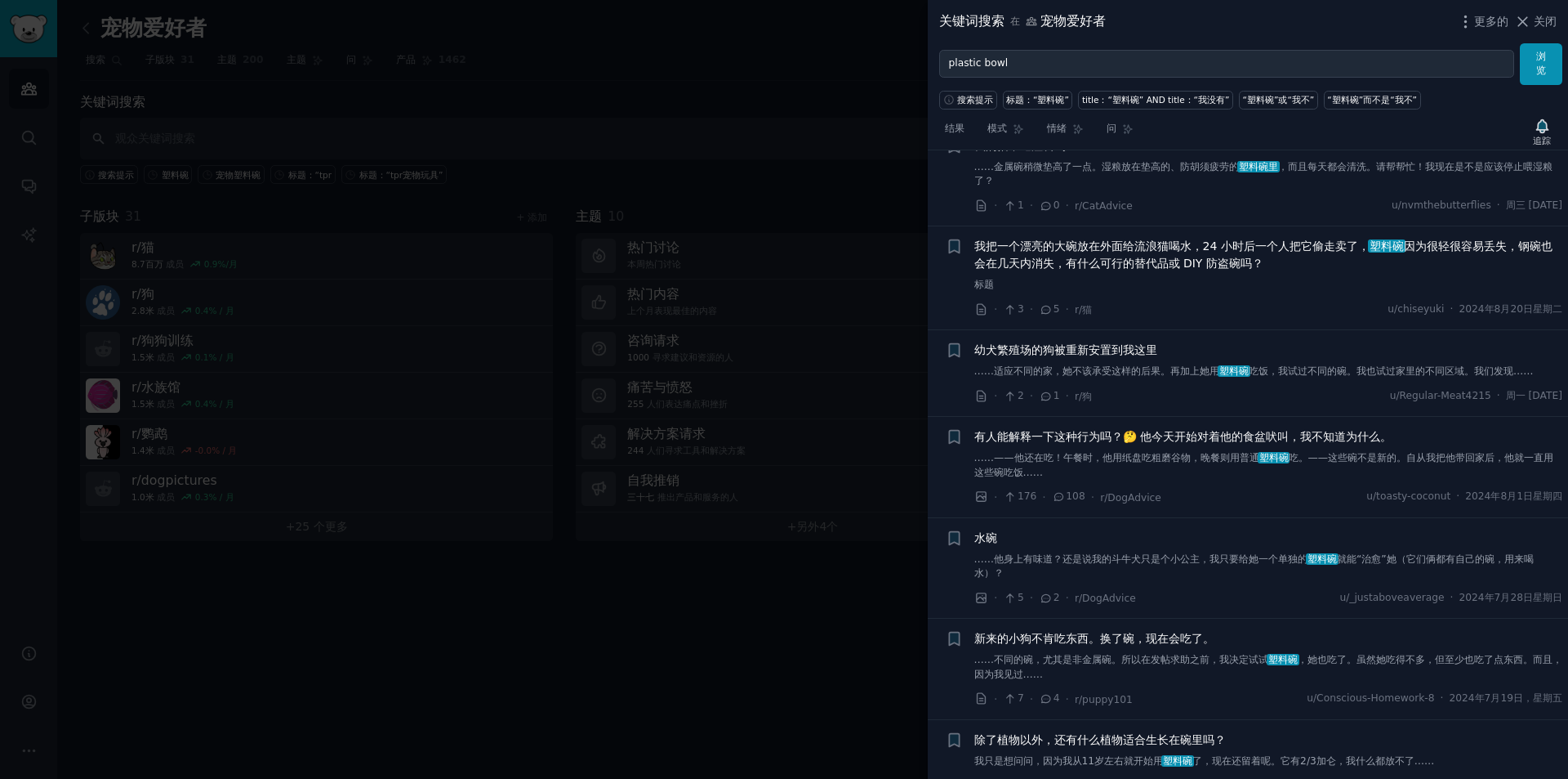
scroll to position [7356, 0]
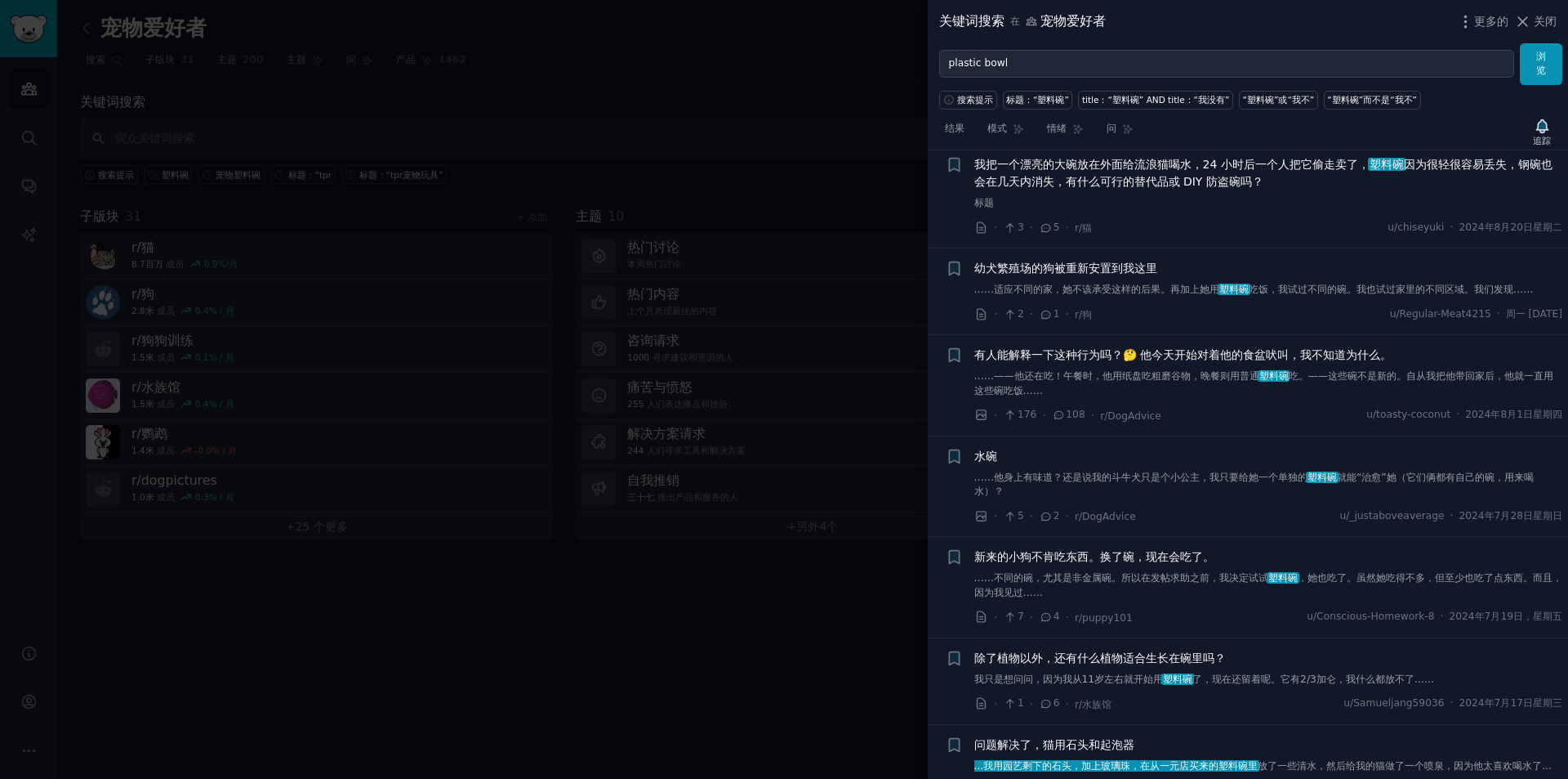
click at [1289, 191] on span "我把一个漂亮的大碗放在外面给流浪猫喝水，24 小时后一个人把它偷走卖了， 塑料碗 因为很轻很容易丢失，钢碗也会在几天内消失，有什么可行的替代品或 DIY 防盗…" at bounding box center [1269, 173] width 589 height 35
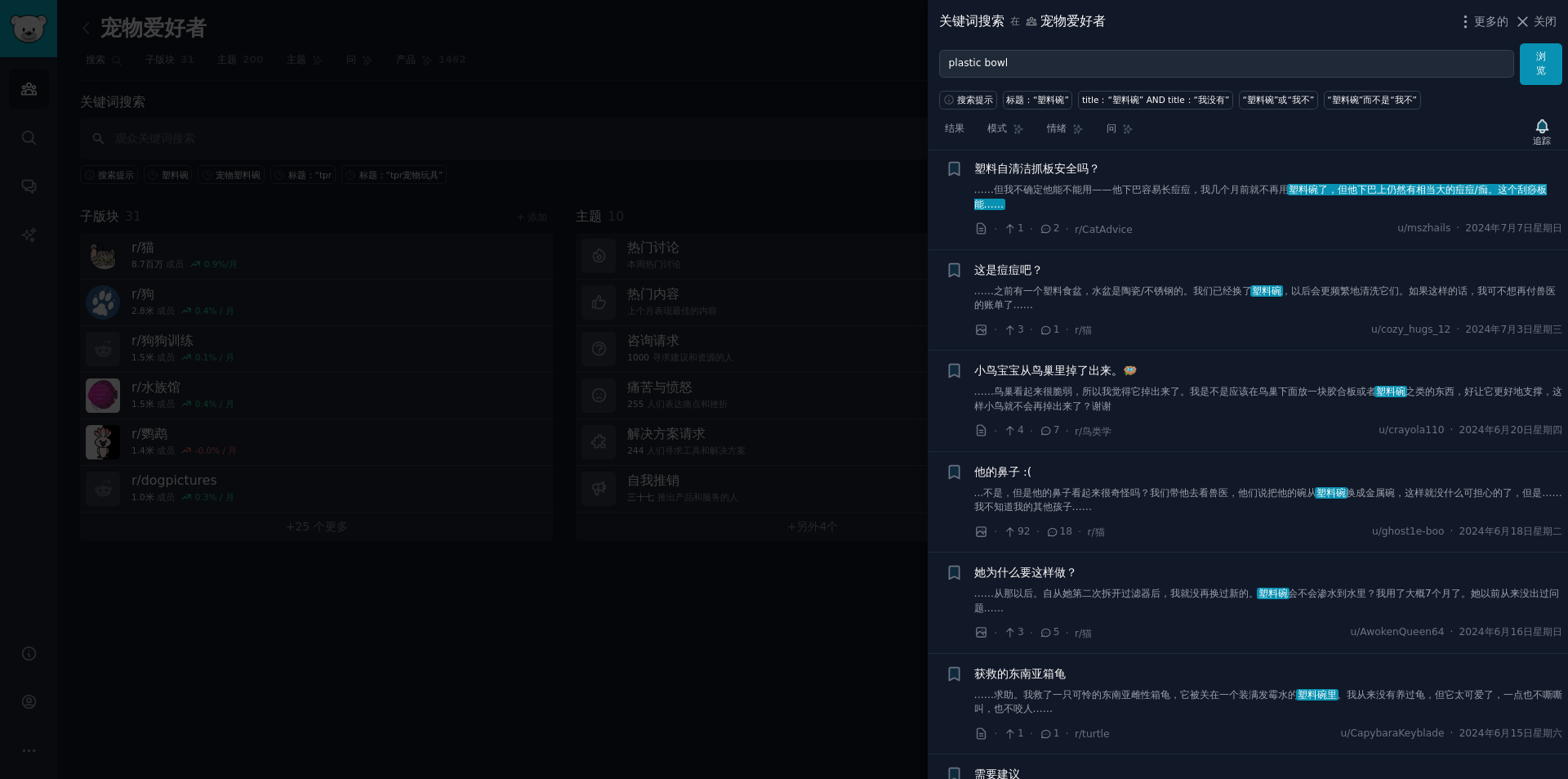
scroll to position [6087, 0]
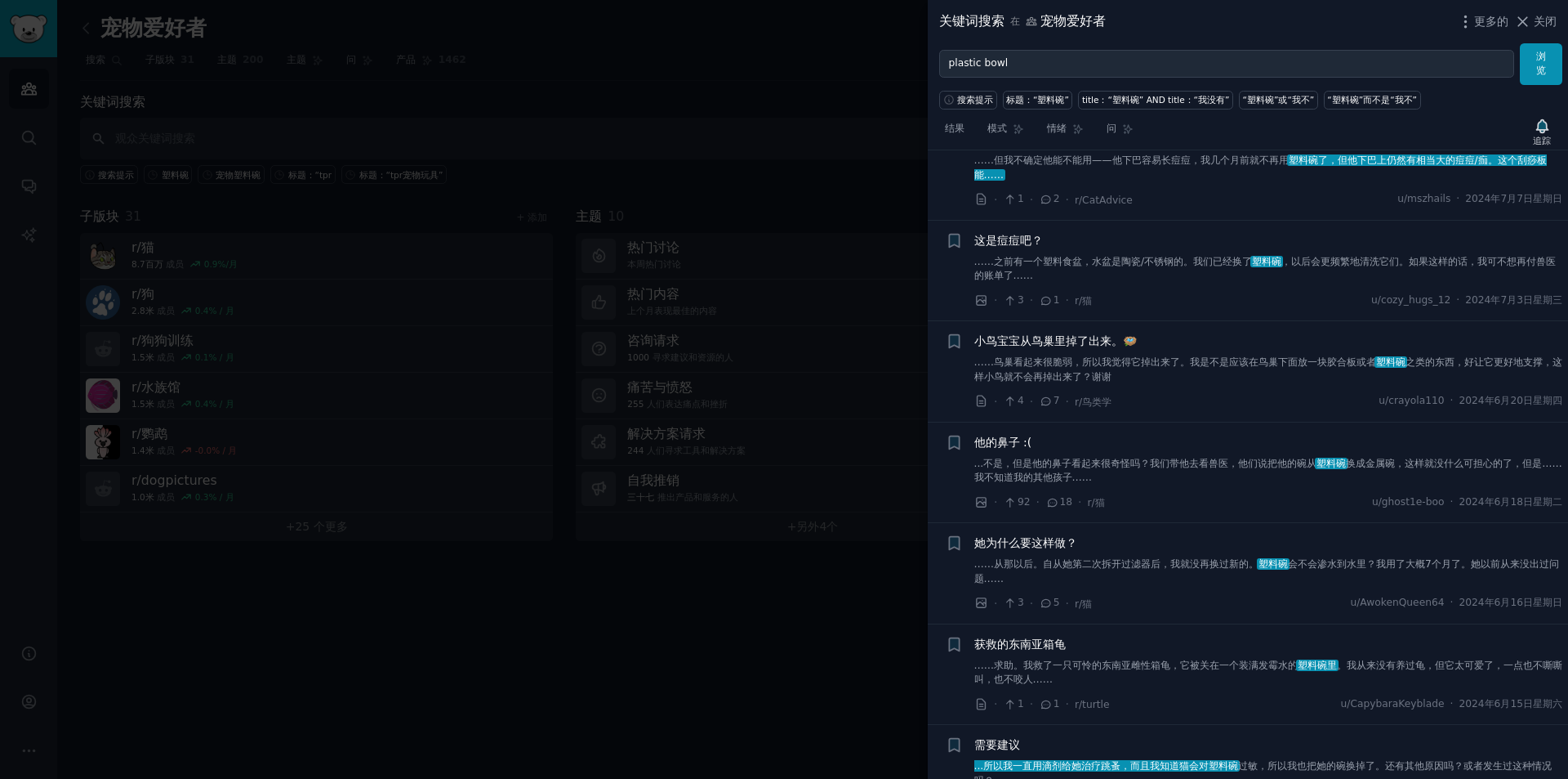
click at [1385, 282] on font "，以后会更频繁地清洗它们。如果这样的话，我可不想再付兽医的账单了……" at bounding box center [1265, 268] width 582 height 26
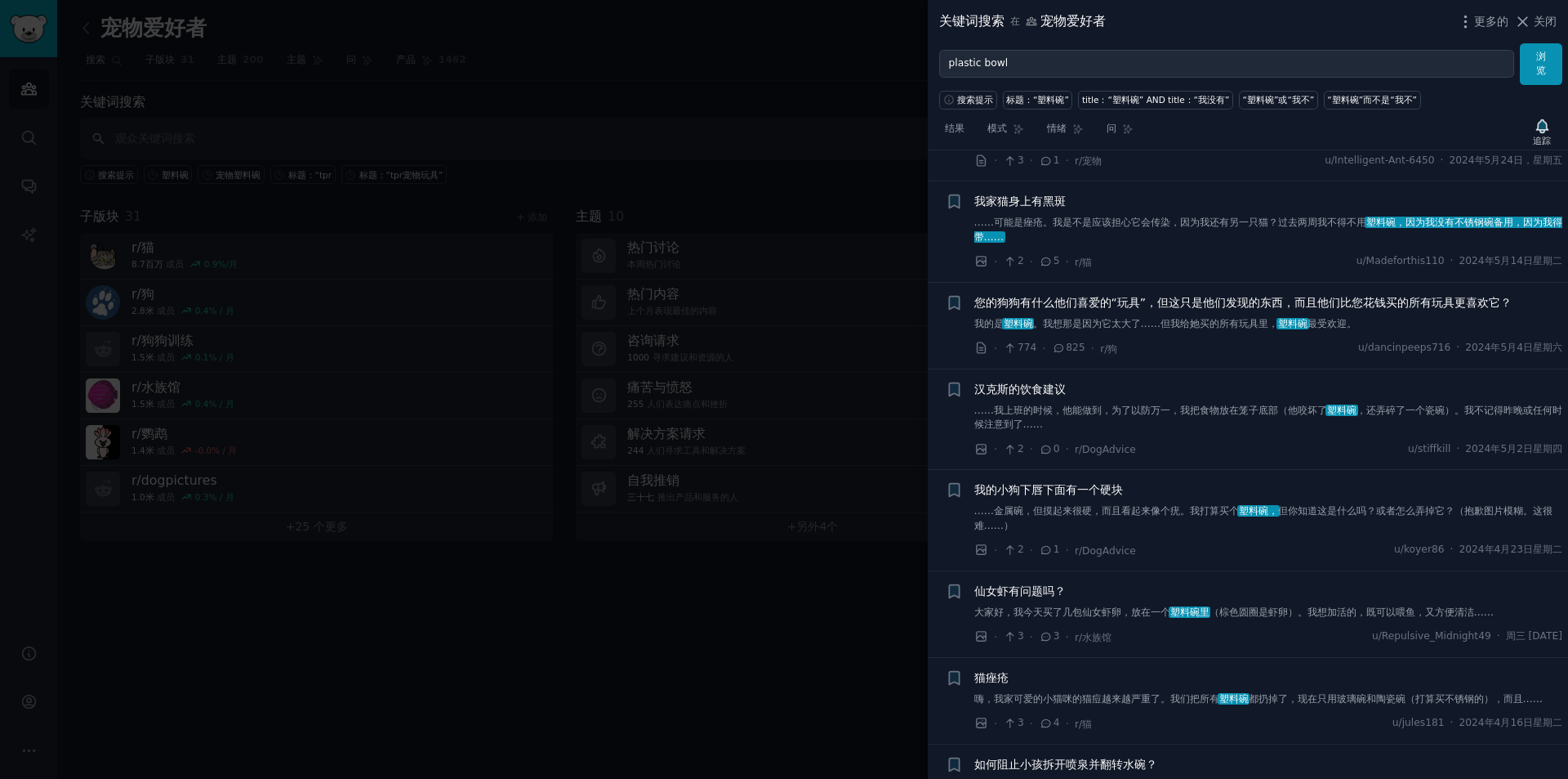
scroll to position [7441, 0]
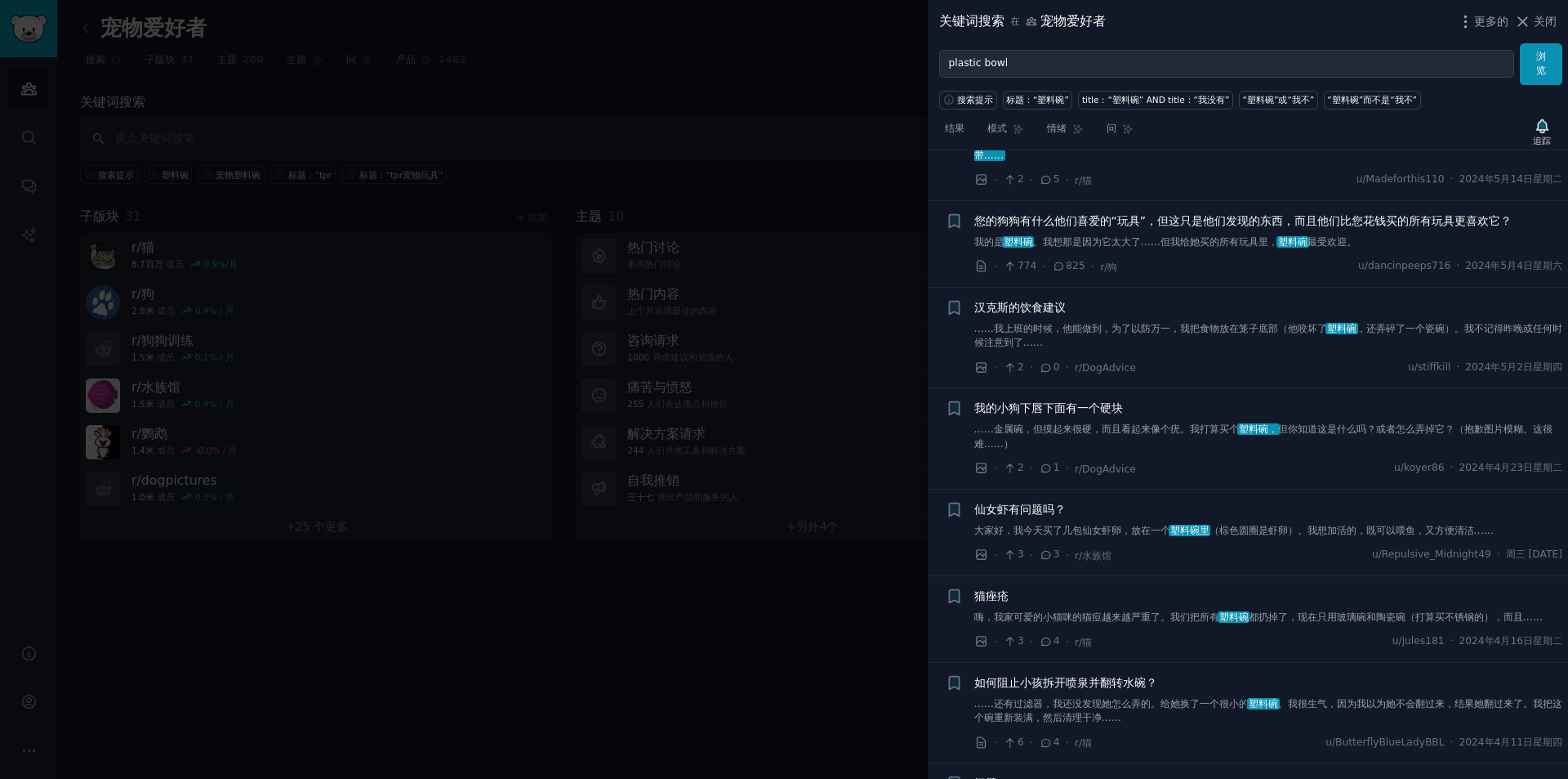
click at [1175, 275] on div "您的狗狗有什么他们喜爱的“玩具”，但这只是他们发现的东西，而且他们比您花钱买的所有玩具更喜欢它？ 我的是 塑料碗 。我想那是因为它太大了……但我给她买的所有玩…" at bounding box center [1269, 243] width 589 height 63
click at [1182, 248] on font "。我想那是因为它太大了……但我给她买的所有玩具里，" at bounding box center [1156, 242] width 246 height 11
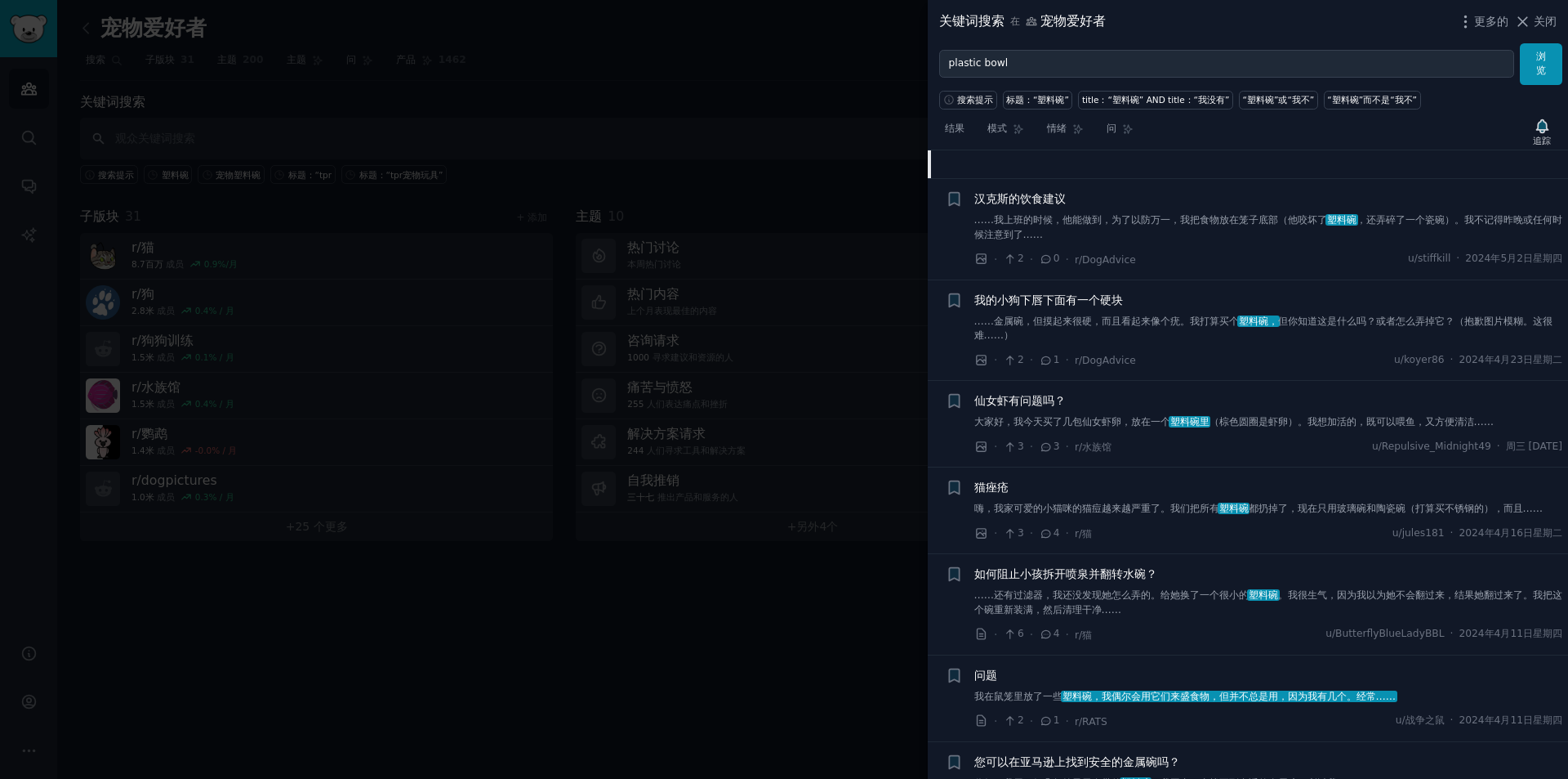
scroll to position [7205, 0]
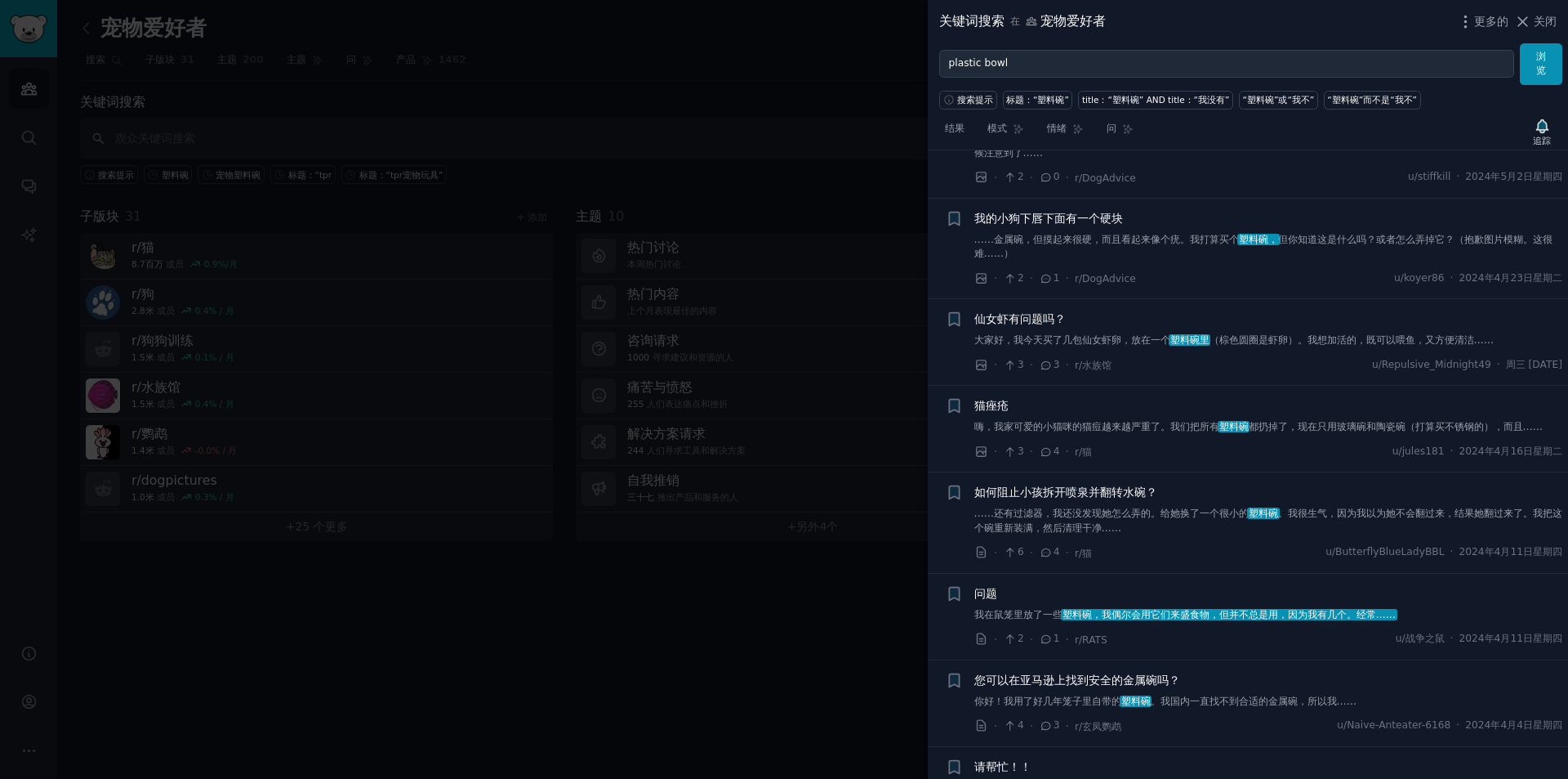
click at [1146, 261] on link "……金属碗，但摸起来很硬，而且看起来像个疣。我打算买个 塑料碗， 但你知道这是什么吗？或者怎么弄掉它？（抱歉图片模糊。这很难……）" at bounding box center [1269, 247] width 589 height 28
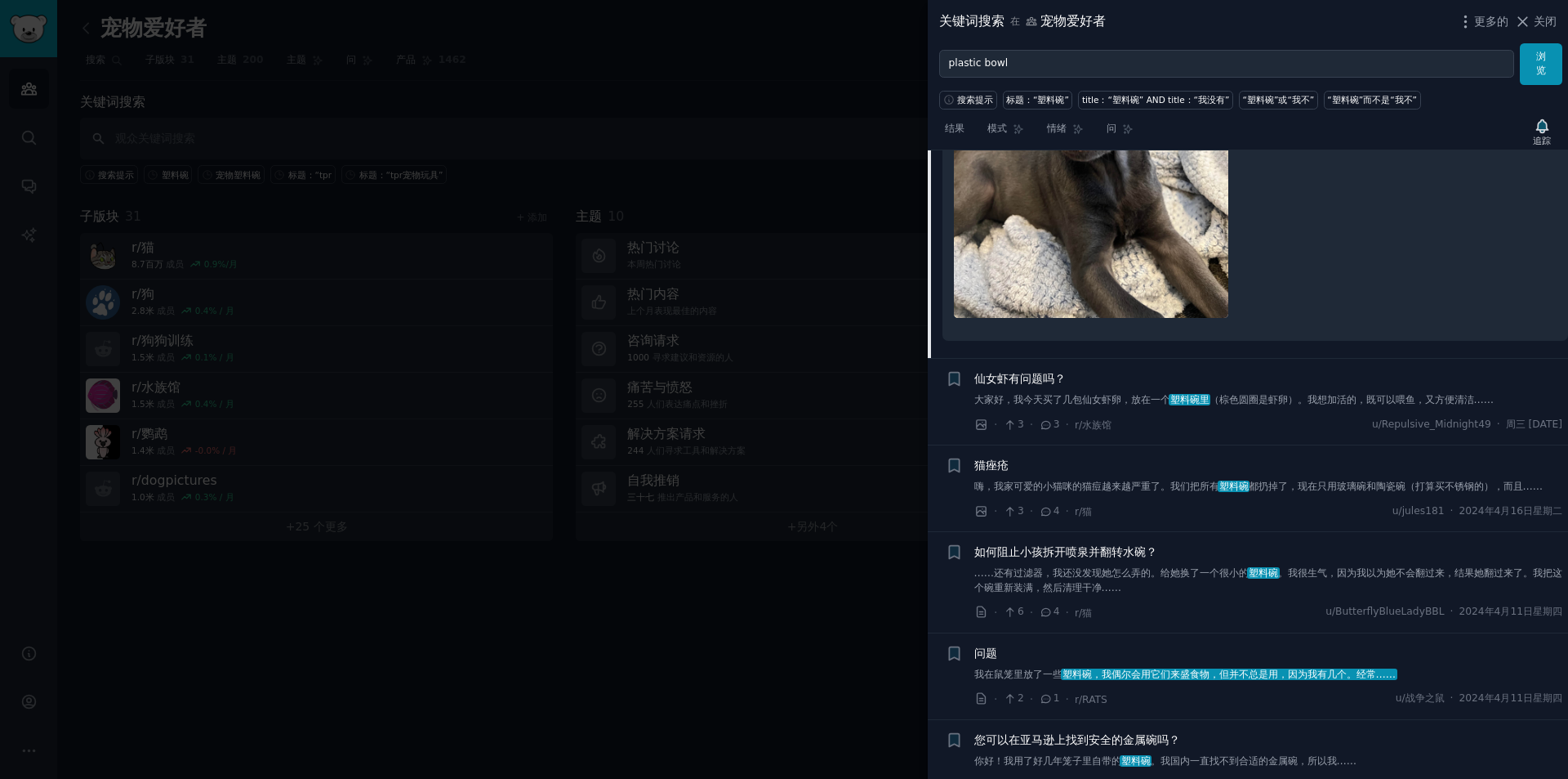
scroll to position [8412, 0]
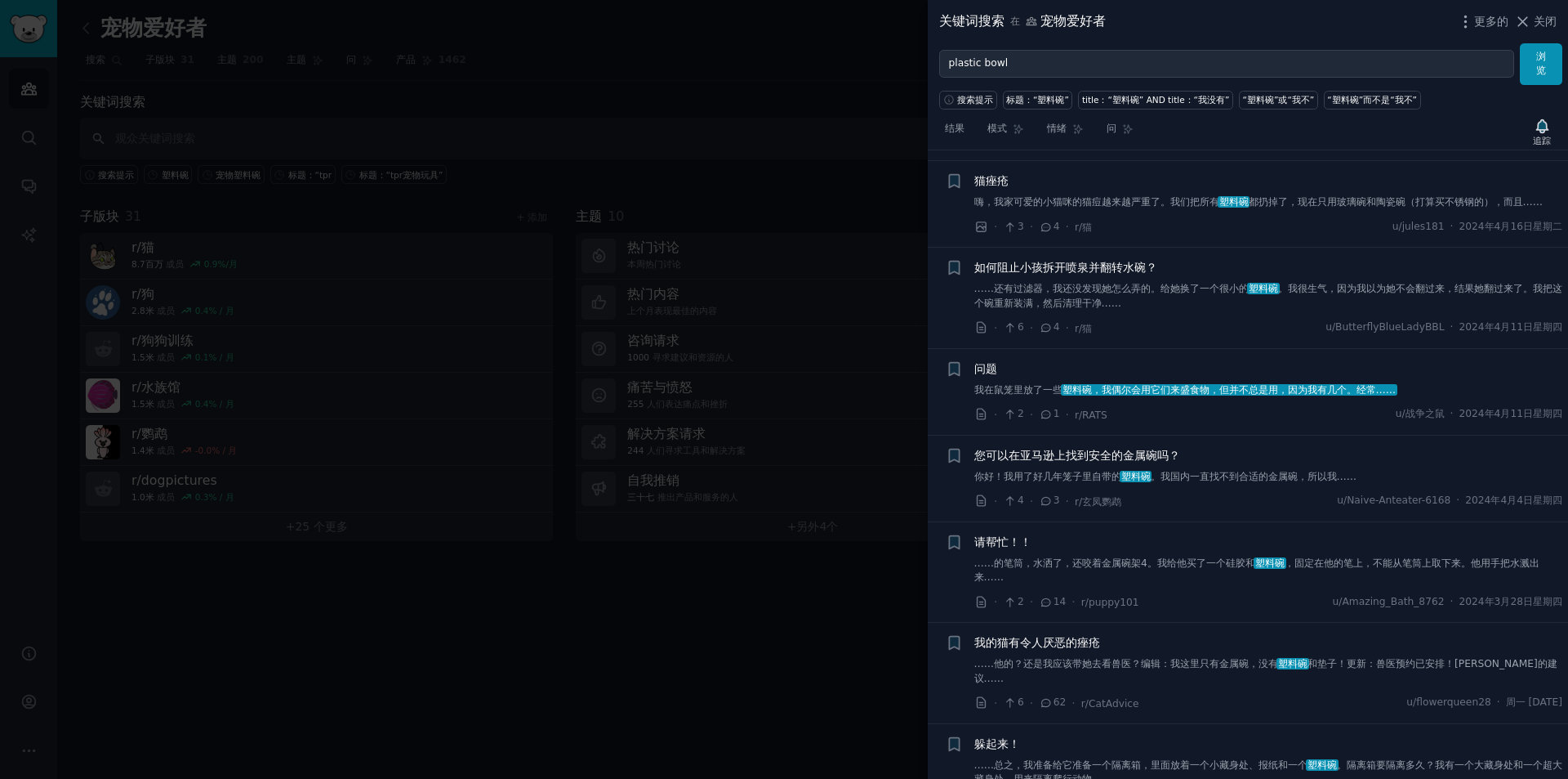
click at [1183, 208] on font "嗨，我家可爱的小猫咪的猫痘越来越严重了。我们把所有" at bounding box center [1097, 201] width 245 height 11
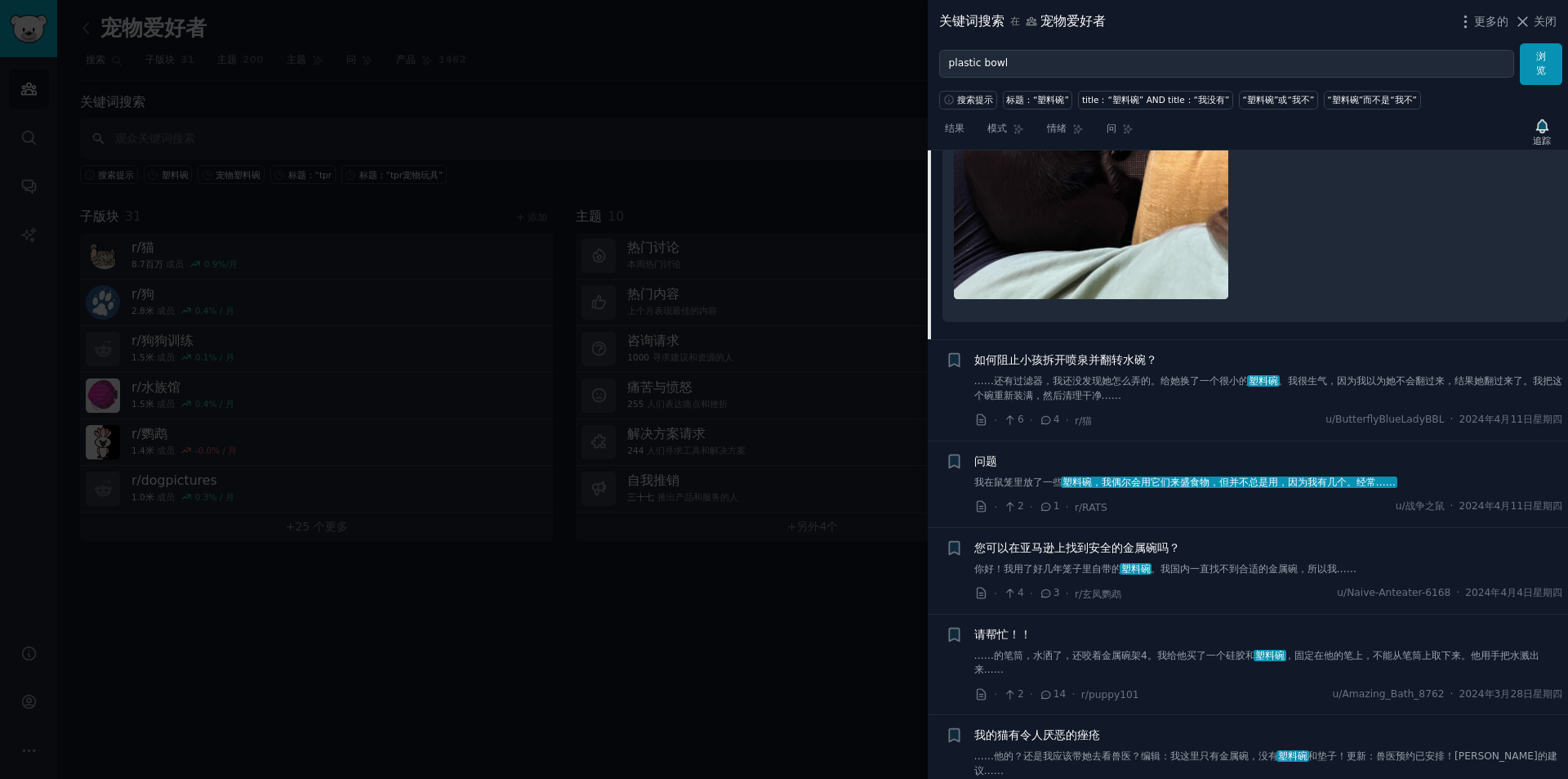
scroll to position [7988, 0]
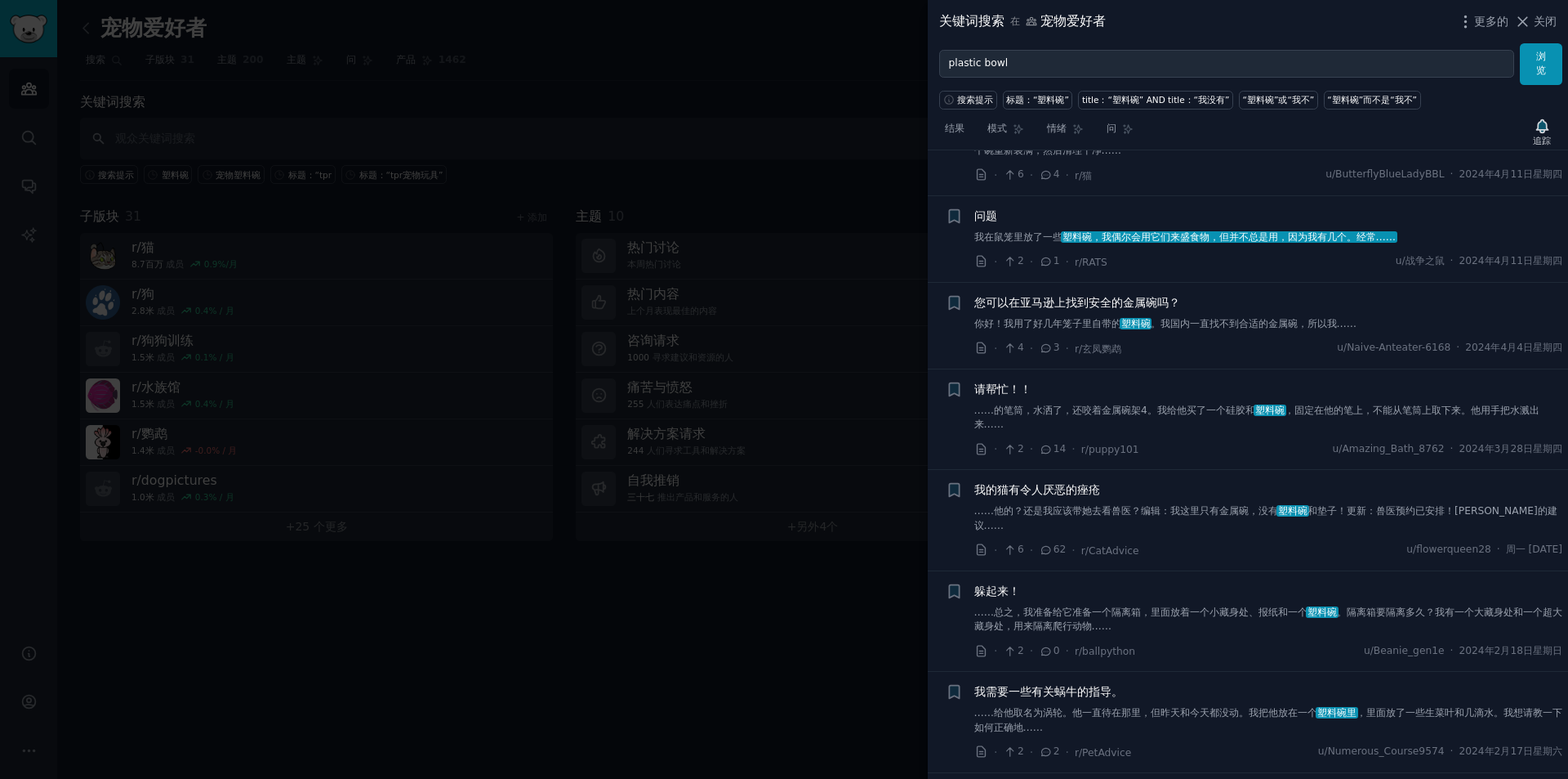
click at [1276, 330] on font "。我国内一直找不到合适的金属碗，所以我……" at bounding box center [1254, 323] width 207 height 11
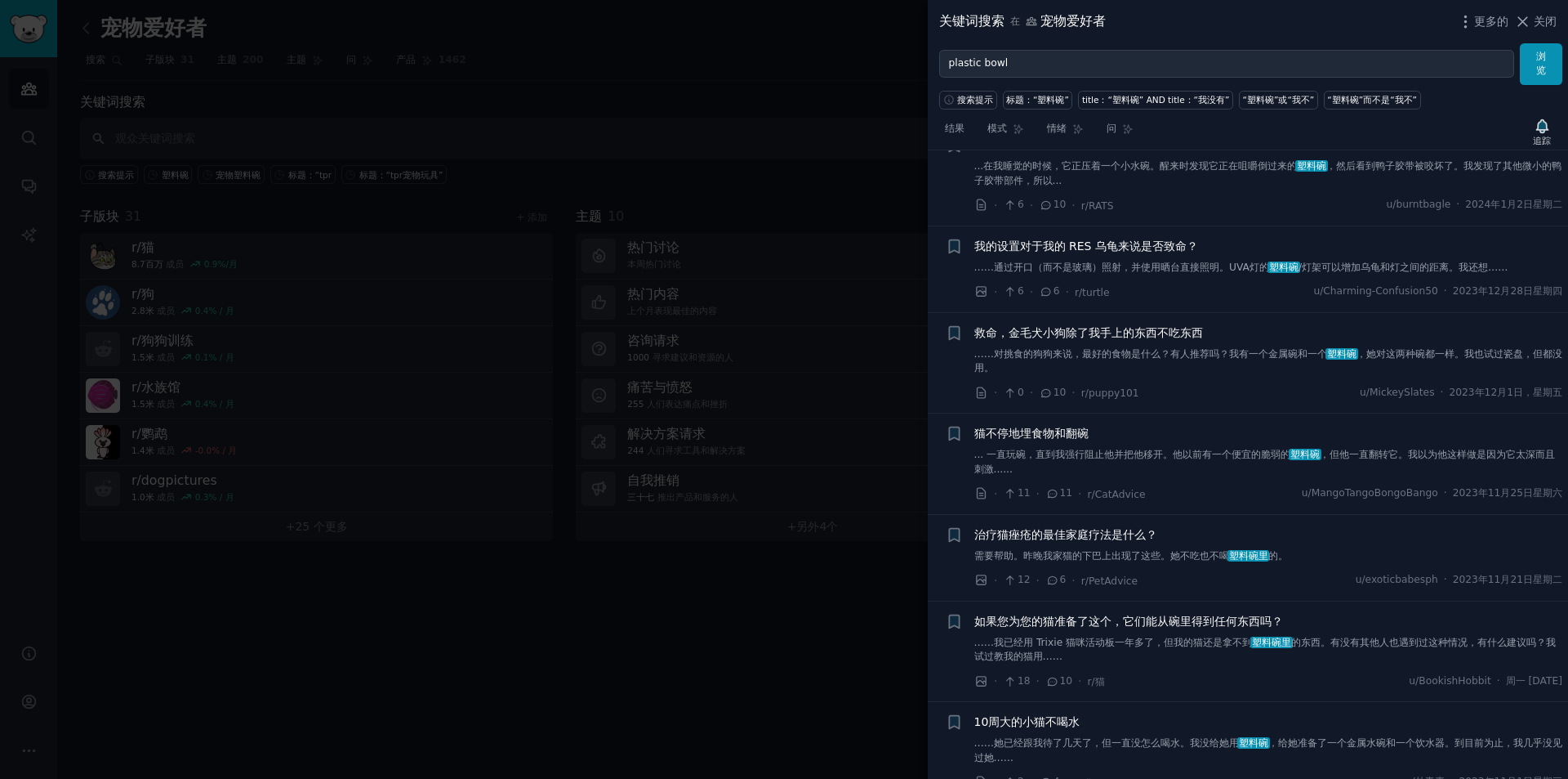
scroll to position [8753, 0]
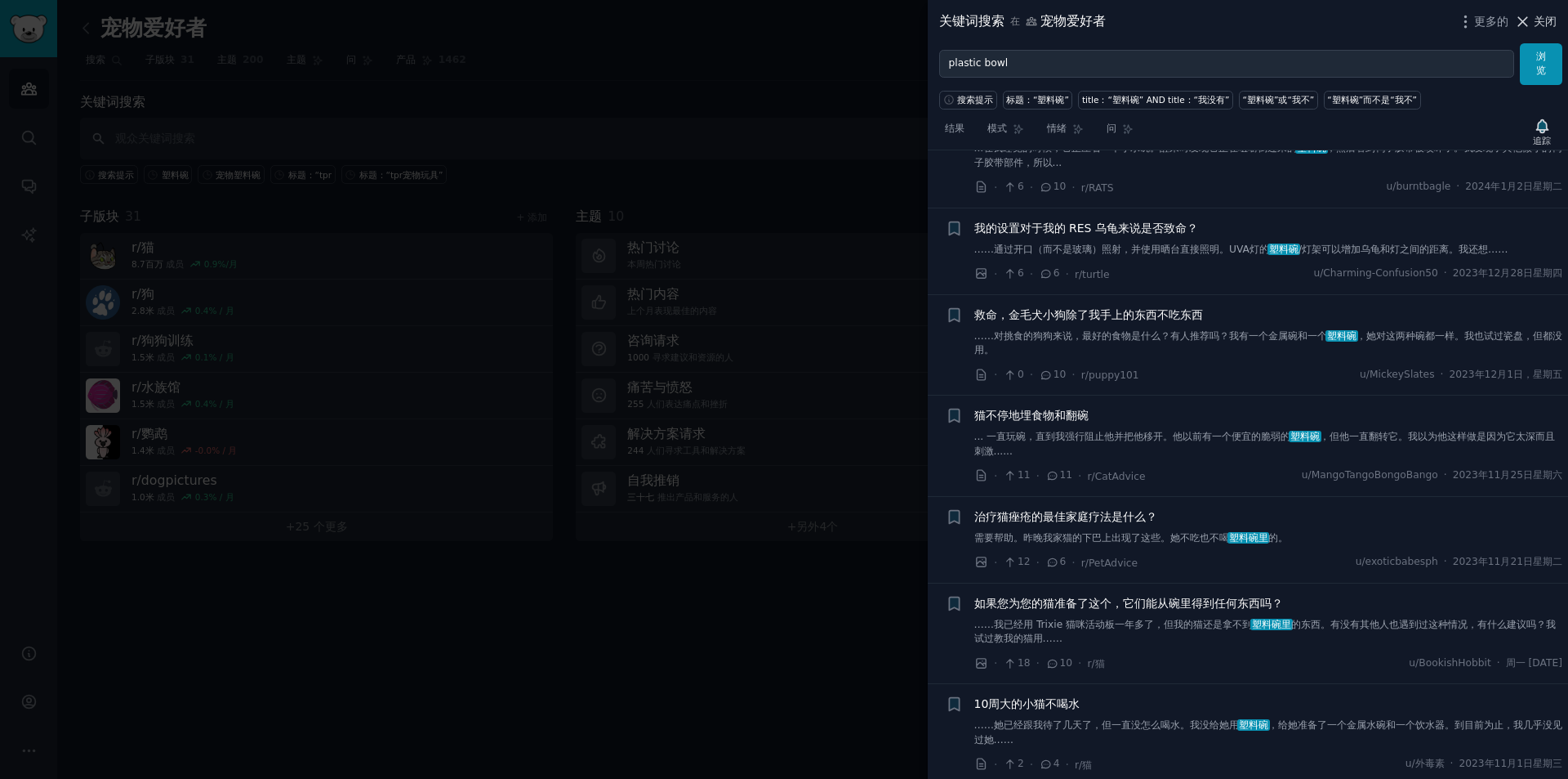
click at [1530, 13] on icon at bounding box center [1523, 22] width 17 height 17
